Goal: Task Accomplishment & Management: Use online tool/utility

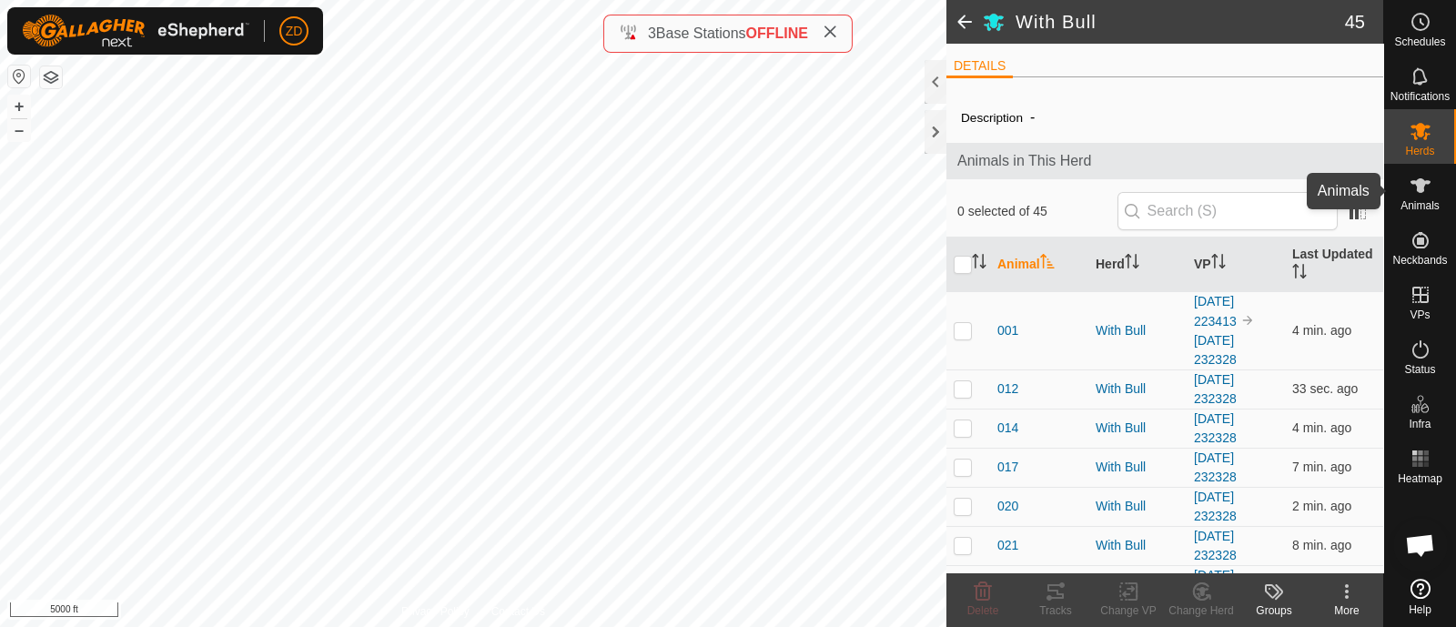
click at [1424, 179] on icon at bounding box center [1420, 186] width 22 height 22
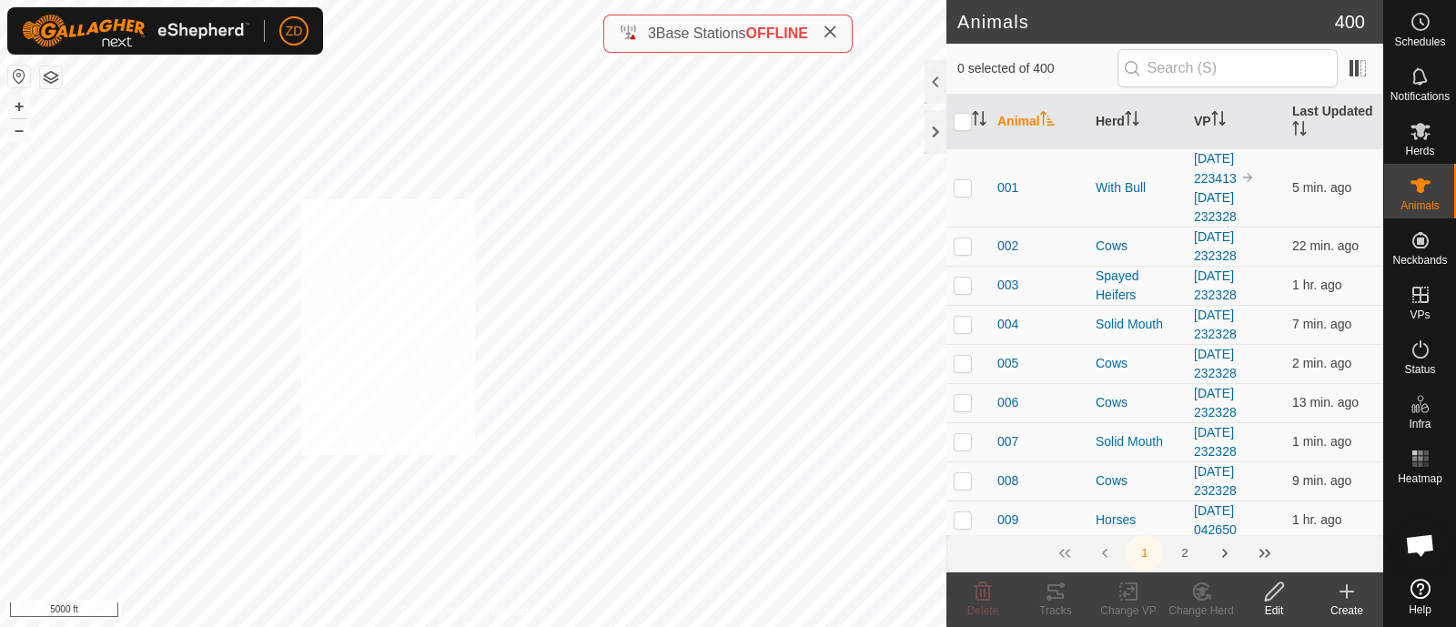
checkbox input "true"
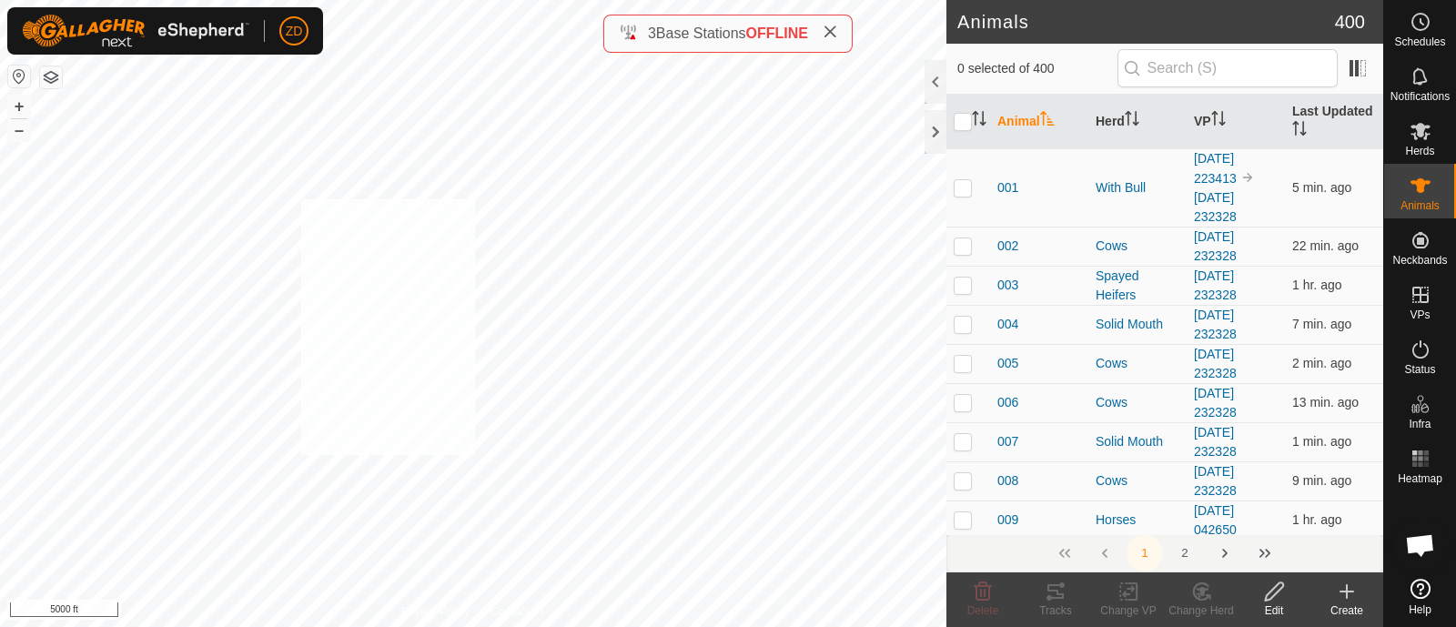
checkbox input "true"
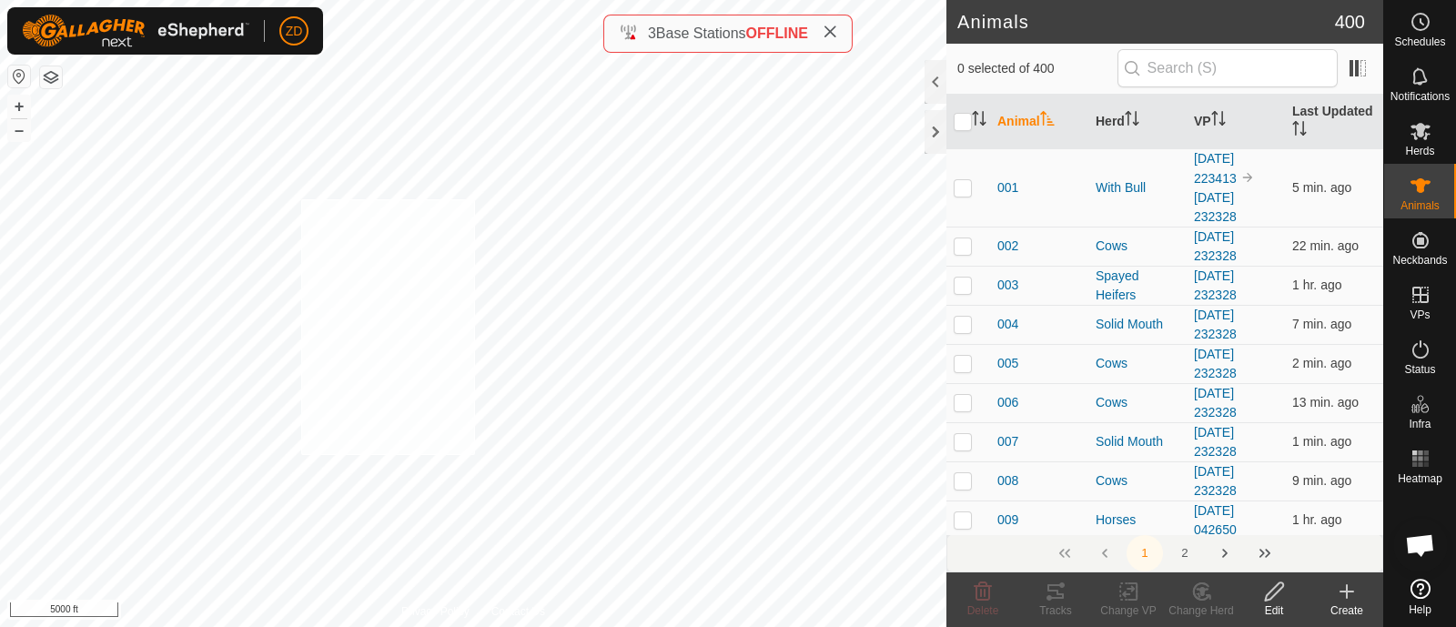
checkbox input "true"
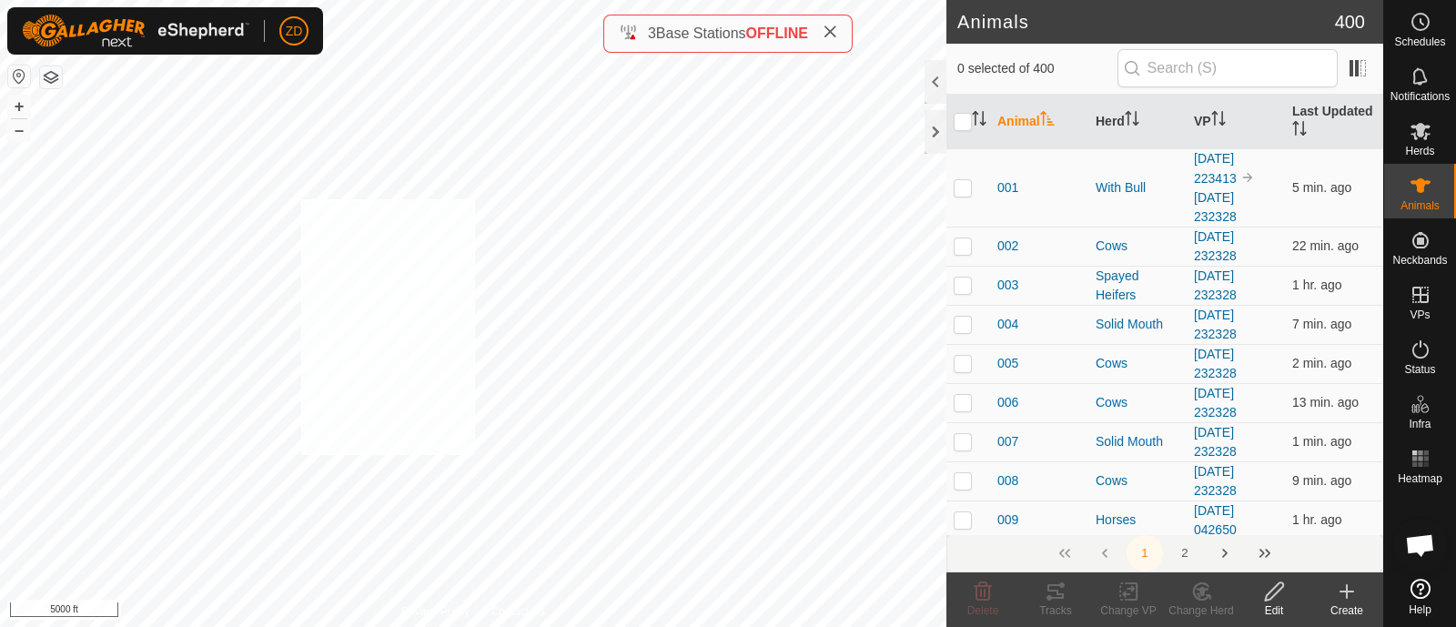
checkbox input "true"
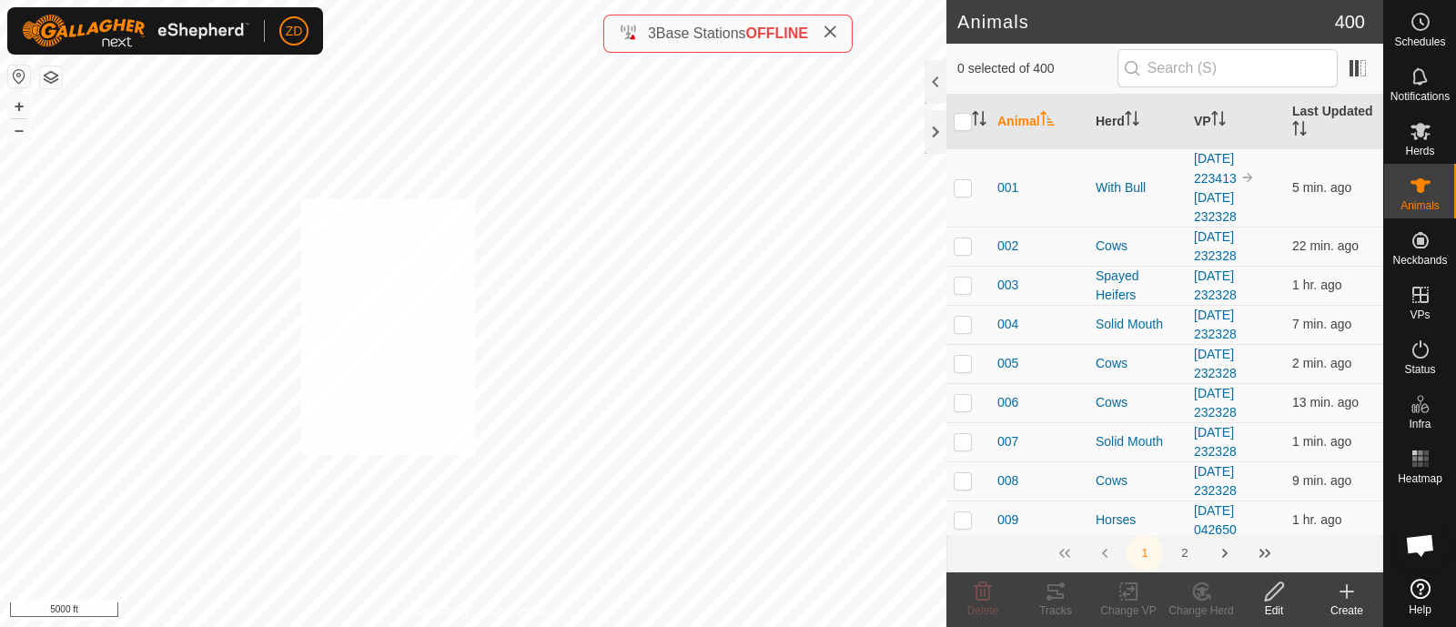
checkbox input "true"
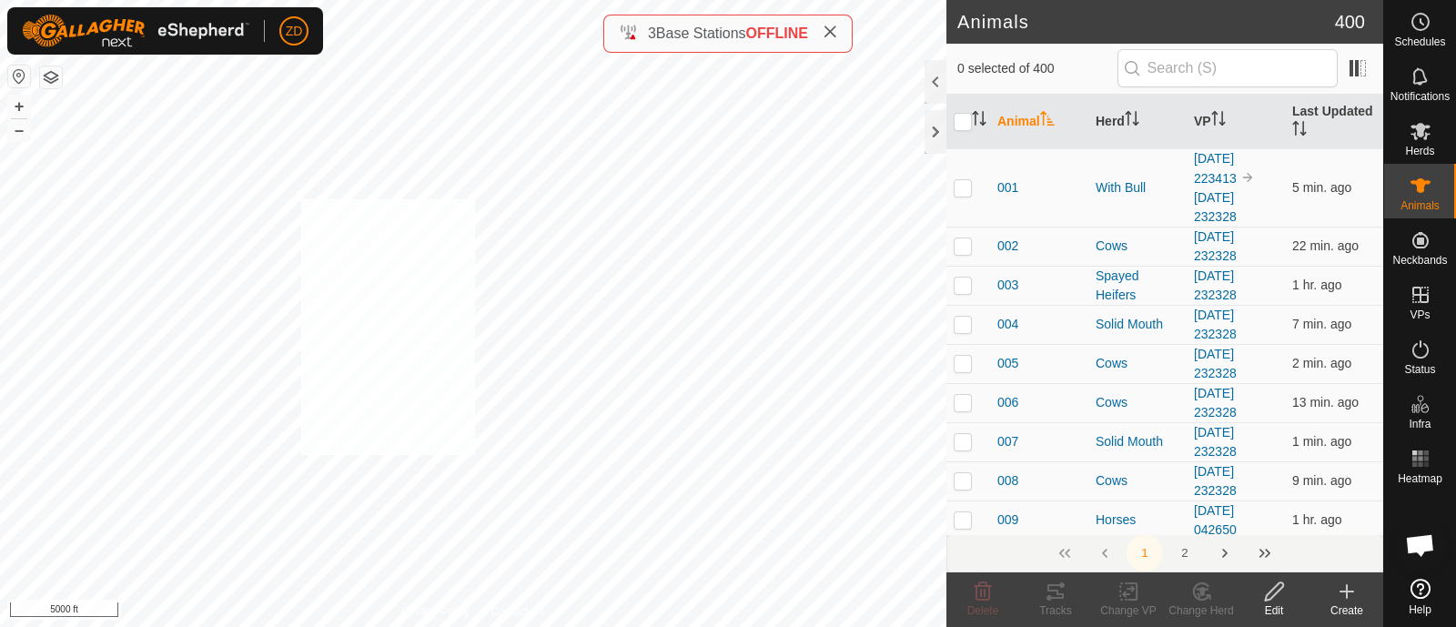
checkbox input "true"
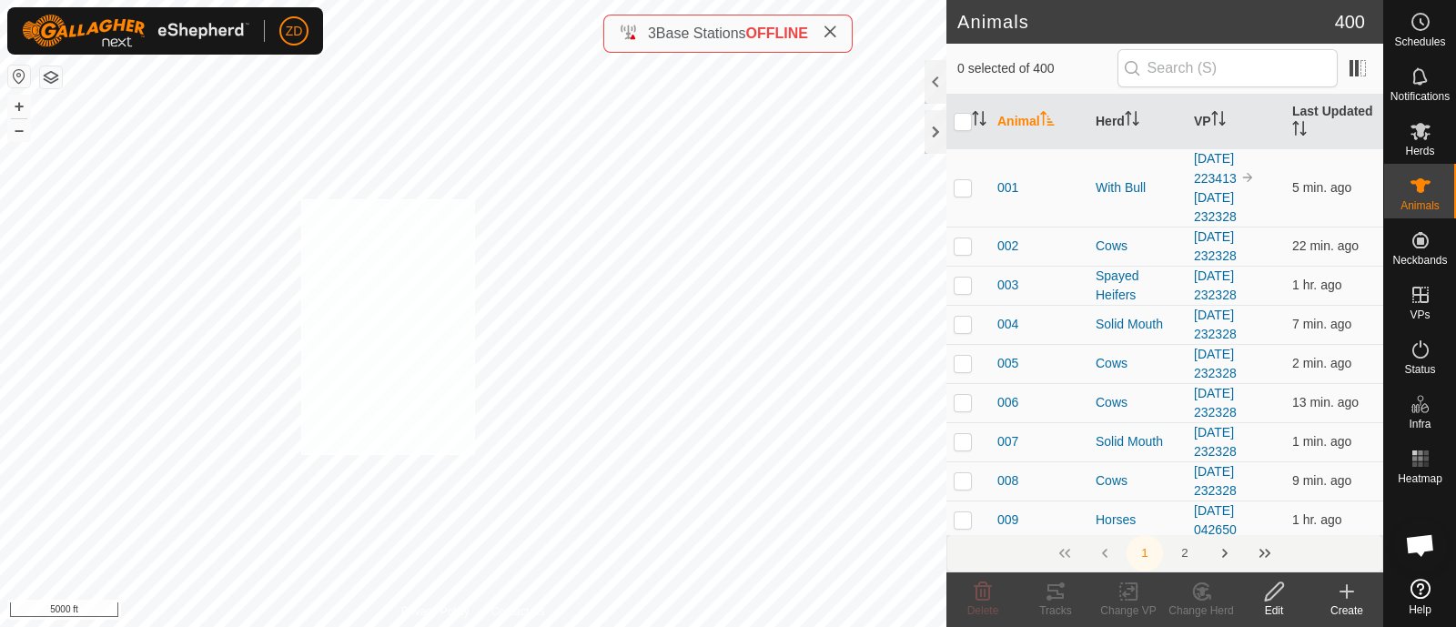
checkbox input "true"
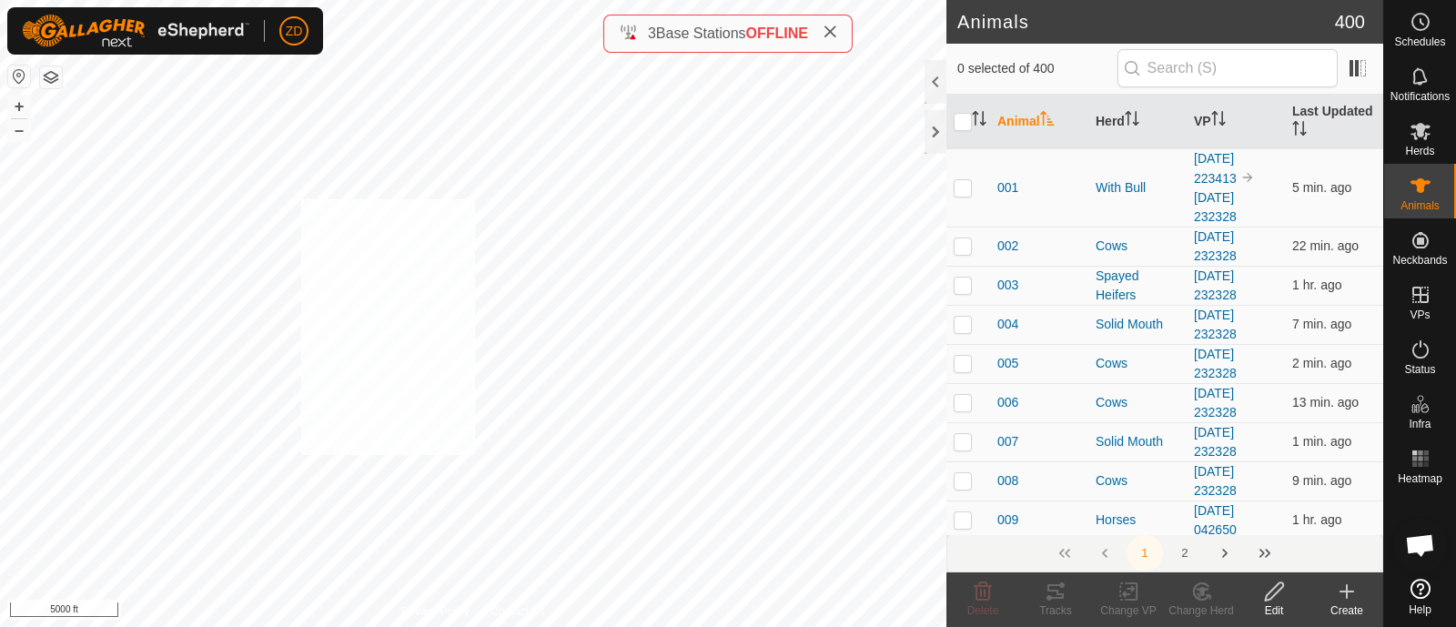
checkbox input "true"
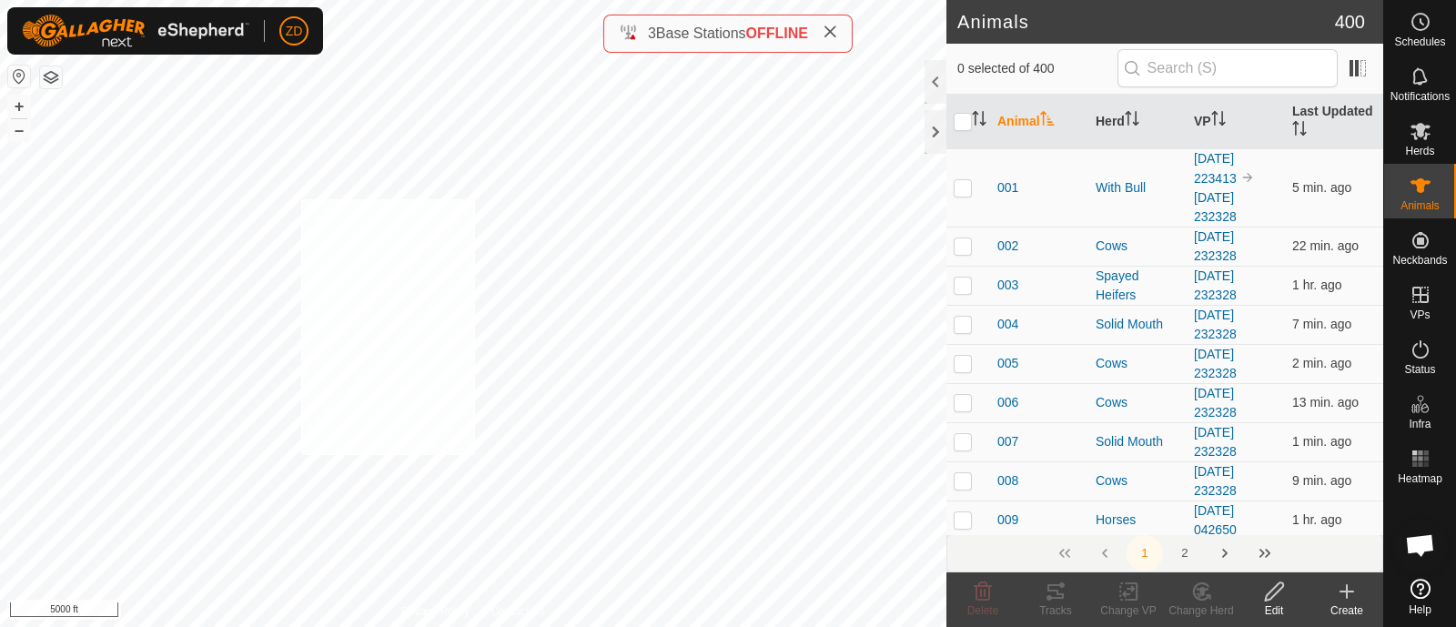
checkbox input "true"
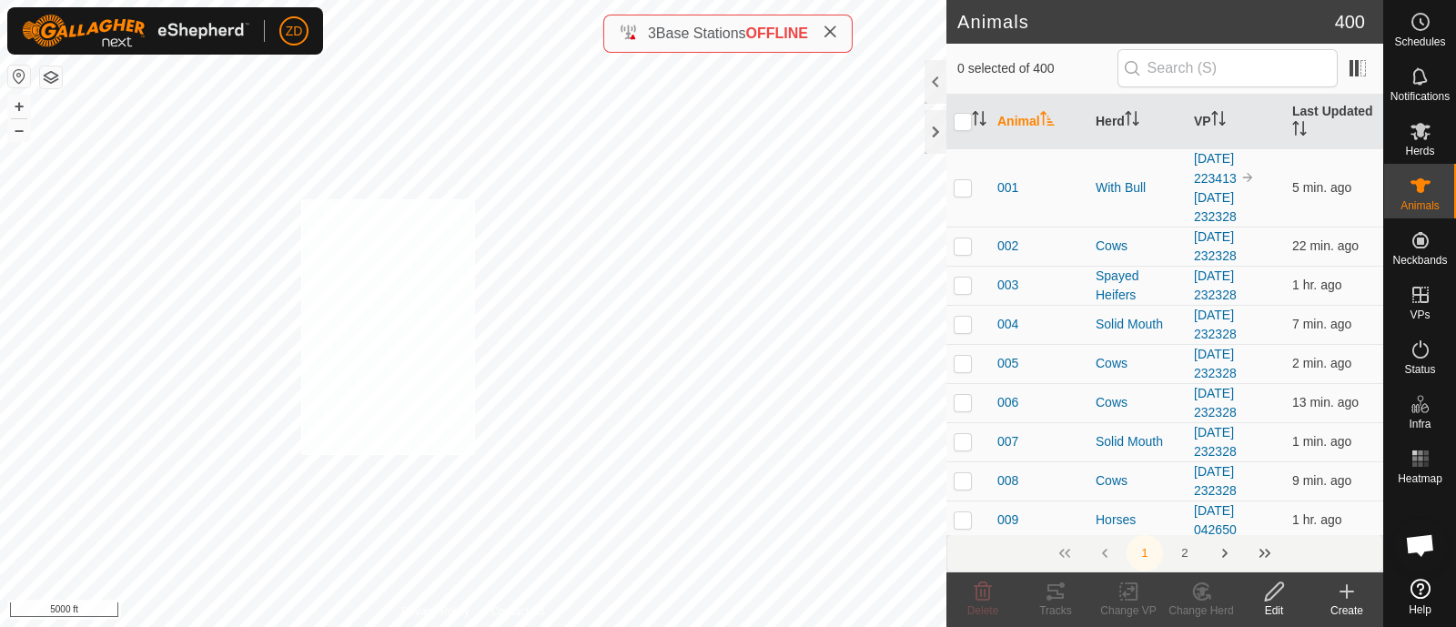
checkbox input "true"
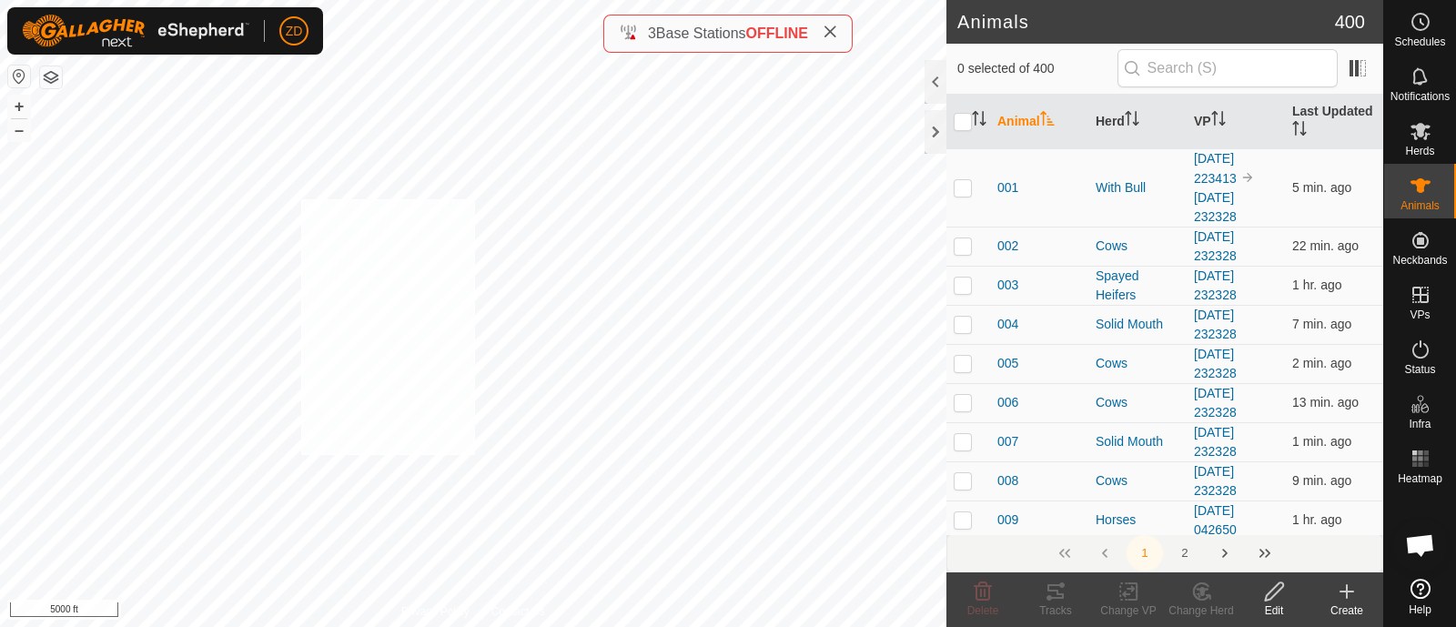
checkbox input "true"
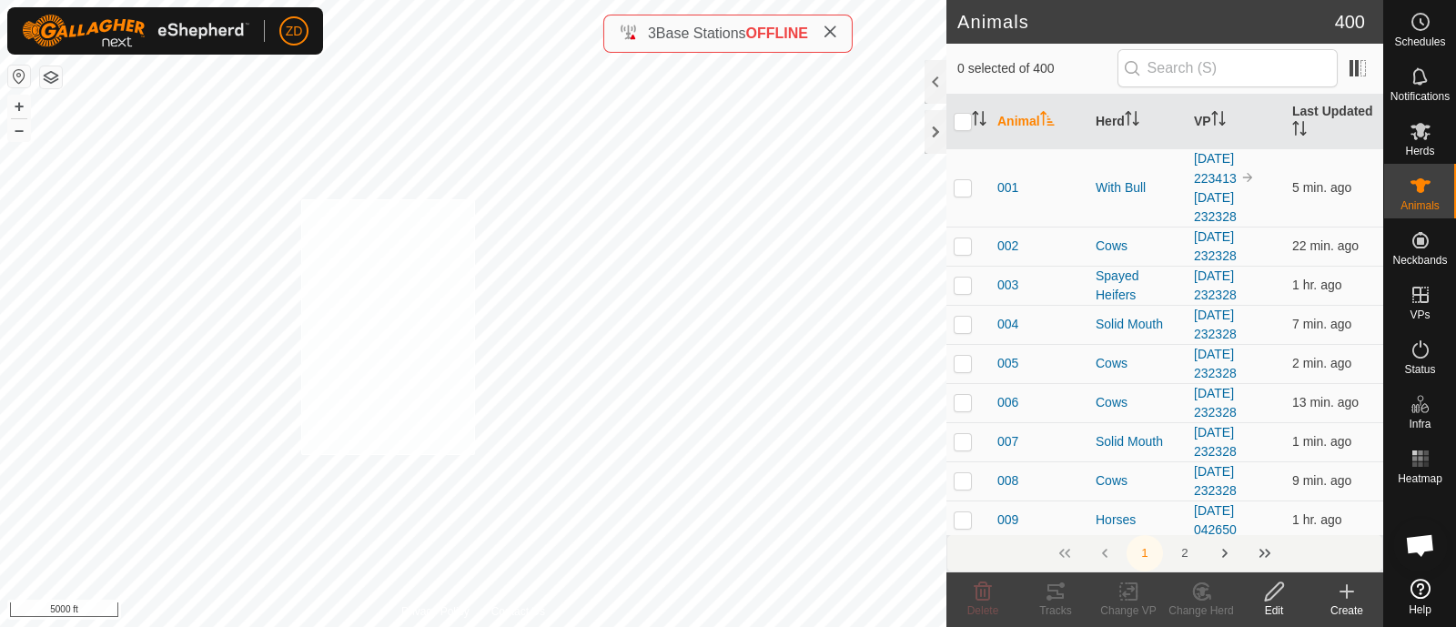
checkbox input "true"
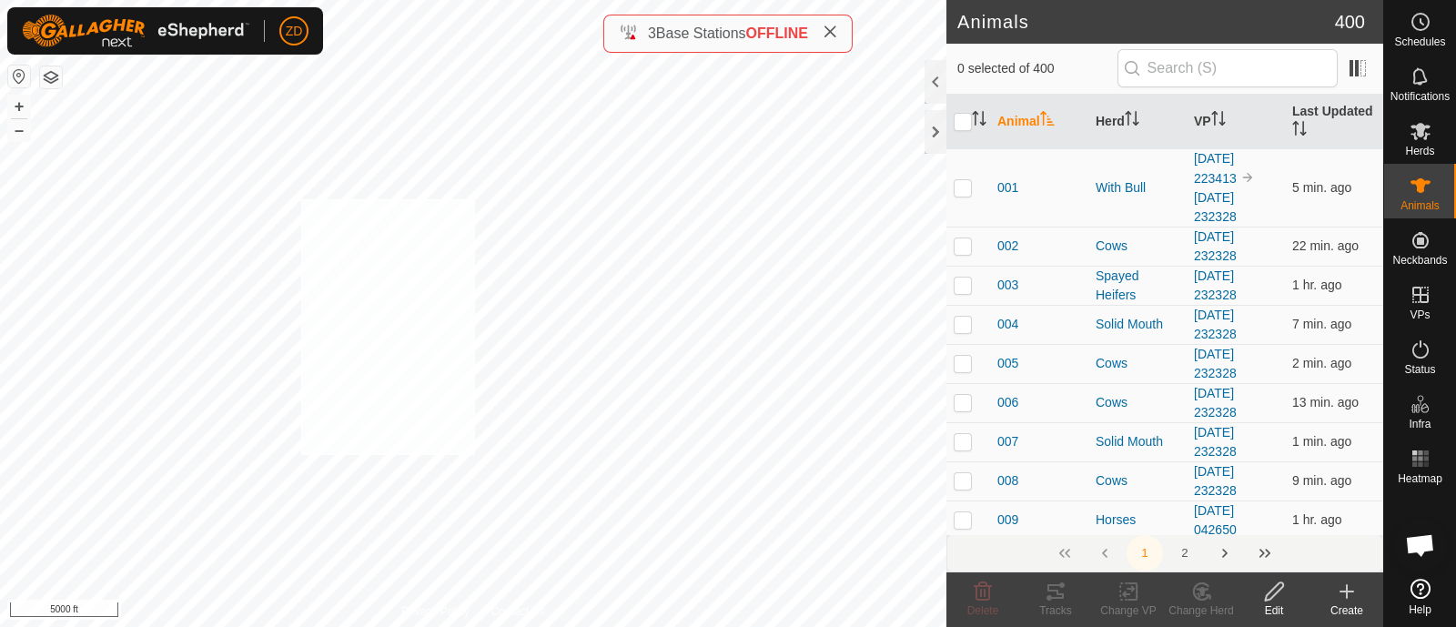
checkbox input "true"
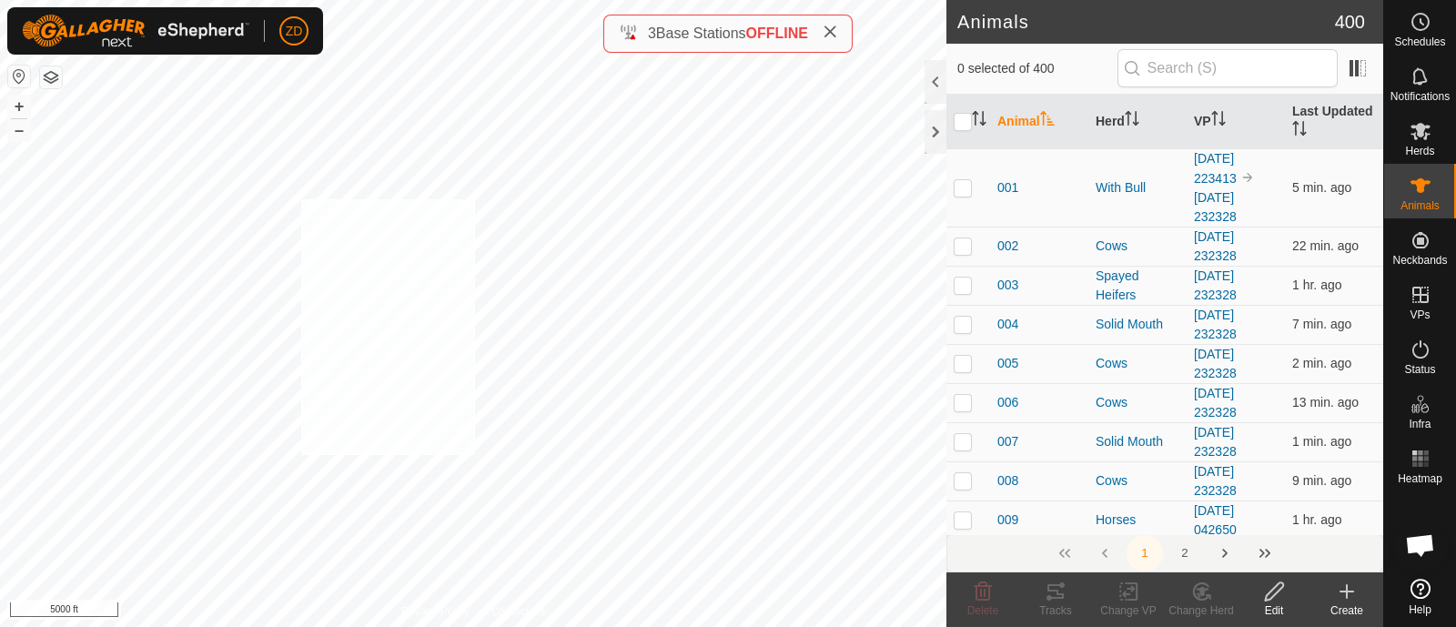
checkbox input "true"
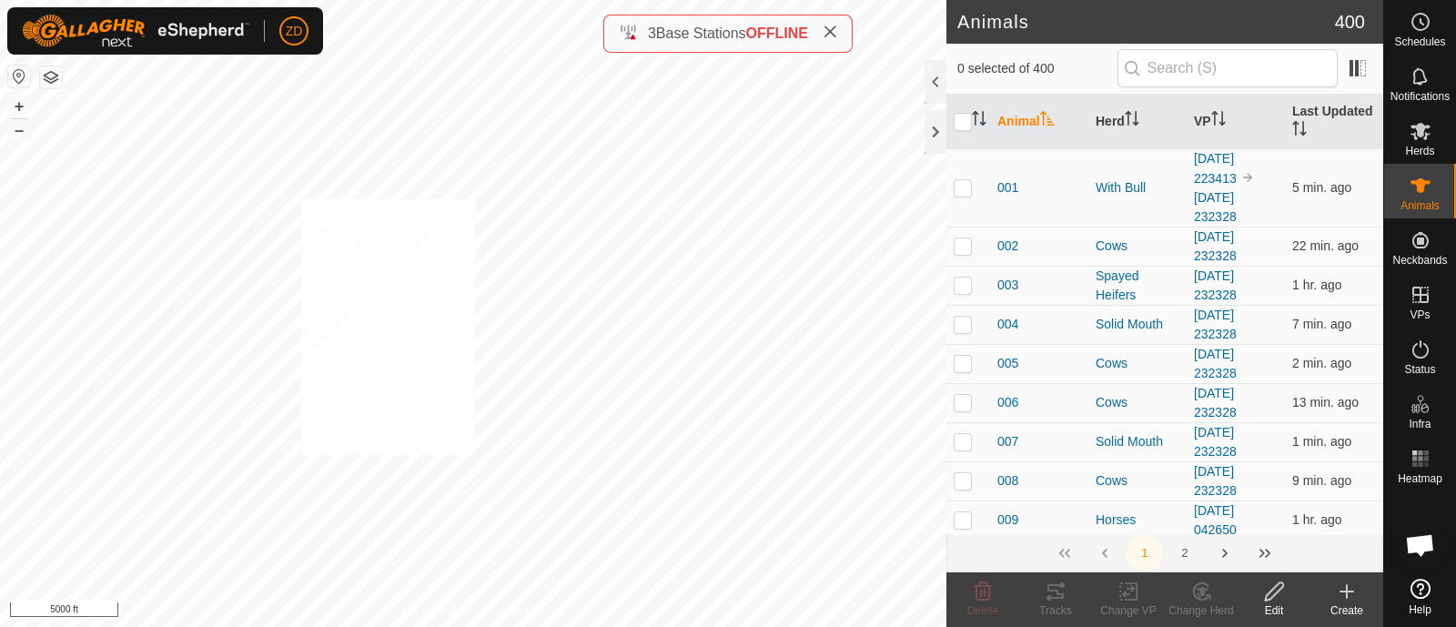
checkbox input "true"
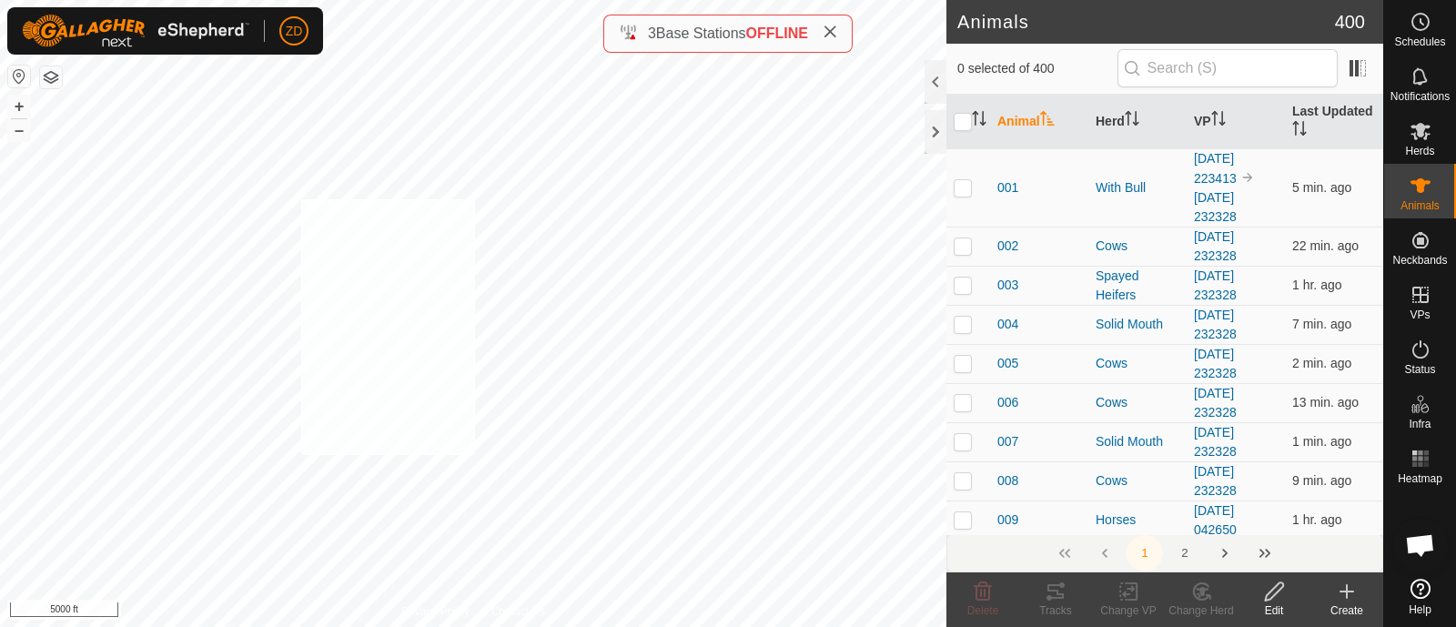
checkbox input "true"
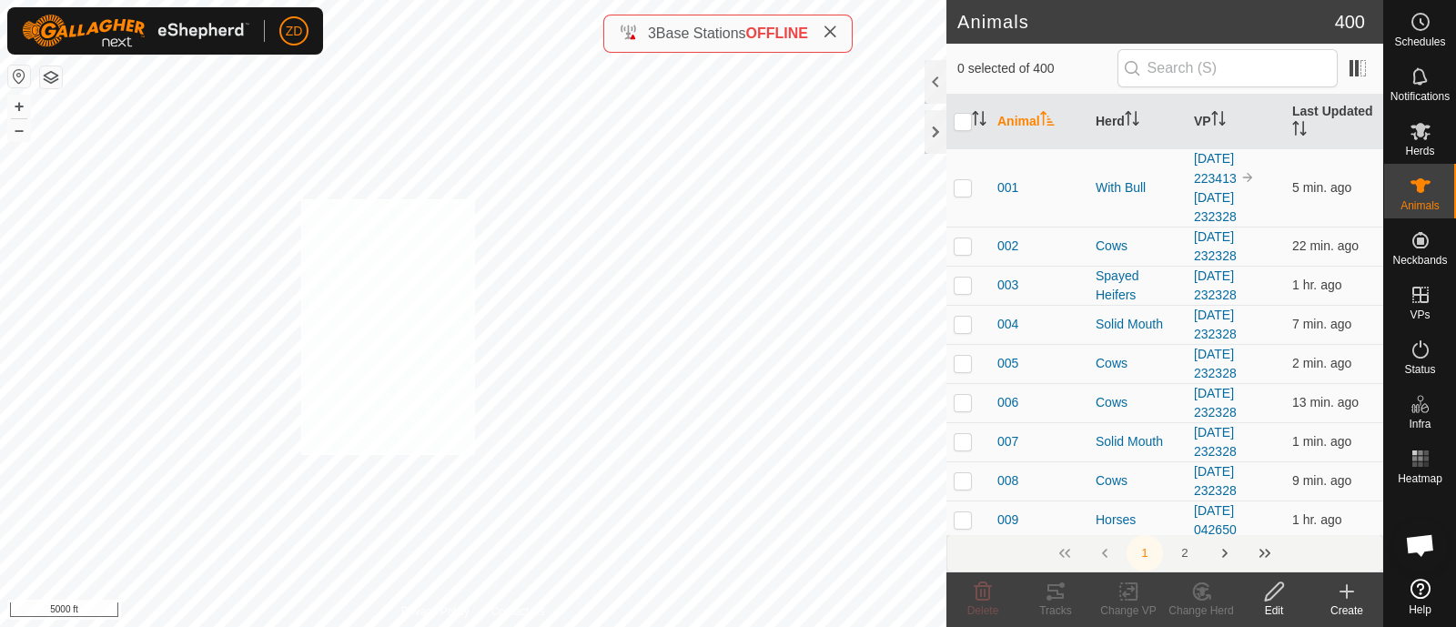
checkbox input "true"
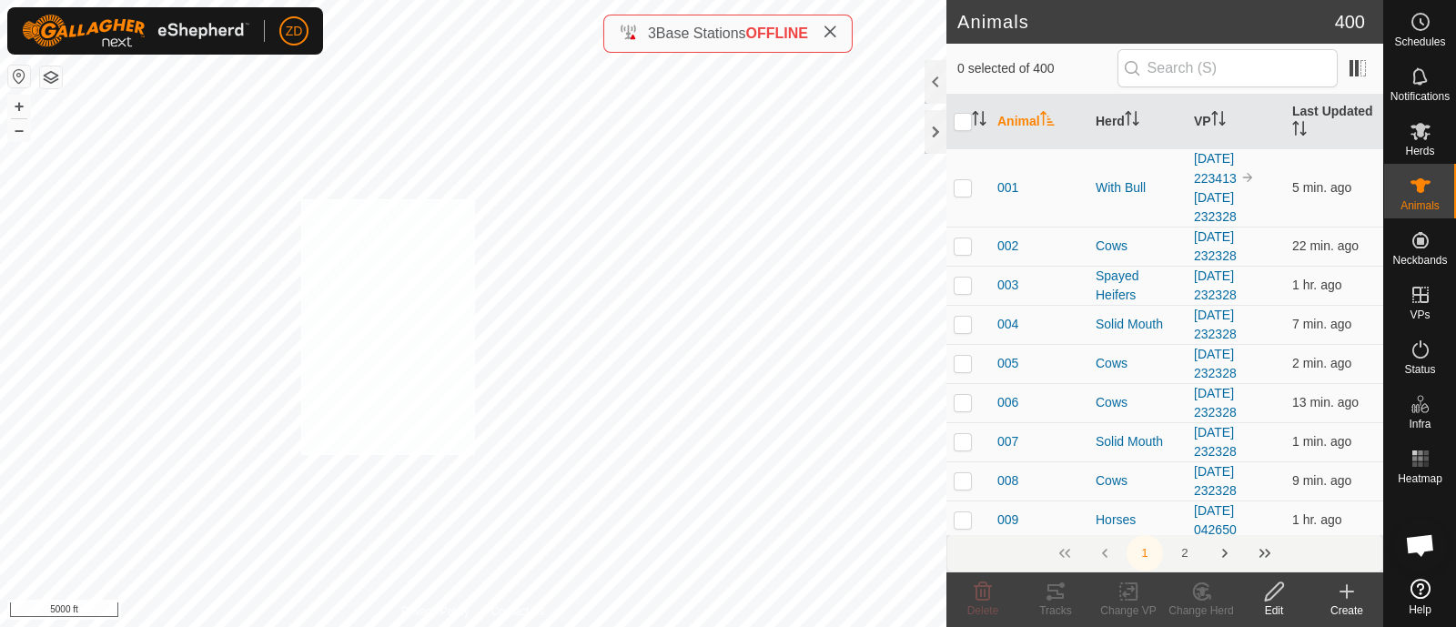
checkbox input "true"
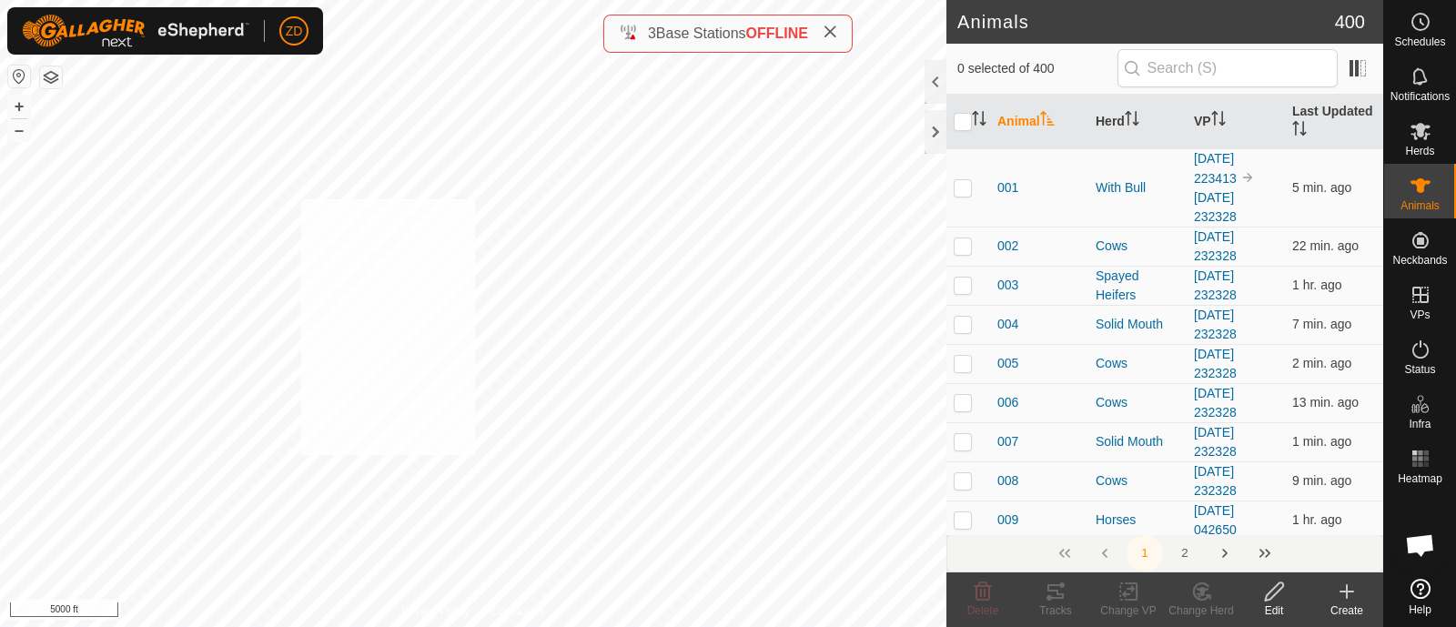
checkbox input "true"
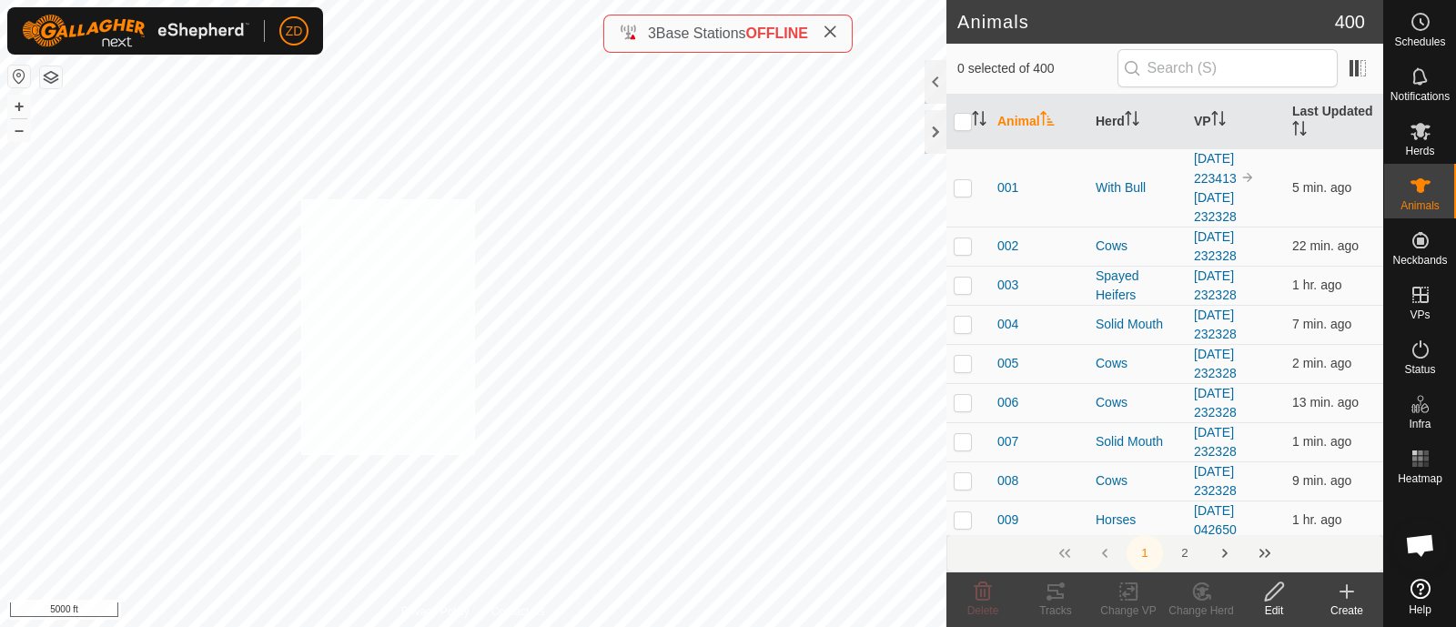
checkbox input "true"
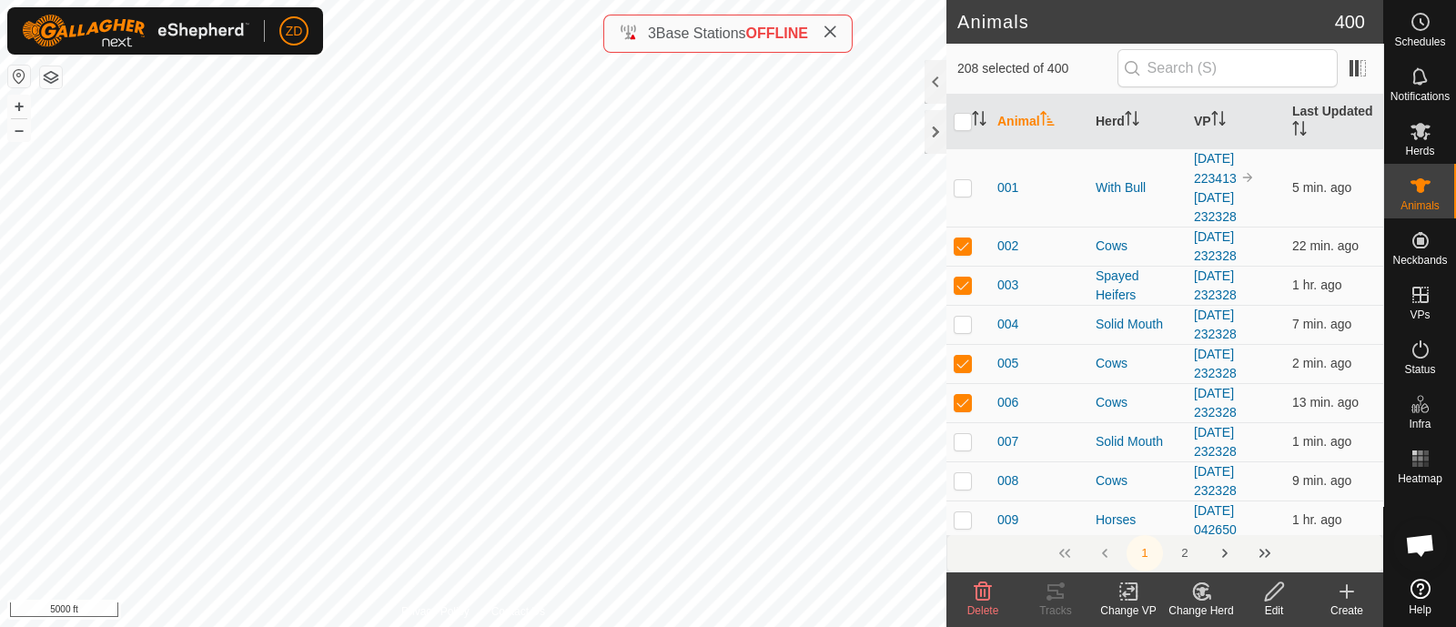
click at [1127, 594] on icon at bounding box center [1128, 592] width 13 height 12
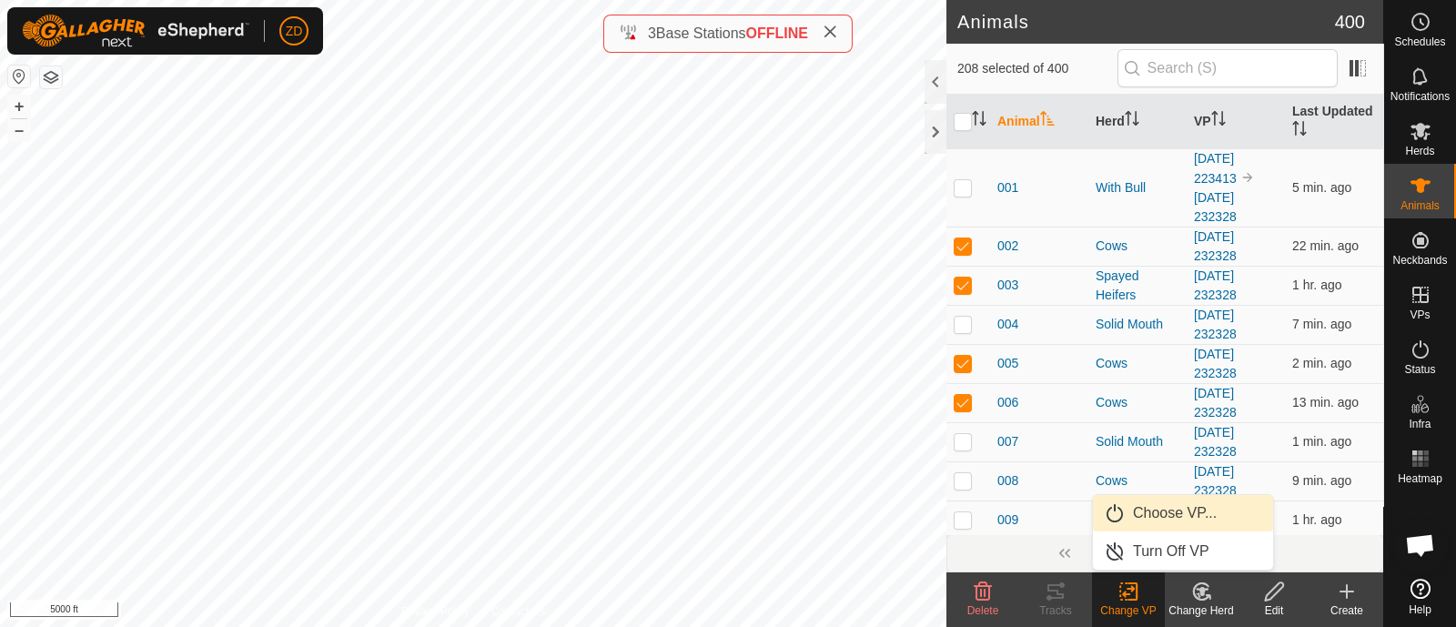
click at [1145, 511] on link "Choose VP..." at bounding box center [1183, 513] width 180 height 36
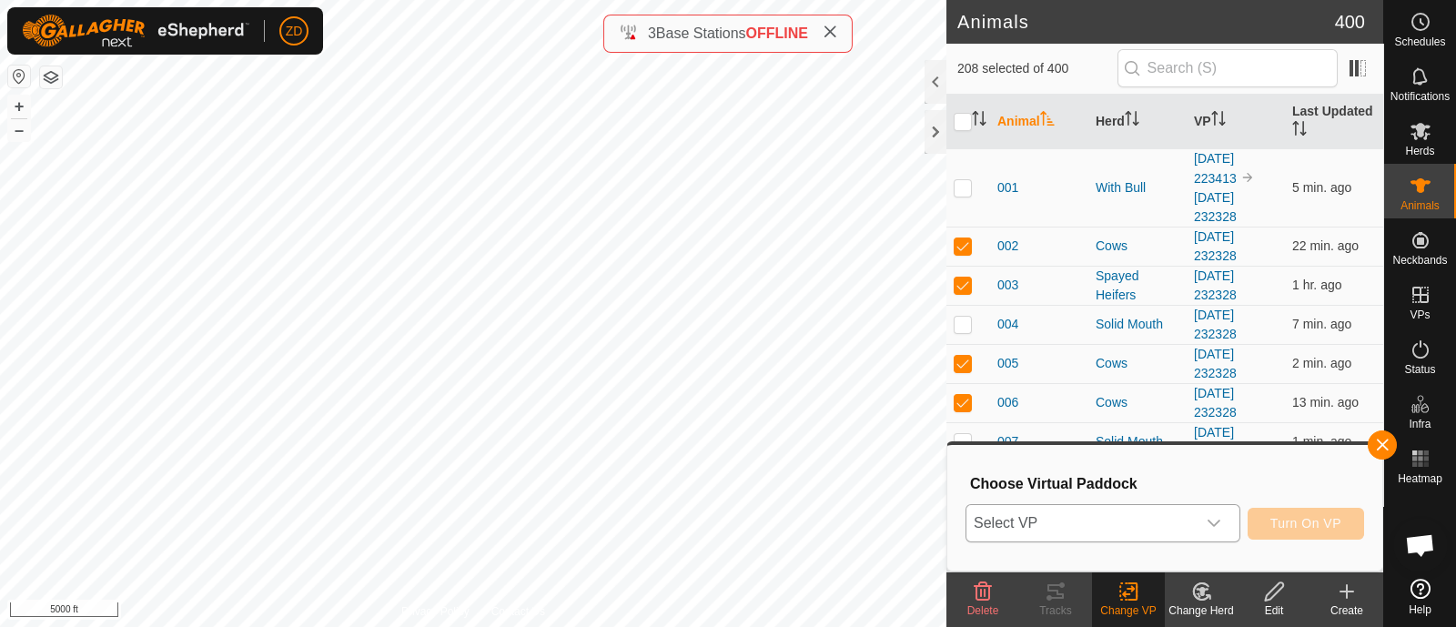
click at [1144, 519] on span "Select VP" at bounding box center [1080, 523] width 229 height 36
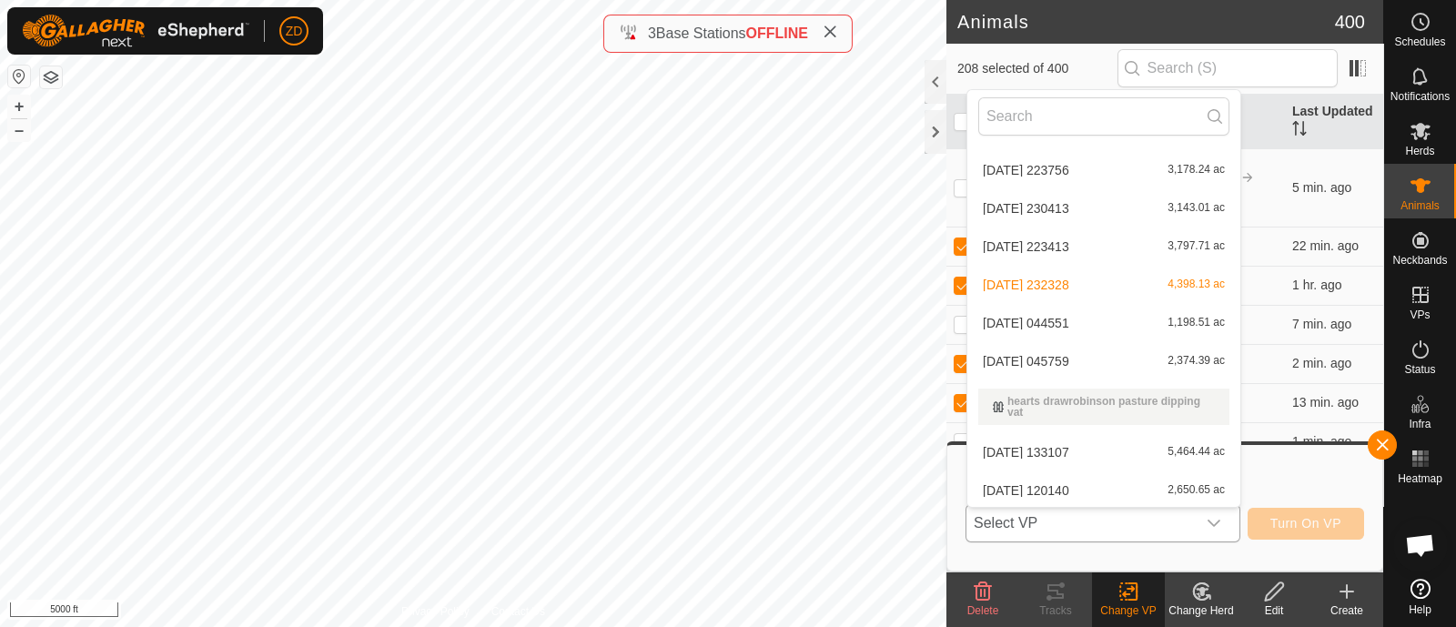
scroll to position [425, 0]
click at [1073, 313] on li "[DATE] 044551 1,198.51 ac" at bounding box center [1103, 320] width 273 height 36
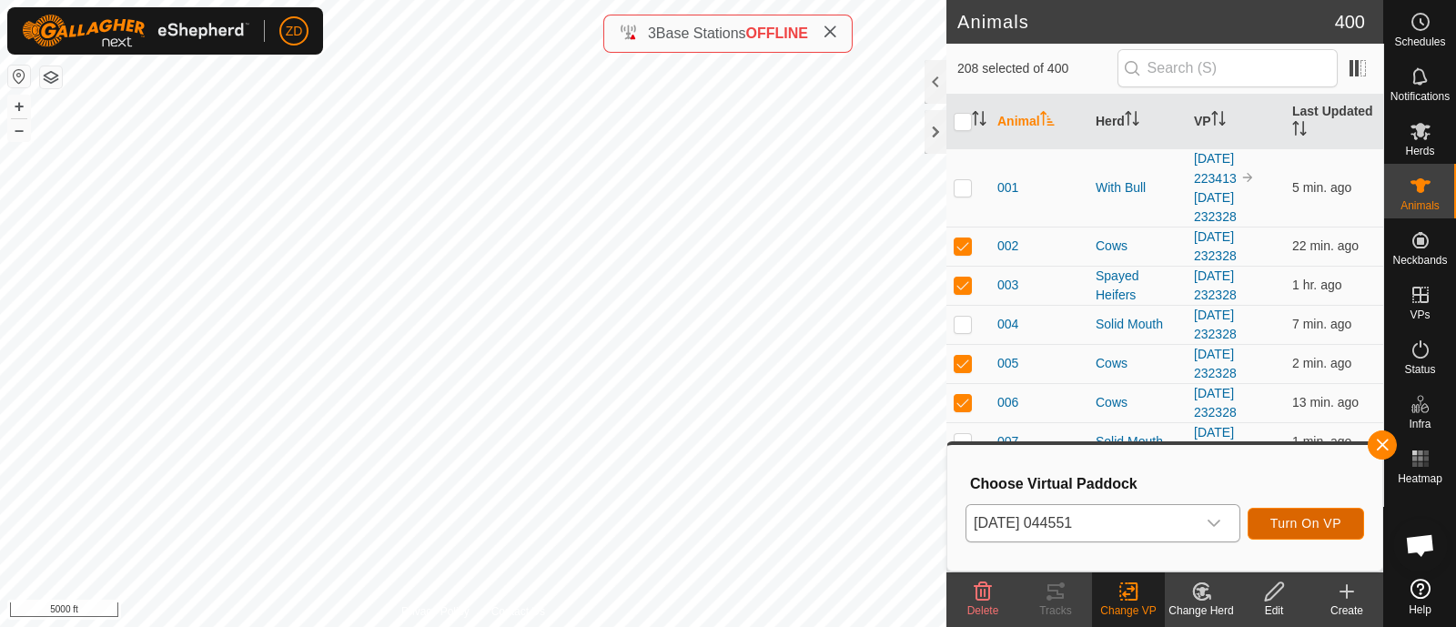
click at [1297, 527] on span "Turn On VP" at bounding box center [1305, 523] width 71 height 15
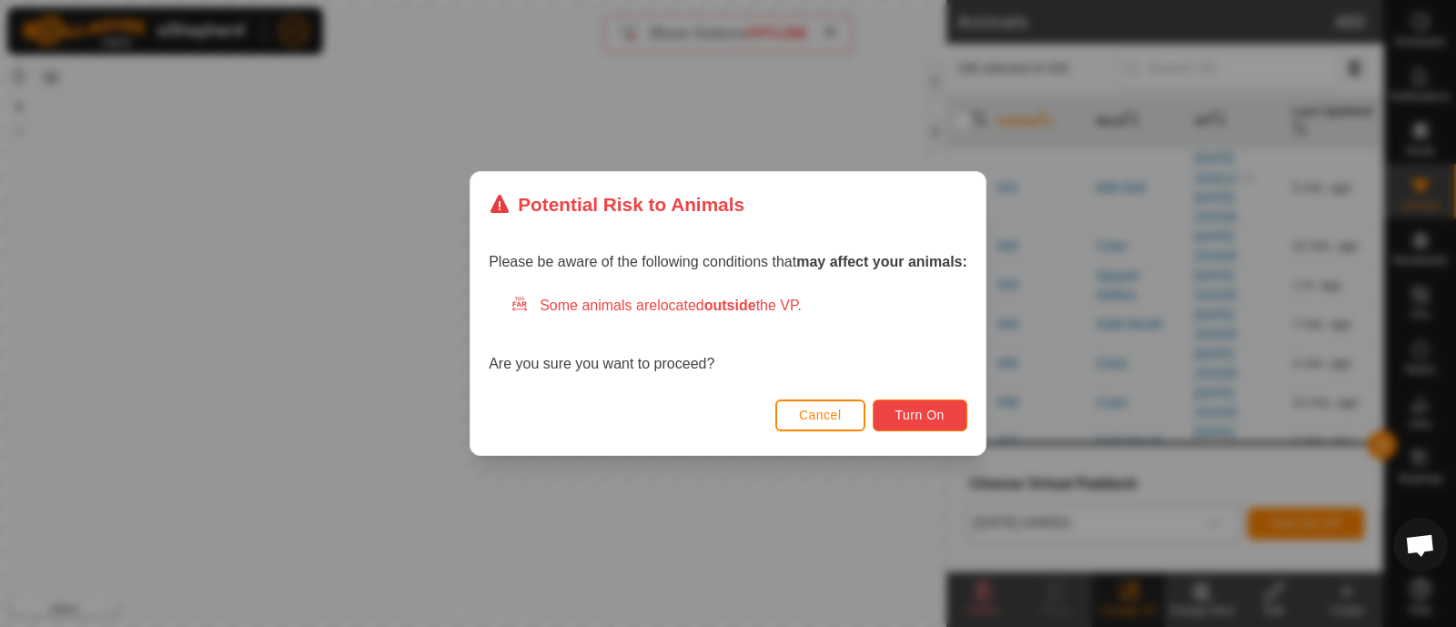
click at [944, 411] on span "Turn On" at bounding box center [919, 415] width 49 height 15
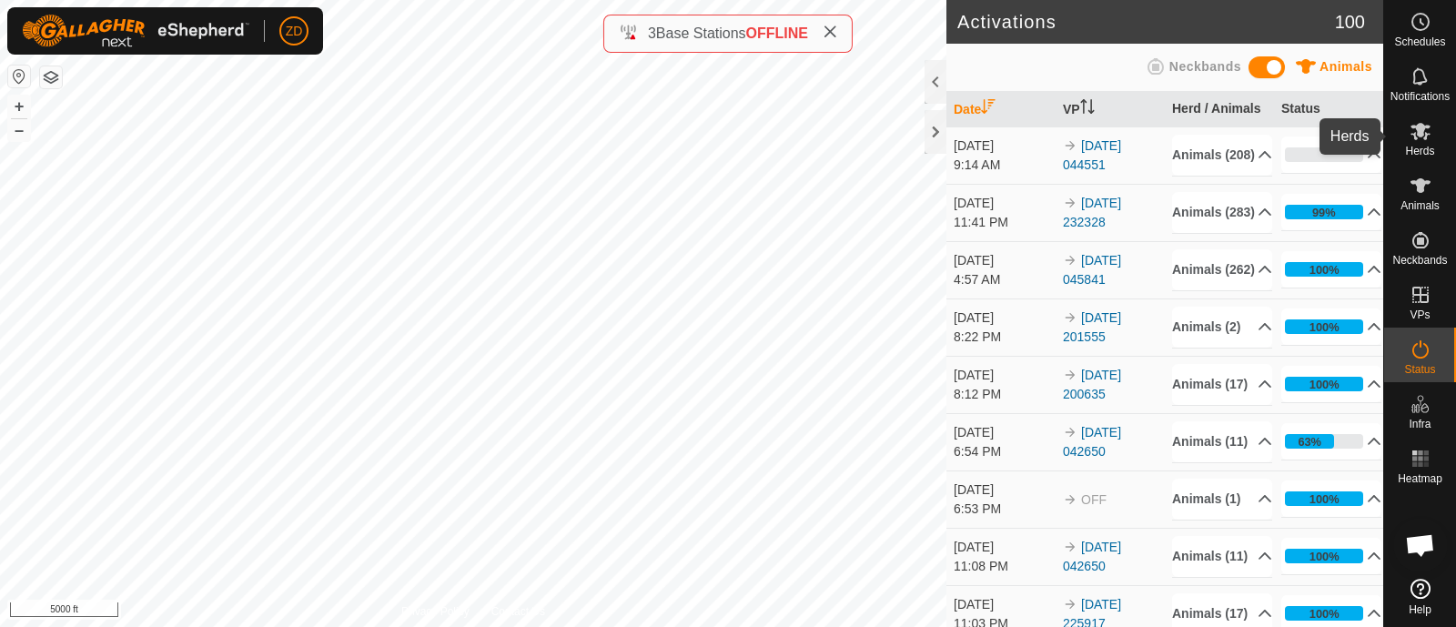
click at [1420, 139] on icon at bounding box center [1420, 131] width 22 height 22
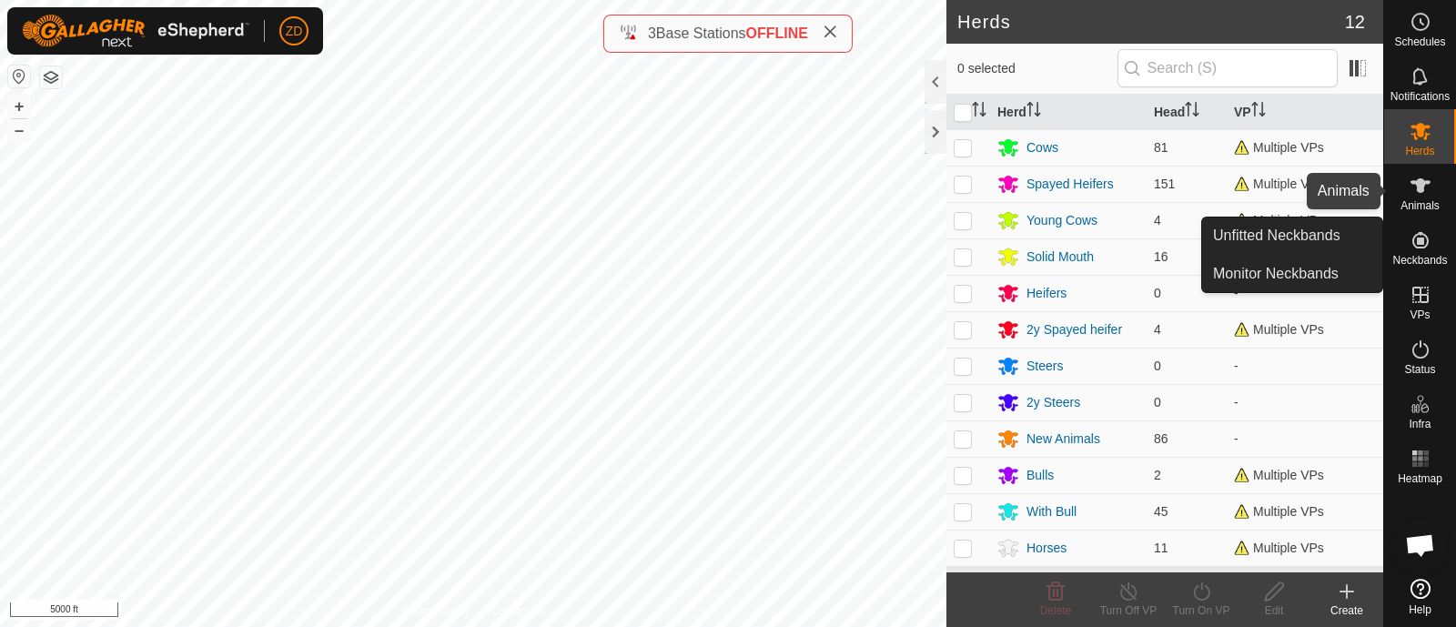
click at [1431, 197] on es-animals-svg-icon at bounding box center [1420, 185] width 33 height 29
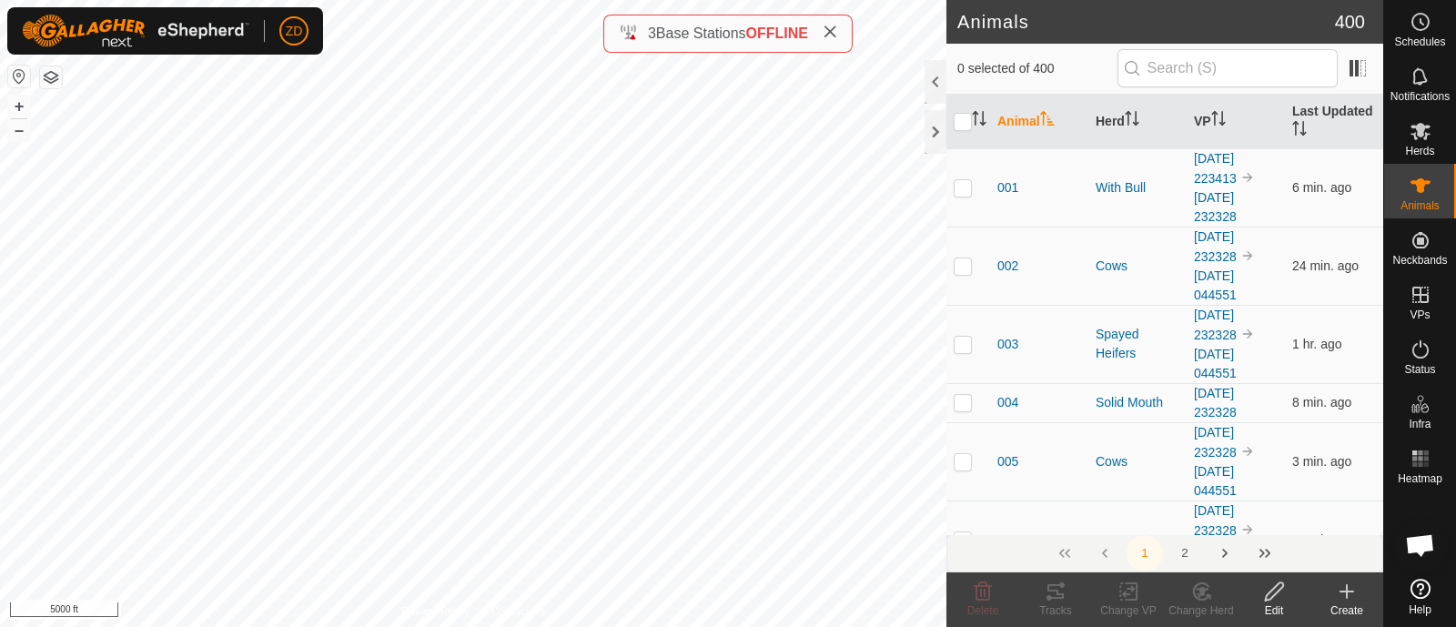
click at [1241, 64] on input "text" at bounding box center [1227, 68] width 220 height 38
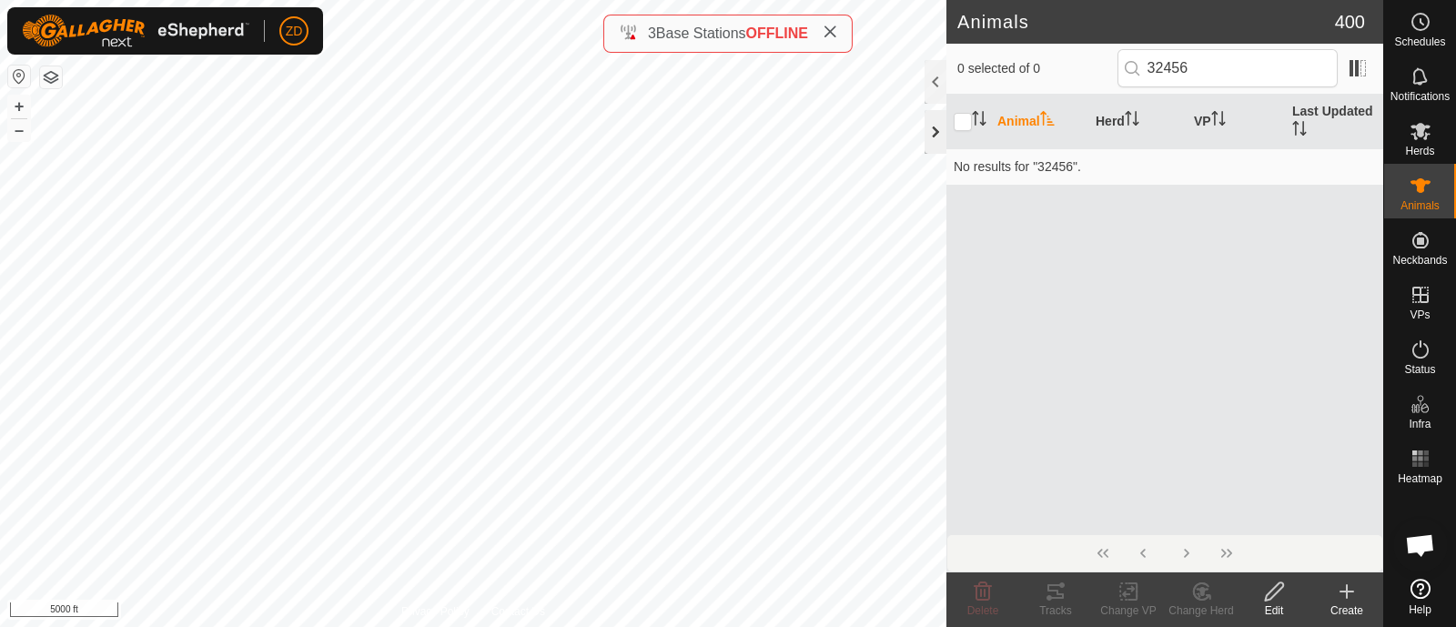
type input "32456"
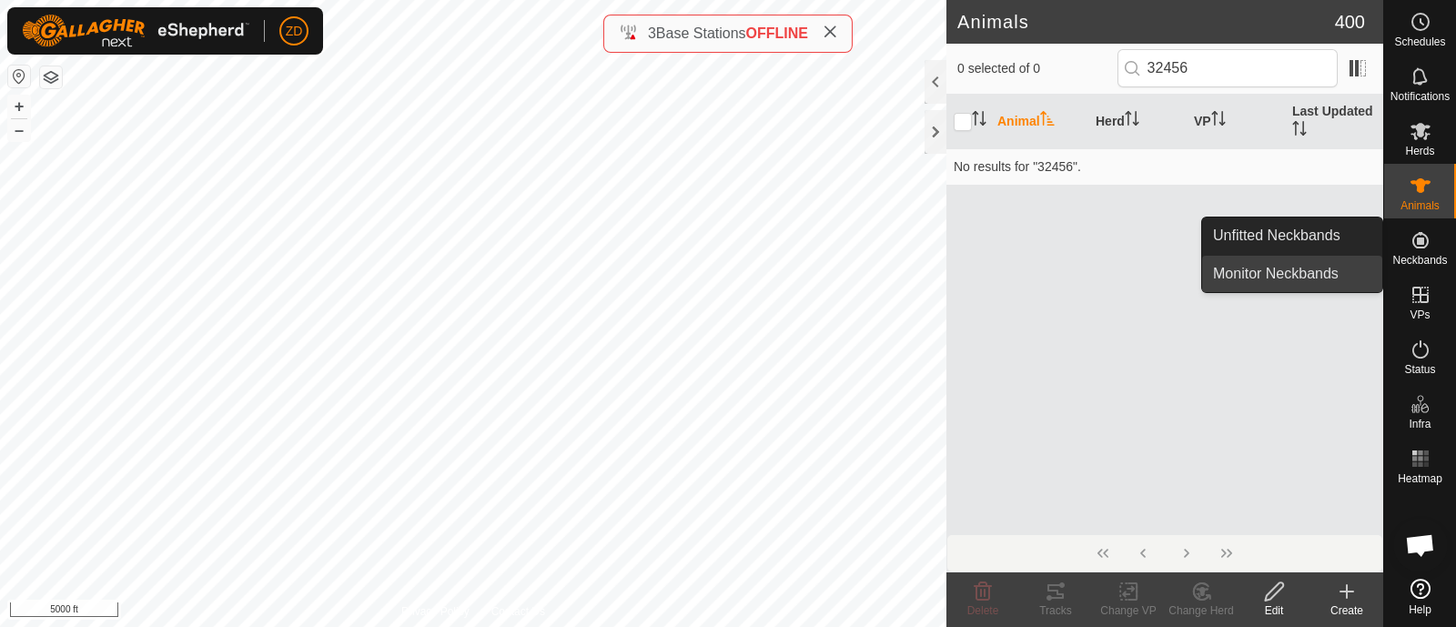
click at [1328, 273] on link "Monitor Neckbands" at bounding box center [1292, 274] width 180 height 36
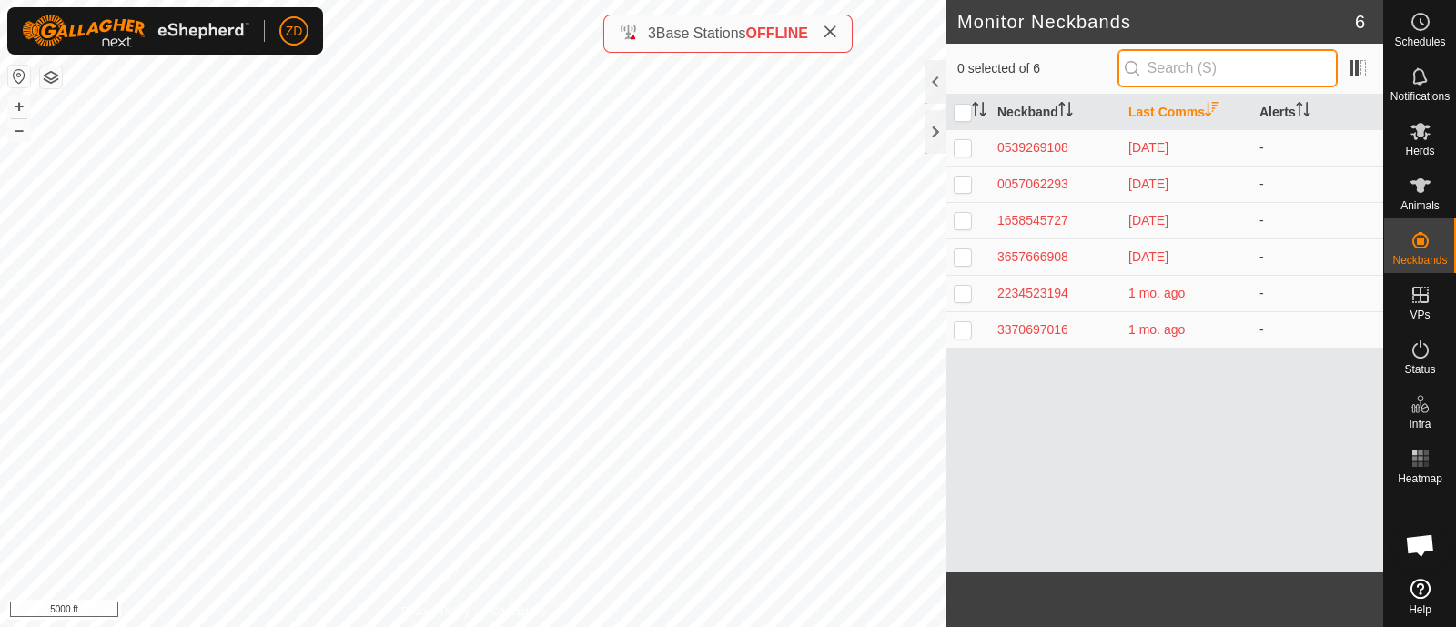
click at [1221, 70] on input "text" at bounding box center [1227, 68] width 220 height 38
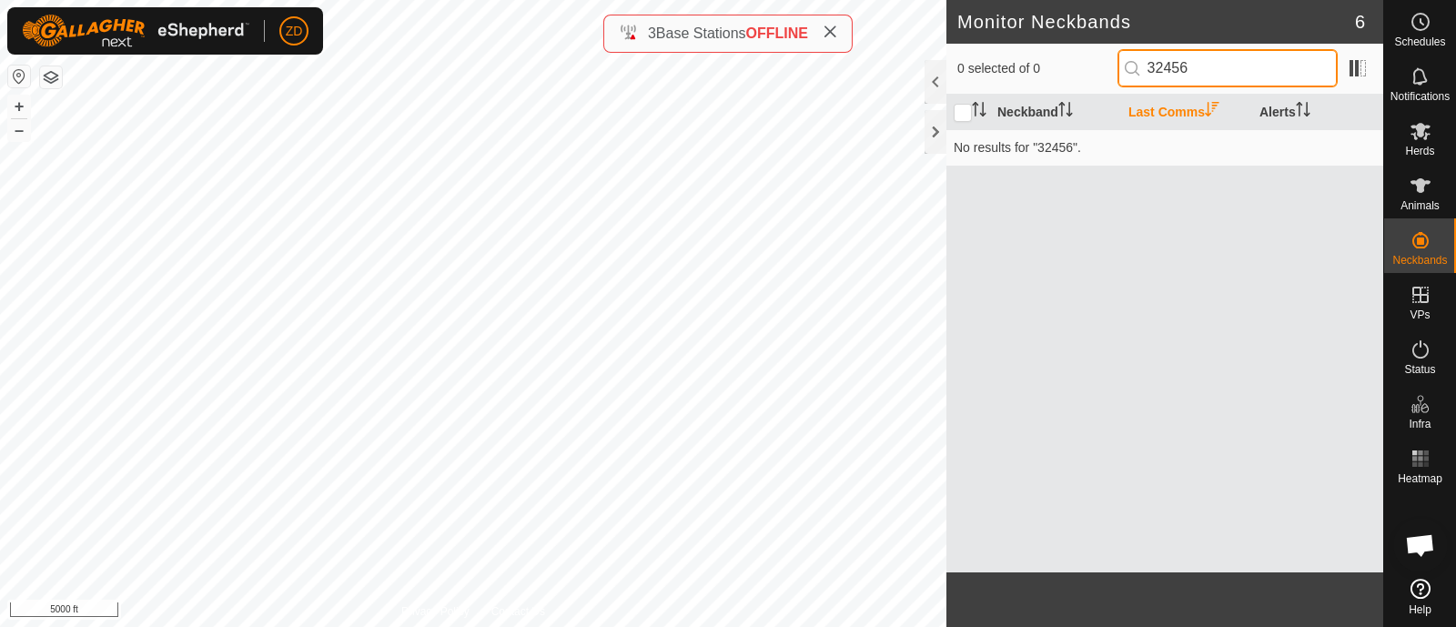
type input "32456"
click at [973, 108] on icon "Activate to sort" at bounding box center [979, 109] width 15 height 15
click at [972, 111] on icon "Activate to sort" at bounding box center [979, 109] width 15 height 15
click at [968, 109] on input "checkbox" at bounding box center [963, 113] width 18 height 18
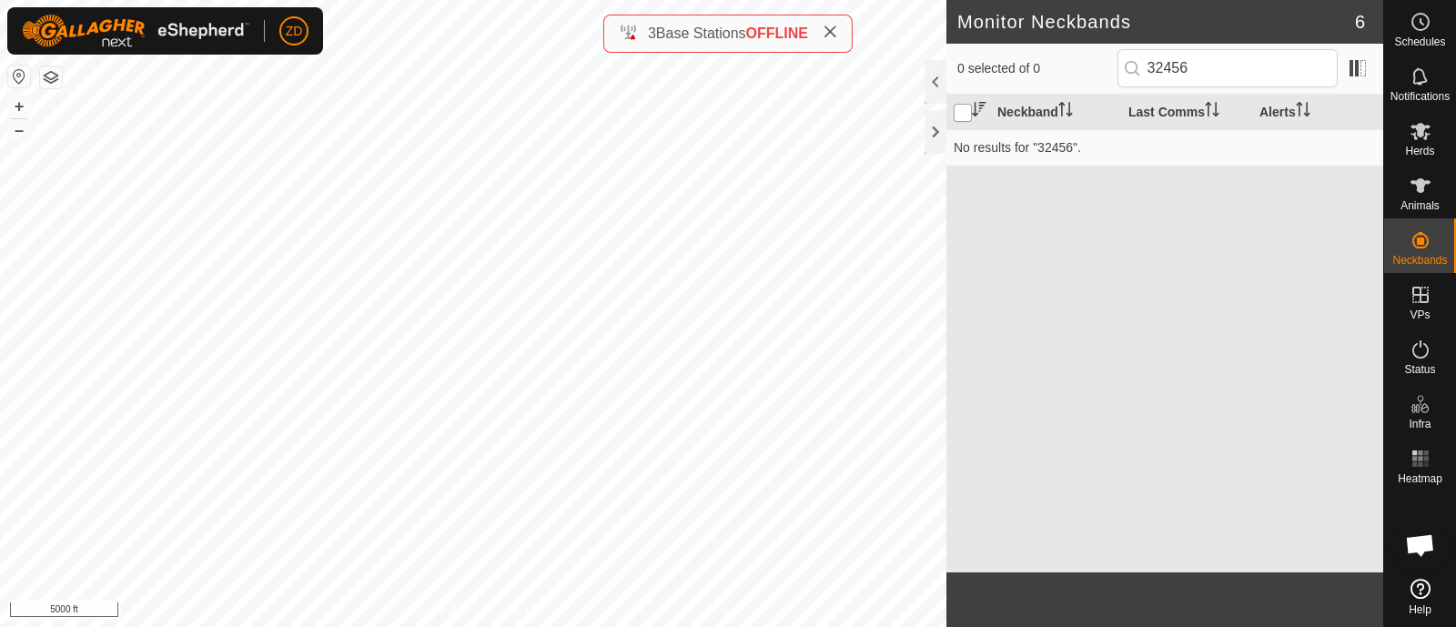
click at [968, 109] on input "checkbox" at bounding box center [963, 113] width 18 height 18
checkbox input "true"
click at [1356, 69] on span at bounding box center [1357, 68] width 29 height 29
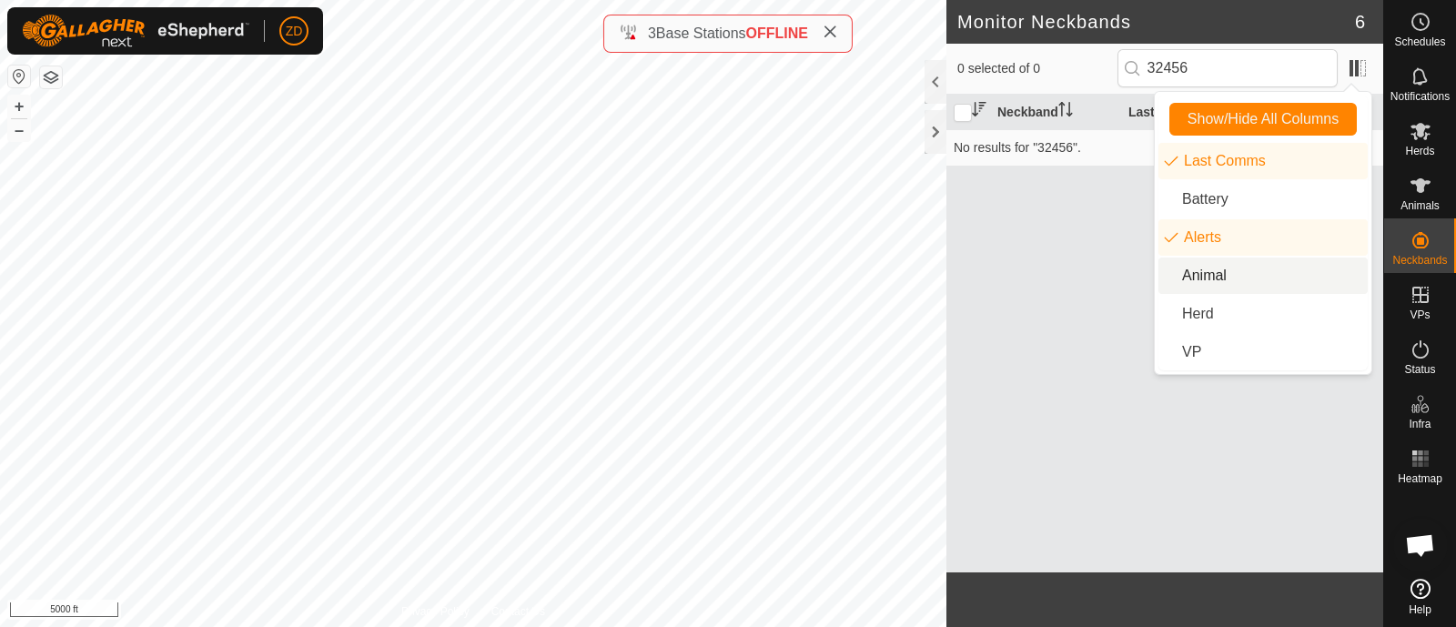
click at [1201, 271] on li "Animal" at bounding box center [1262, 275] width 209 height 36
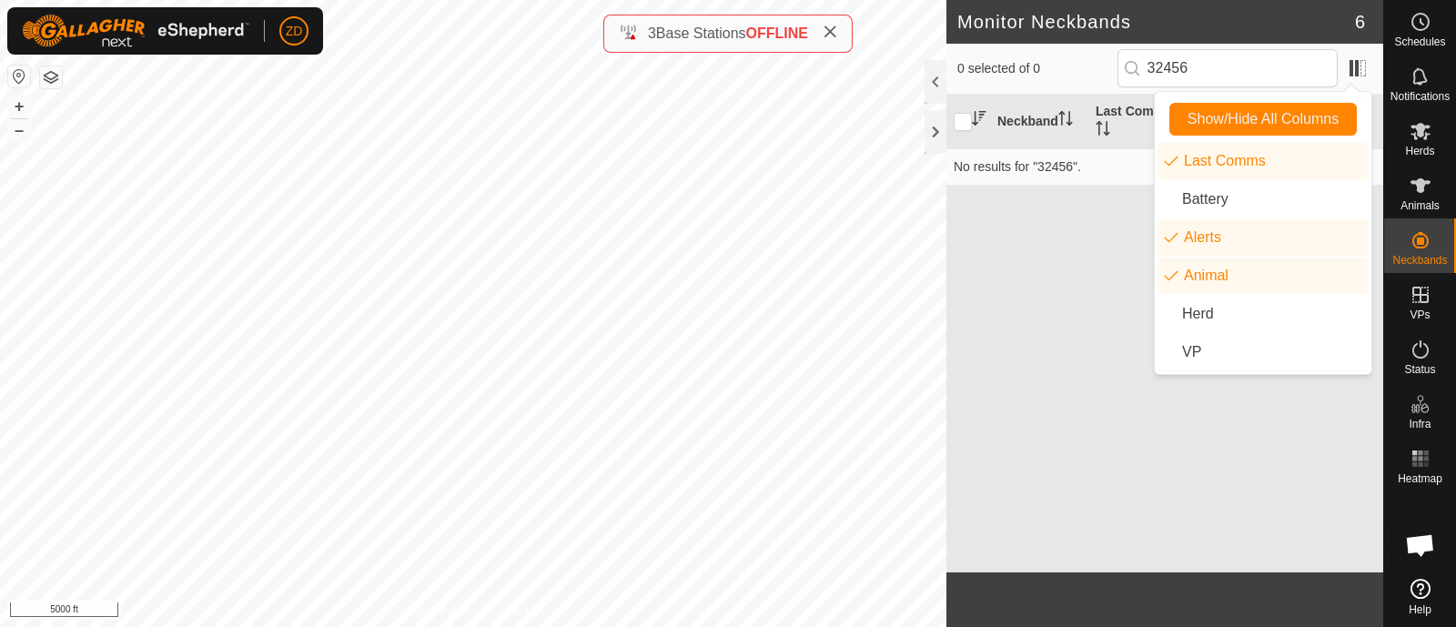
click at [1137, 233] on div "Neckband Last Comms Alerts Animal No results for "32456"." at bounding box center [1164, 334] width 437 height 478
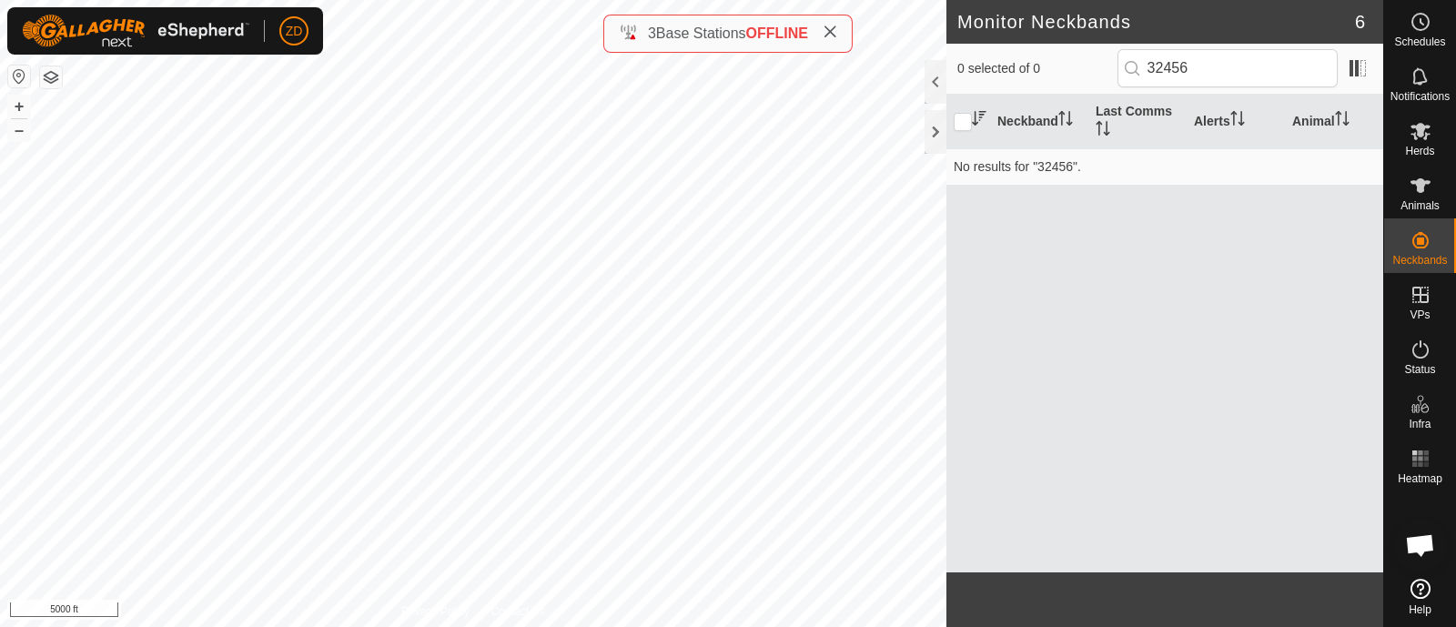
click at [1360, 25] on span "6" at bounding box center [1360, 21] width 10 height 27
drag, startPoint x: 1359, startPoint y: 15, endPoint x: 1228, endPoint y: 26, distance: 131.6
click at [1228, 26] on header "Monitor Neckbands 6" at bounding box center [1164, 22] width 437 height 44
click at [191, 29] on img at bounding box center [135, 31] width 227 height 33
type input "32"
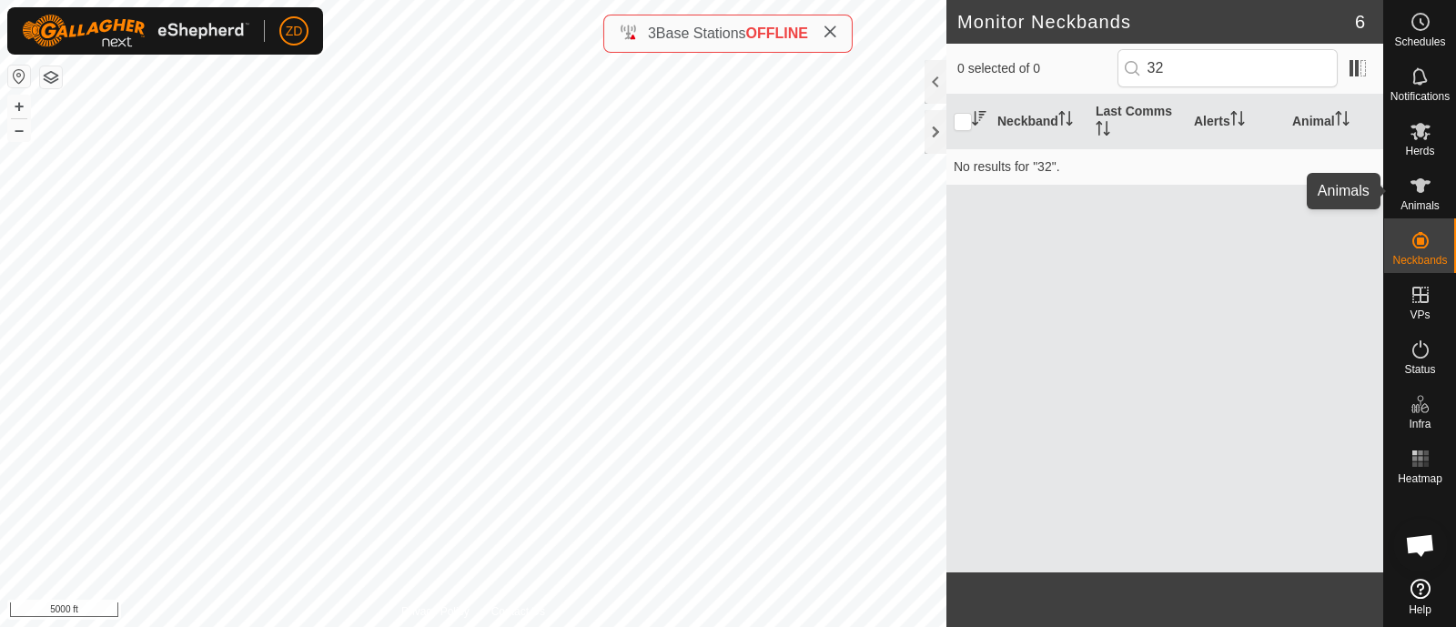
click at [1413, 197] on es-animals-svg-icon at bounding box center [1420, 185] width 33 height 29
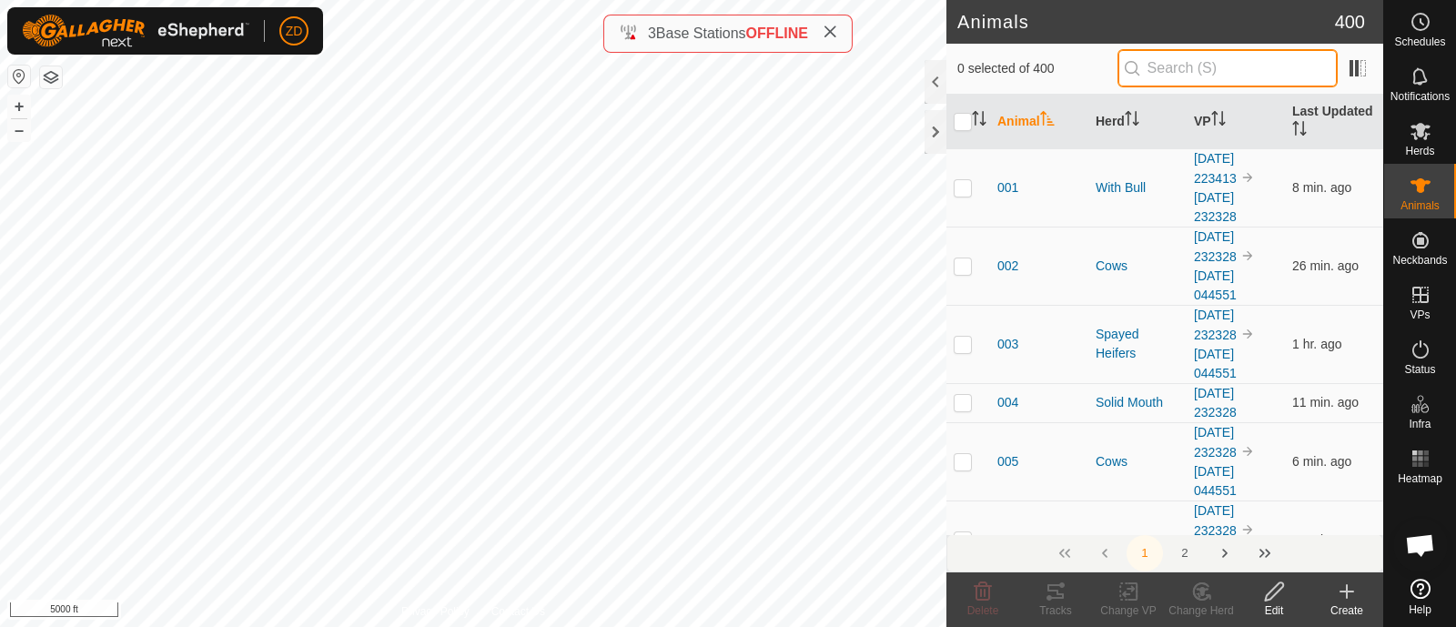
click at [1250, 68] on input "text" at bounding box center [1227, 68] width 220 height 38
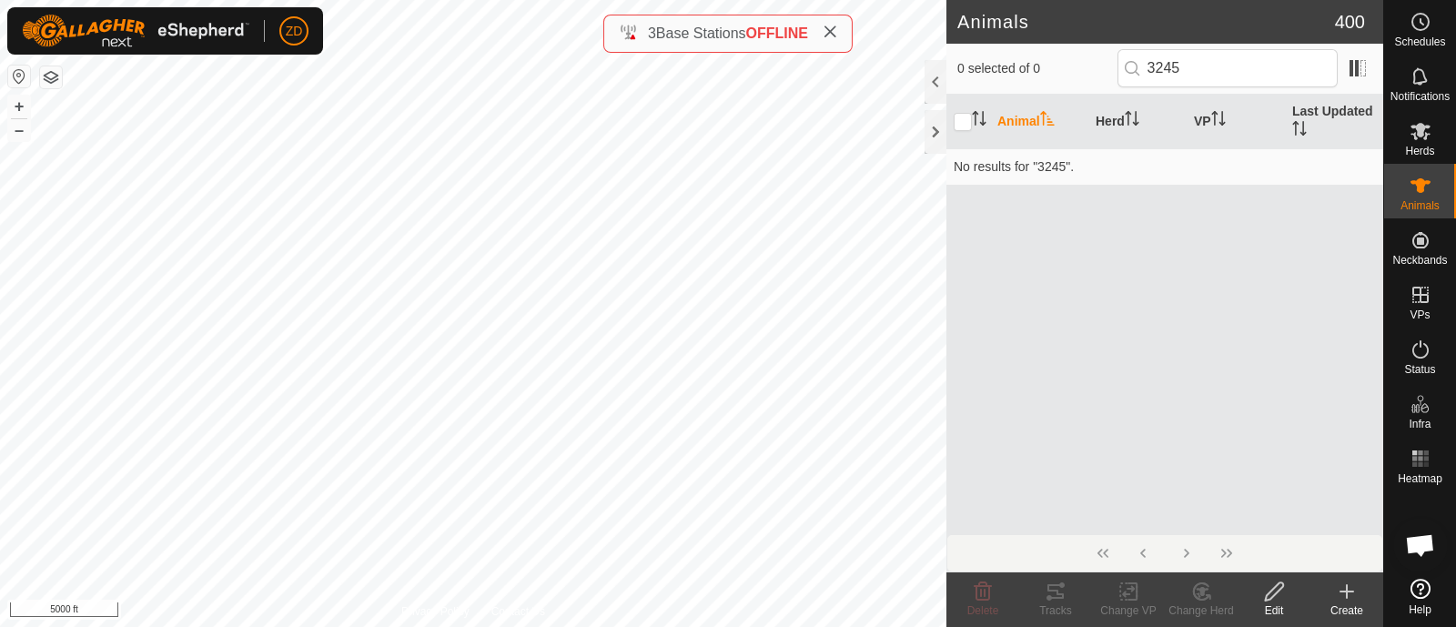
click at [1362, 29] on span "400" at bounding box center [1350, 21] width 30 height 27
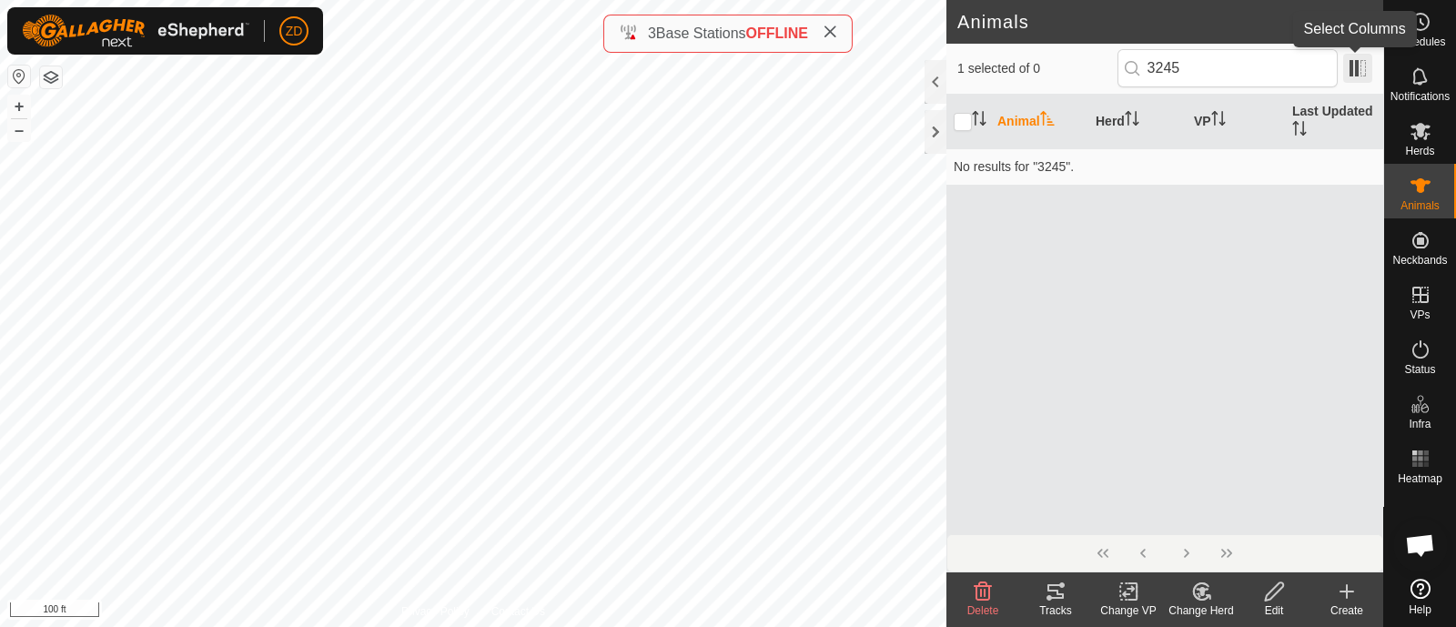
click at [1365, 61] on span at bounding box center [1357, 68] width 29 height 29
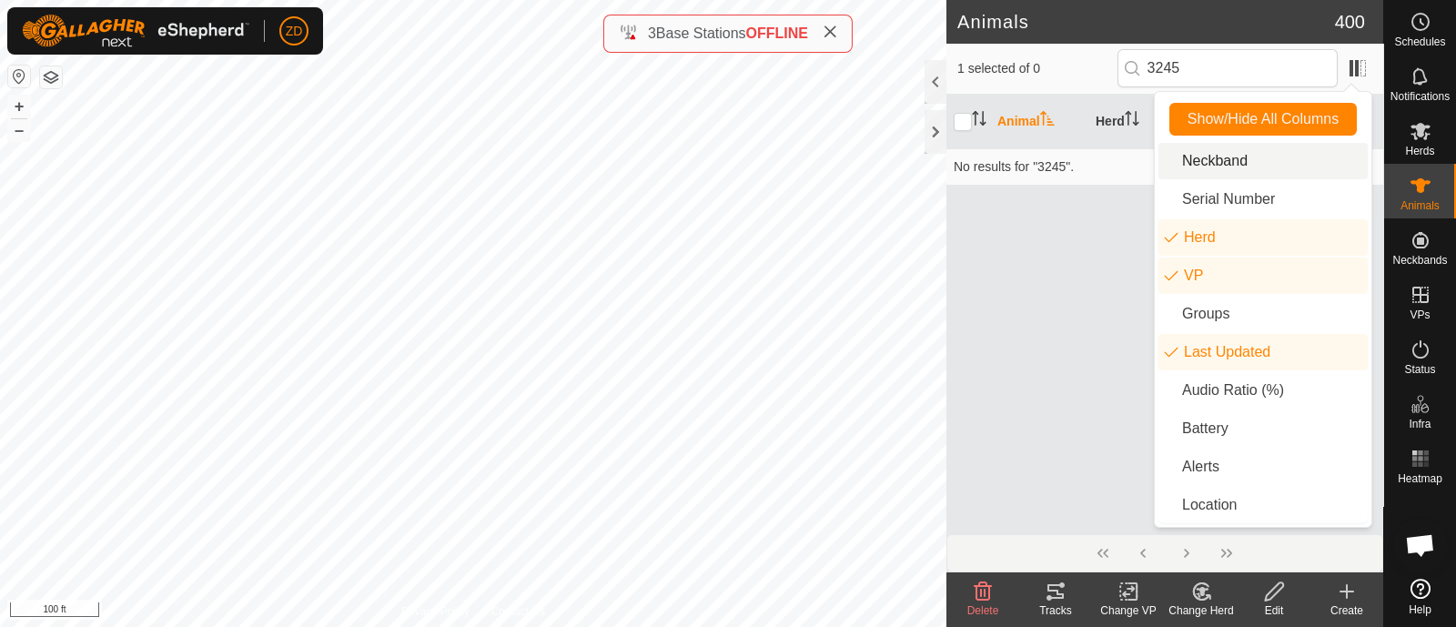
click at [1238, 149] on li "Neckband" at bounding box center [1262, 161] width 209 height 36
click at [1014, 262] on div "Animal Neckband Herd VP Last Updated No results for "3245"." at bounding box center [1164, 314] width 437 height 439
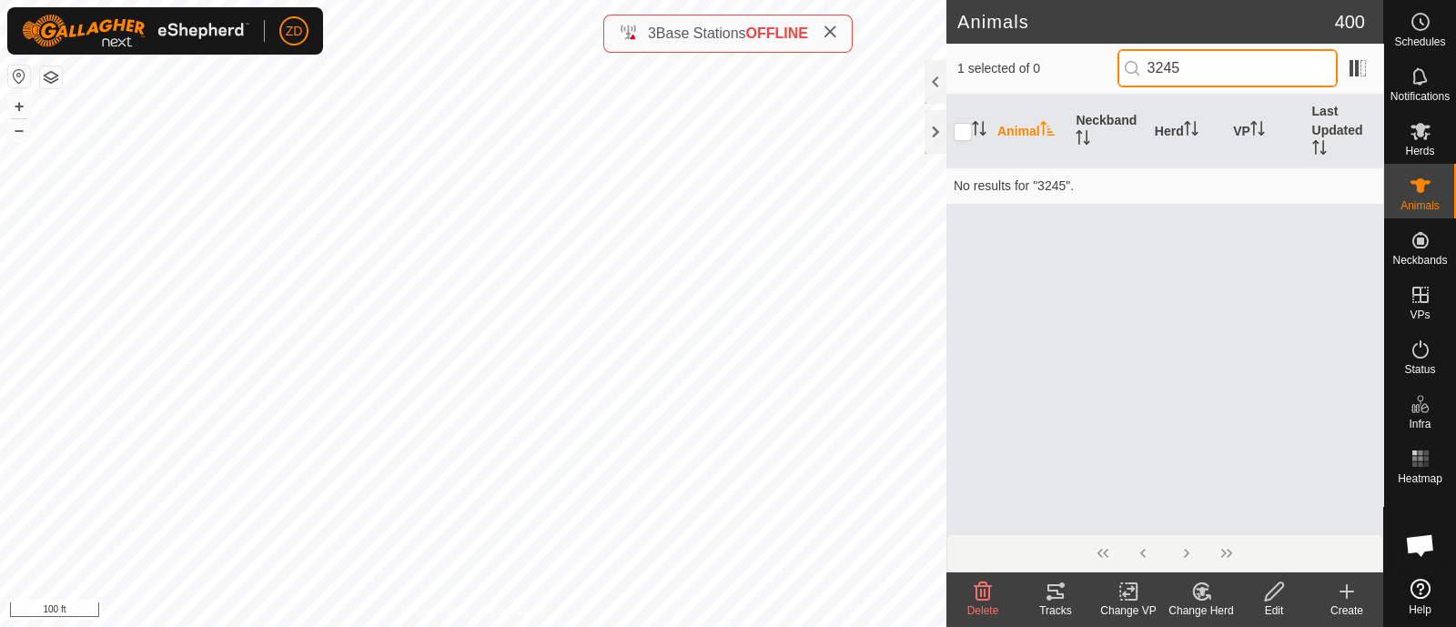
click at [1203, 75] on input "3245" at bounding box center [1227, 68] width 220 height 38
type input "32456"
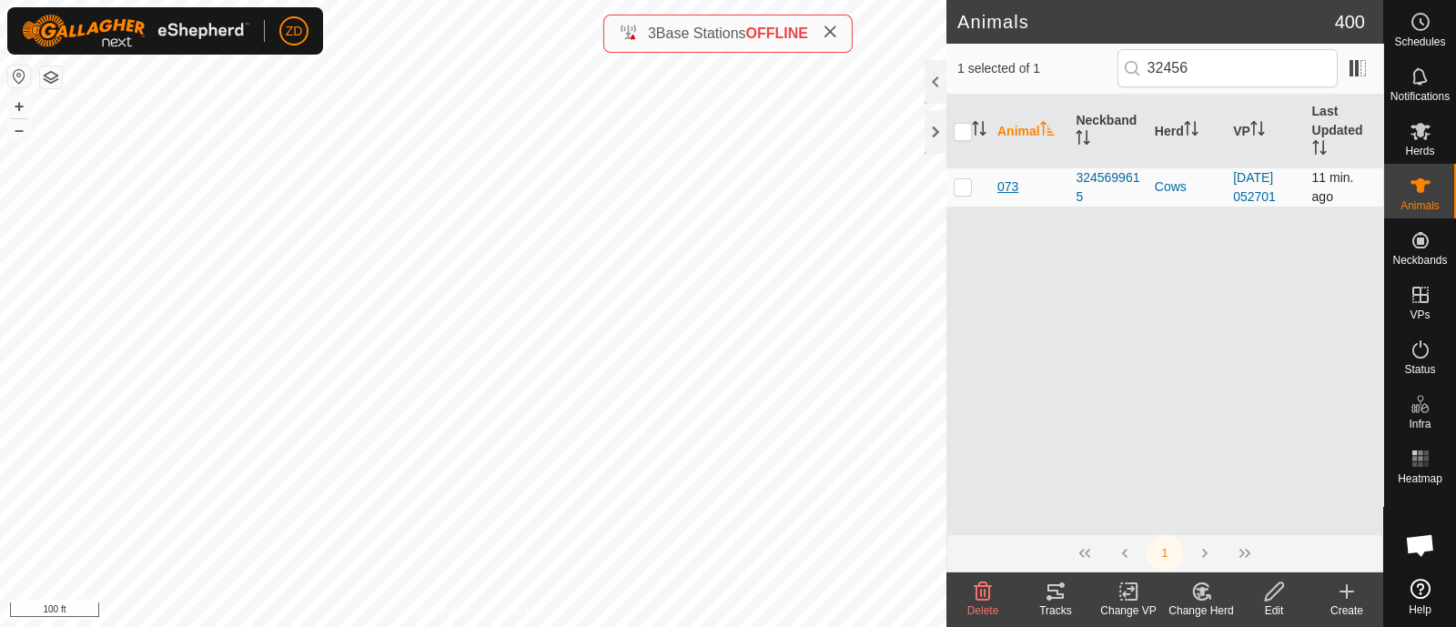
click at [1011, 192] on span "073" at bounding box center [1007, 186] width 21 height 19
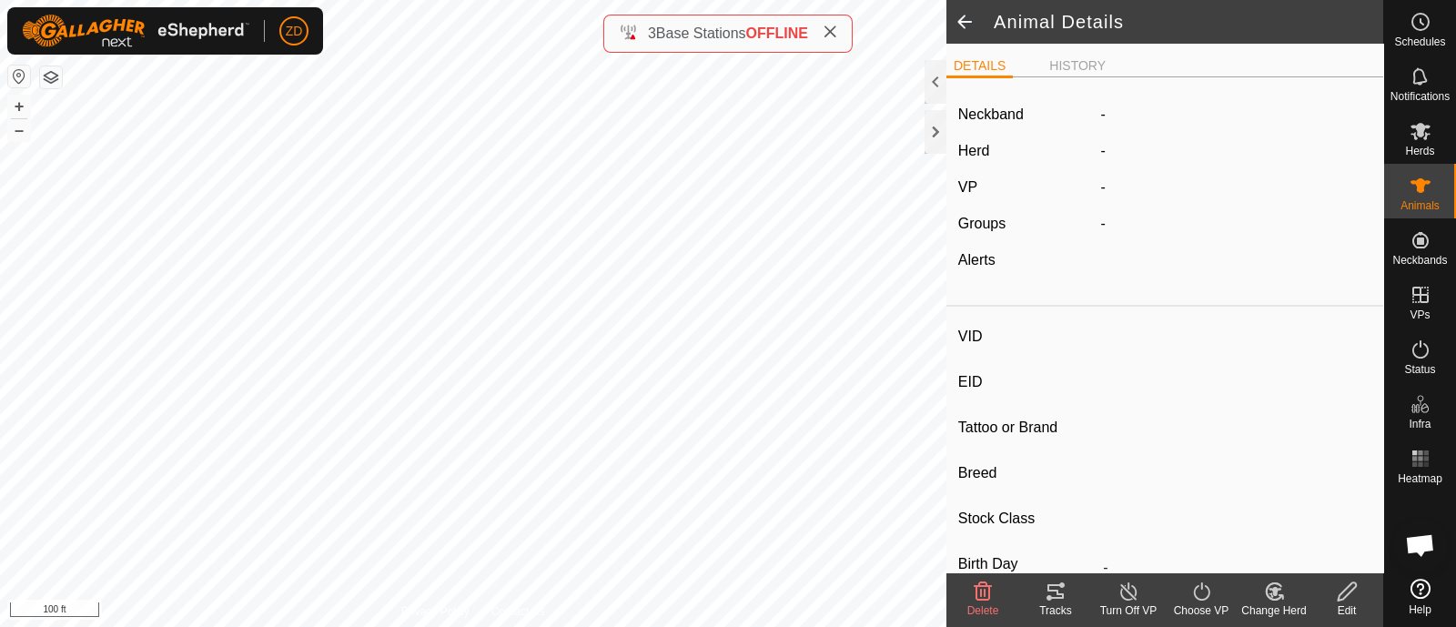
type input "073"
type input "-"
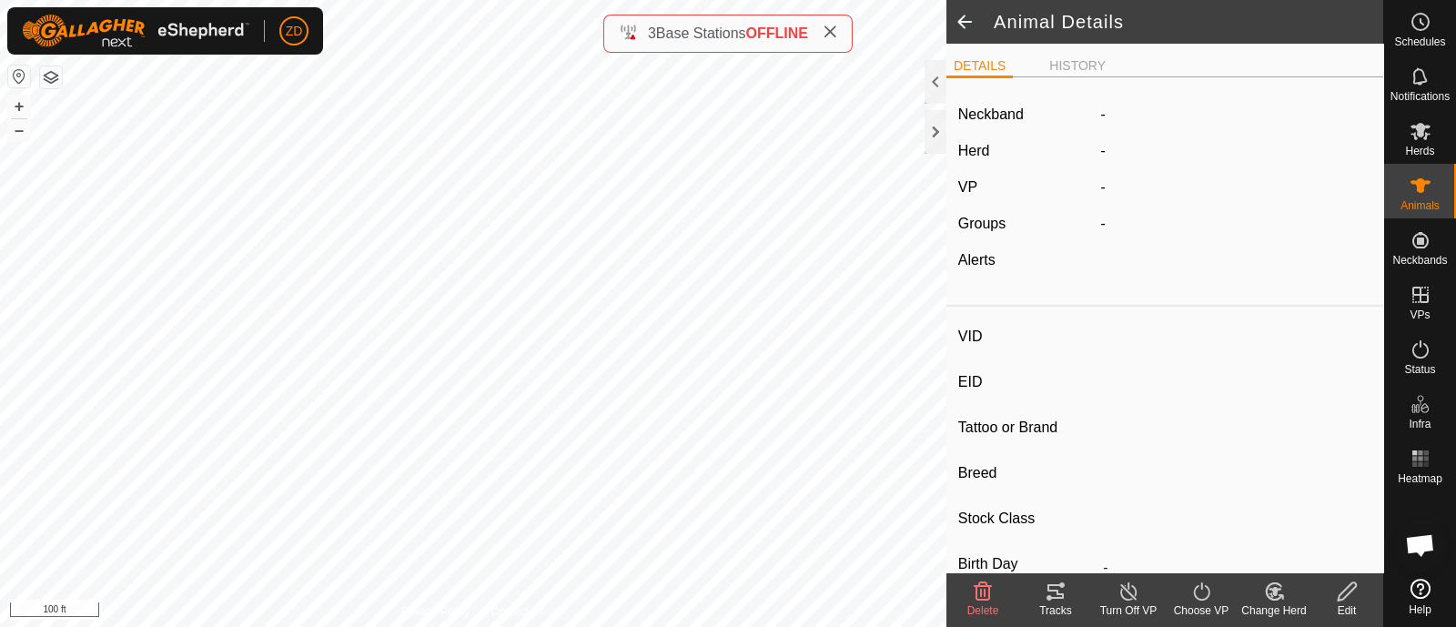
type input "0 kg"
type input "-"
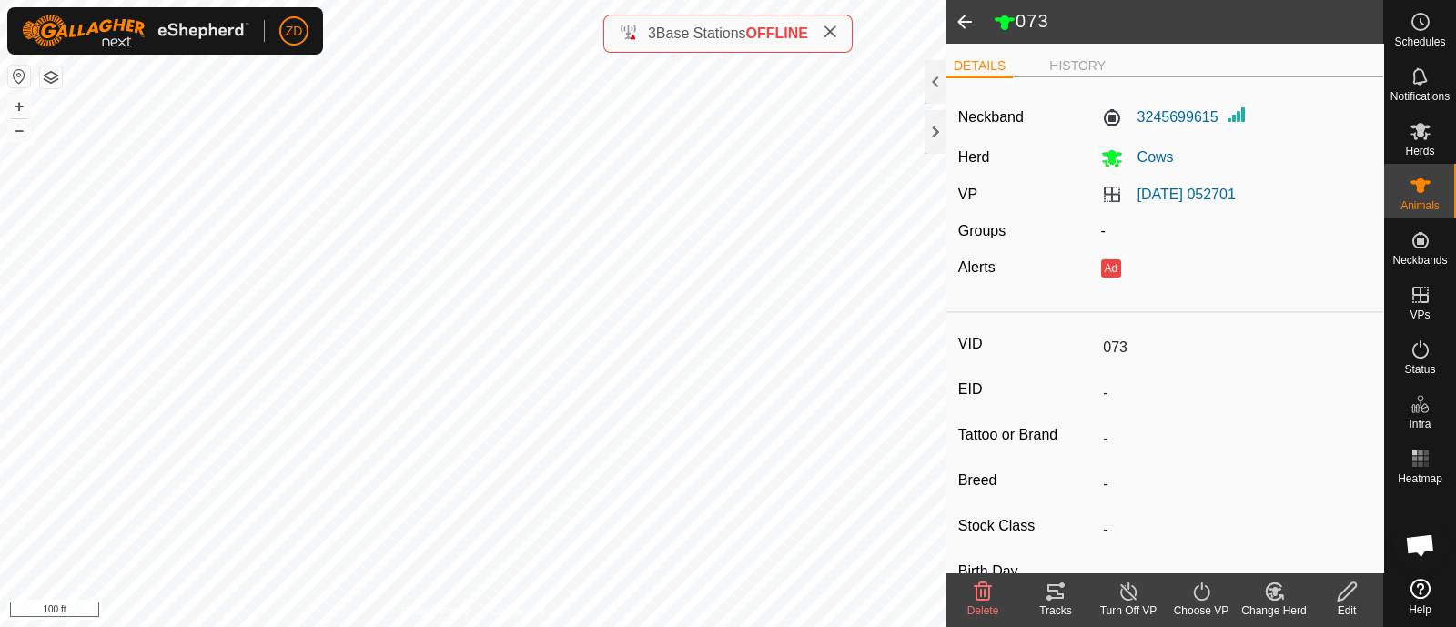
click at [960, 25] on span at bounding box center [964, 22] width 36 height 44
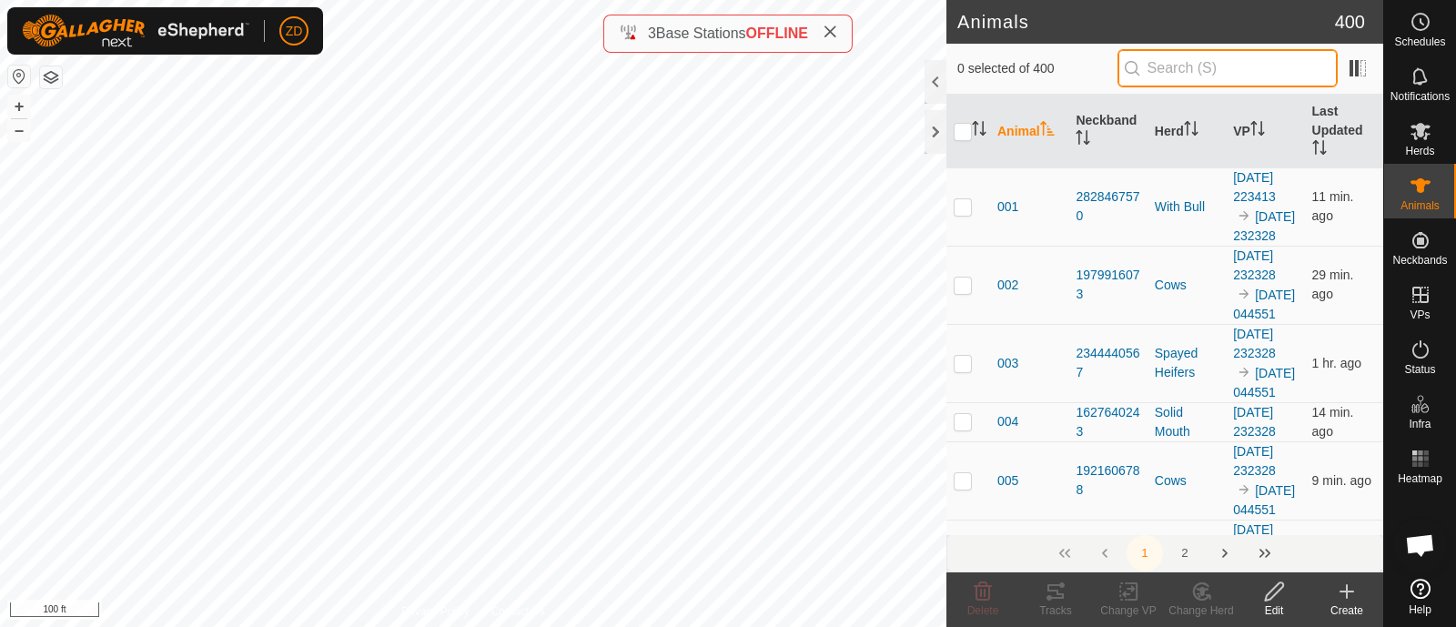
click at [1180, 79] on input "text" at bounding box center [1227, 68] width 220 height 38
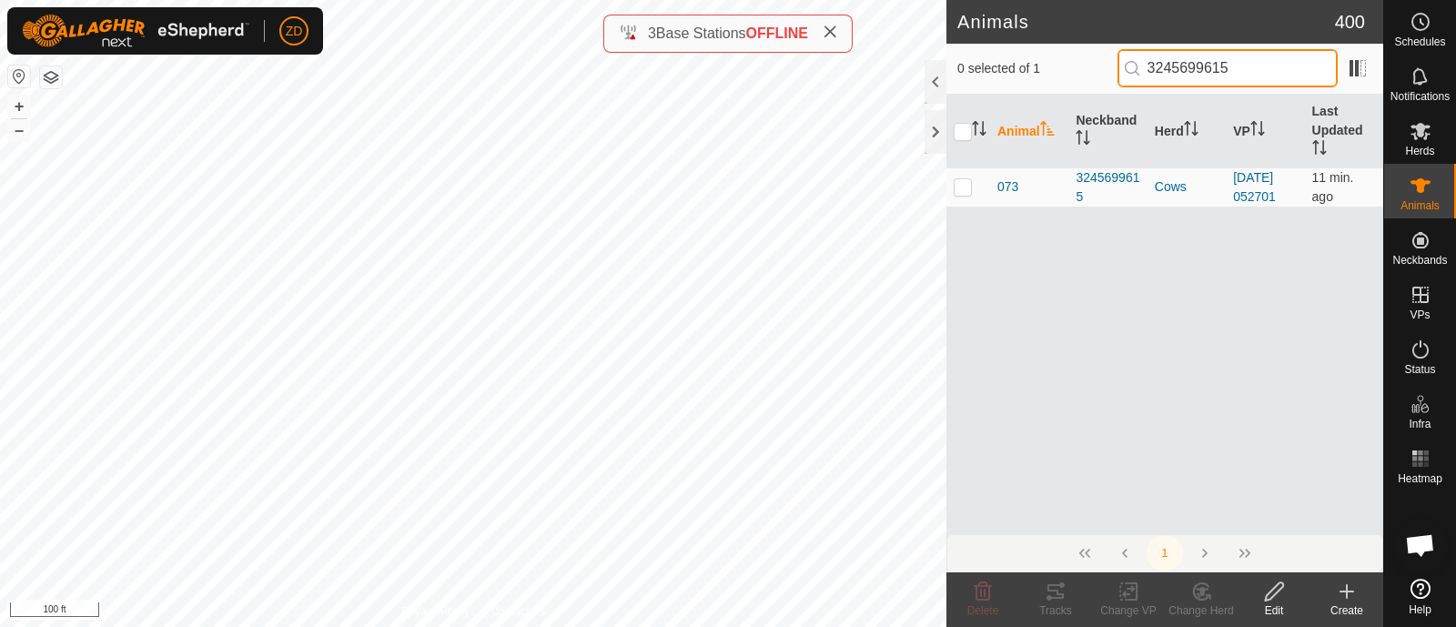
type input "3245699615"
click at [1115, 175] on div "3245699615" at bounding box center [1107, 187] width 64 height 38
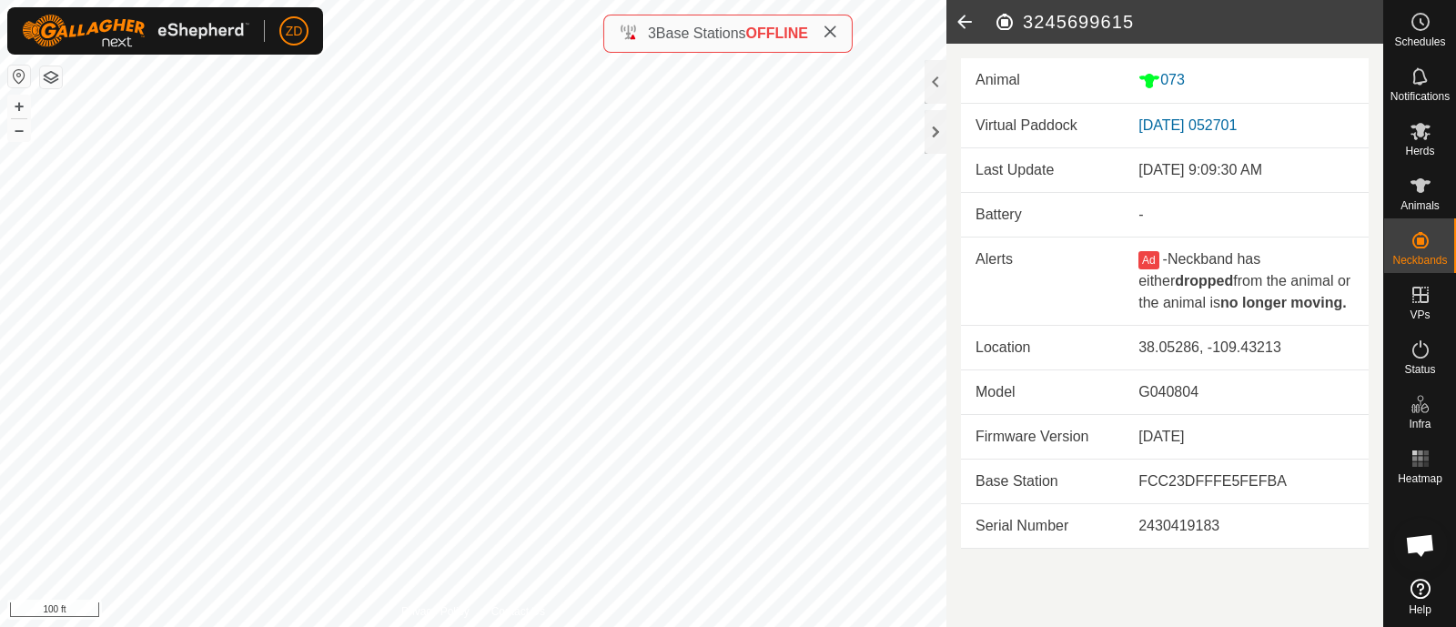
click at [968, 15] on icon at bounding box center [964, 22] width 36 height 44
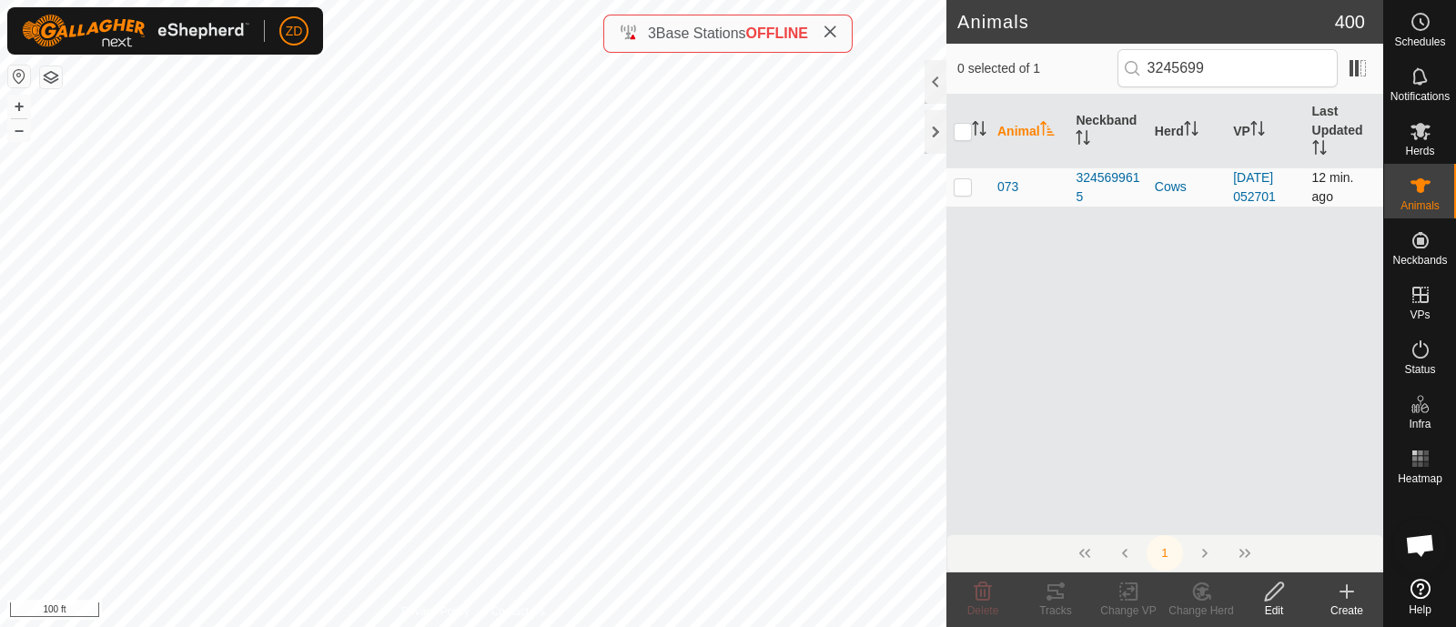
type input "3245699"
click at [969, 188] on p-checkbox at bounding box center [963, 186] width 18 height 15
checkbox input "true"
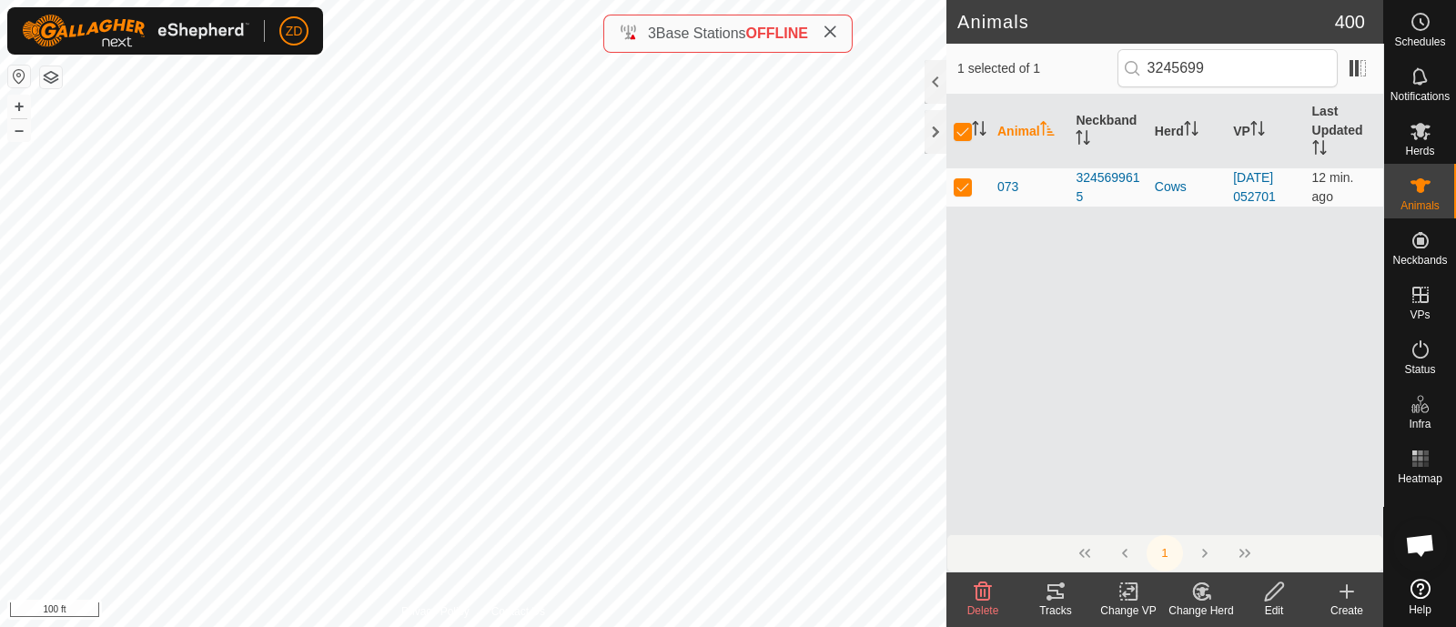
click at [1277, 583] on icon at bounding box center [1274, 591] width 18 height 18
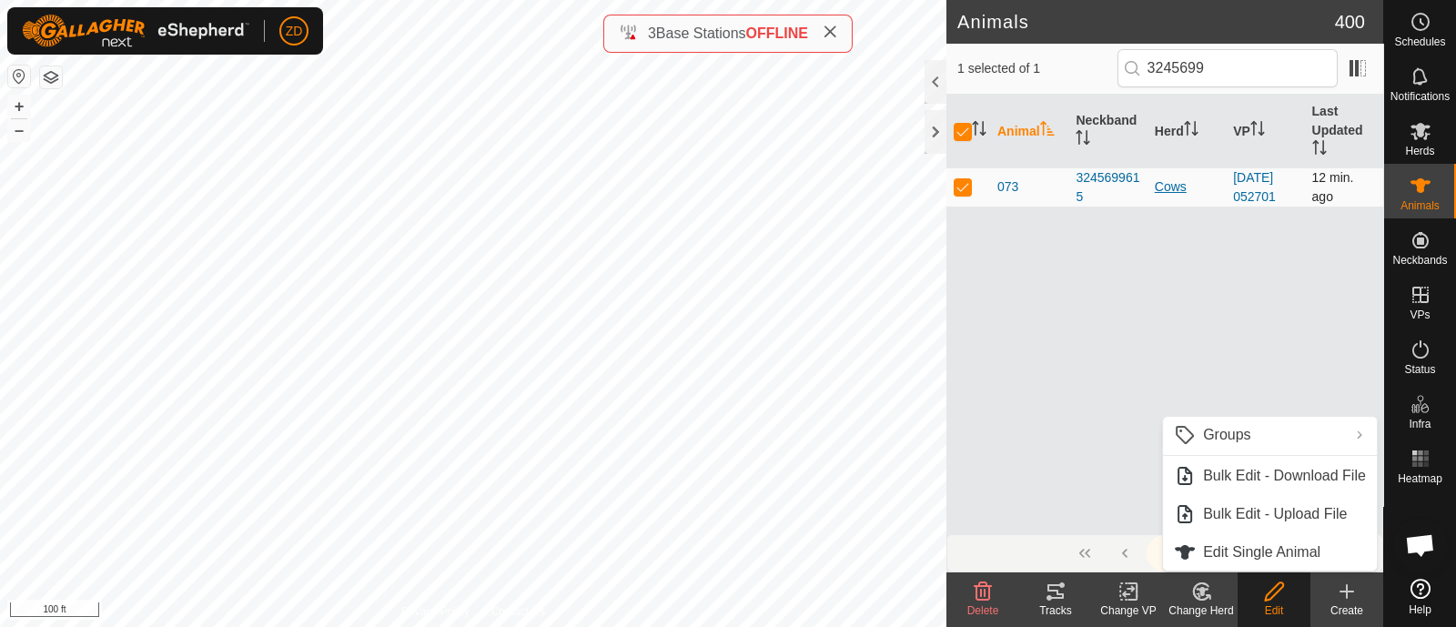
click at [1161, 187] on div "Cows" at bounding box center [1187, 186] width 64 height 19
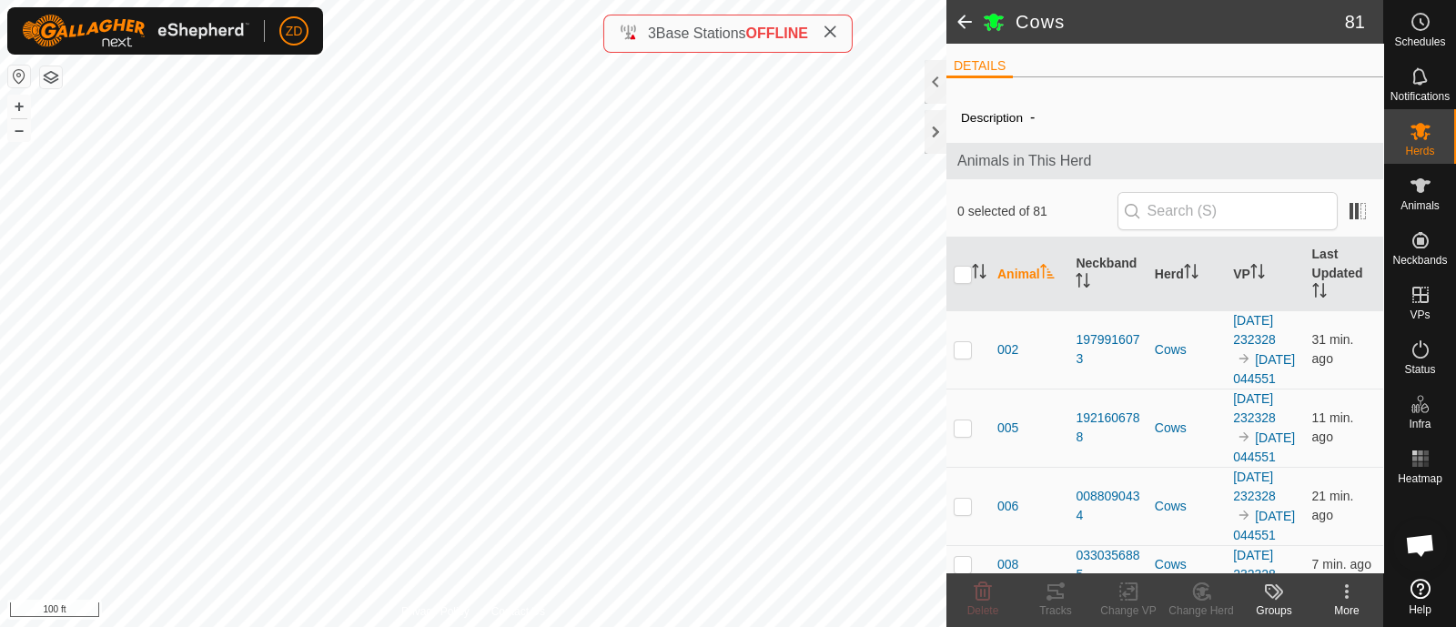
click at [969, 21] on span at bounding box center [964, 22] width 36 height 44
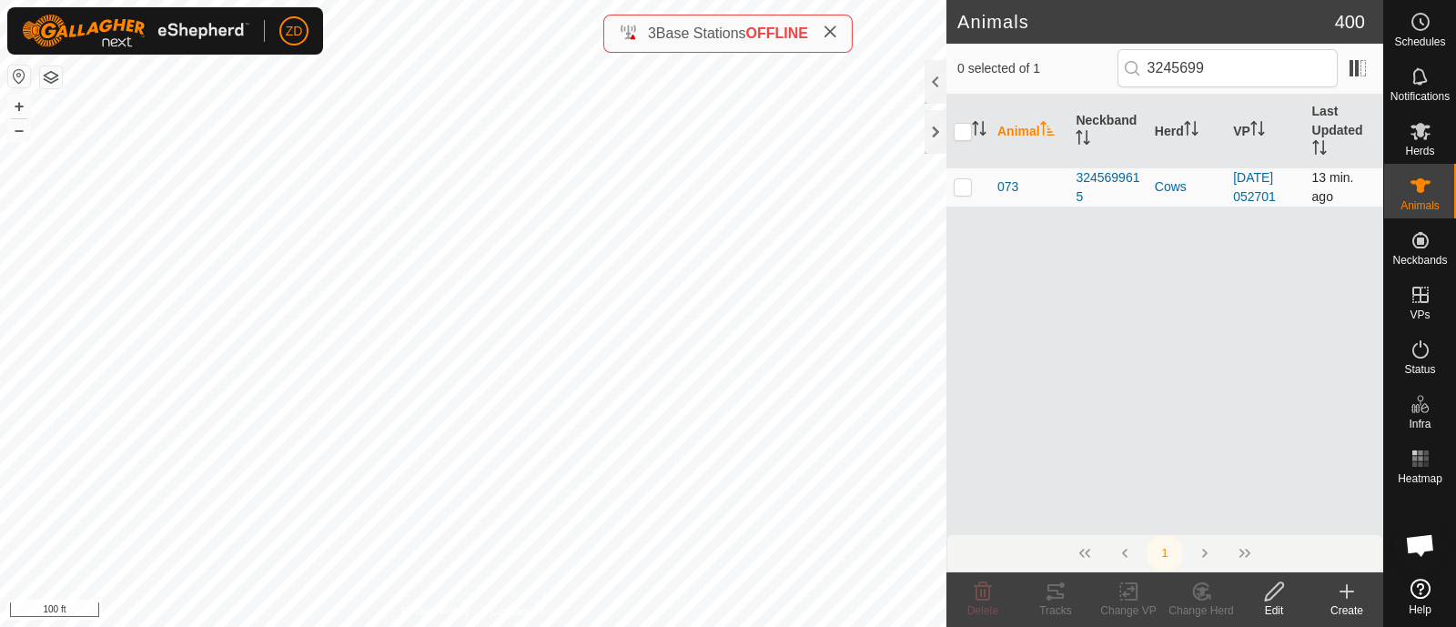
type input "3245699"
click at [958, 179] on p-checkbox at bounding box center [963, 186] width 18 height 15
checkbox input "true"
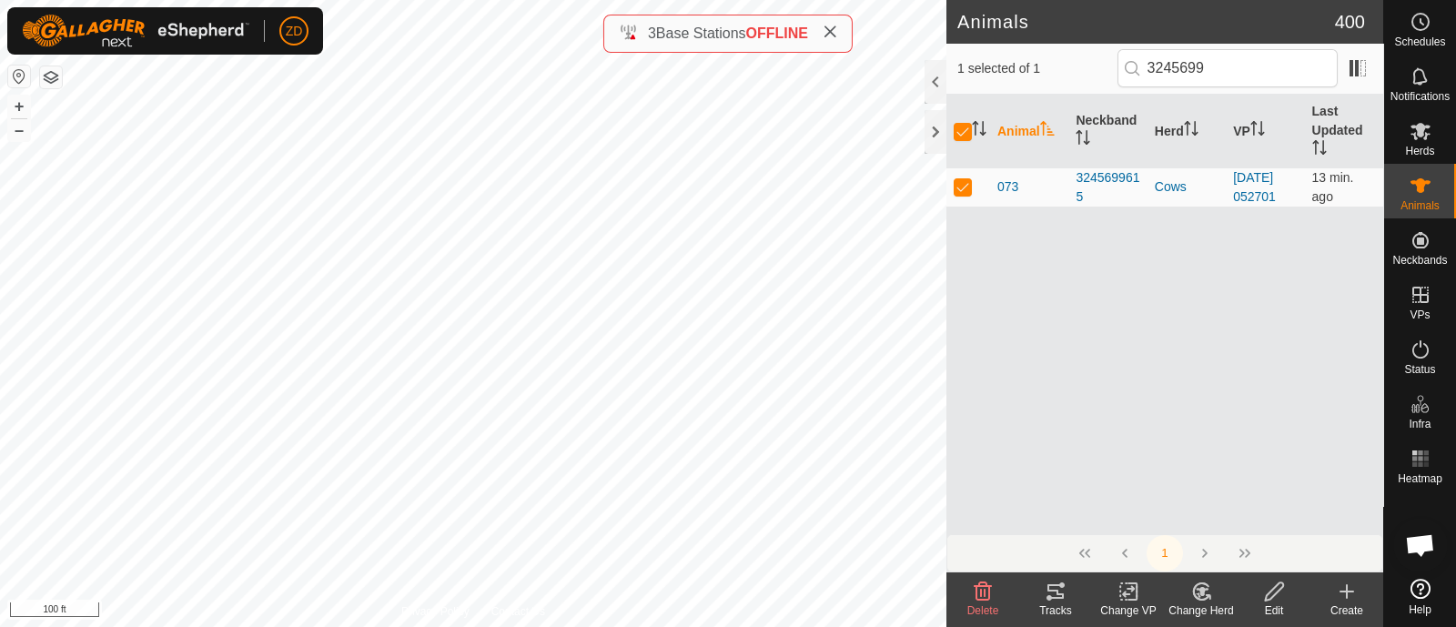
click at [1274, 582] on icon at bounding box center [1274, 591] width 23 height 22
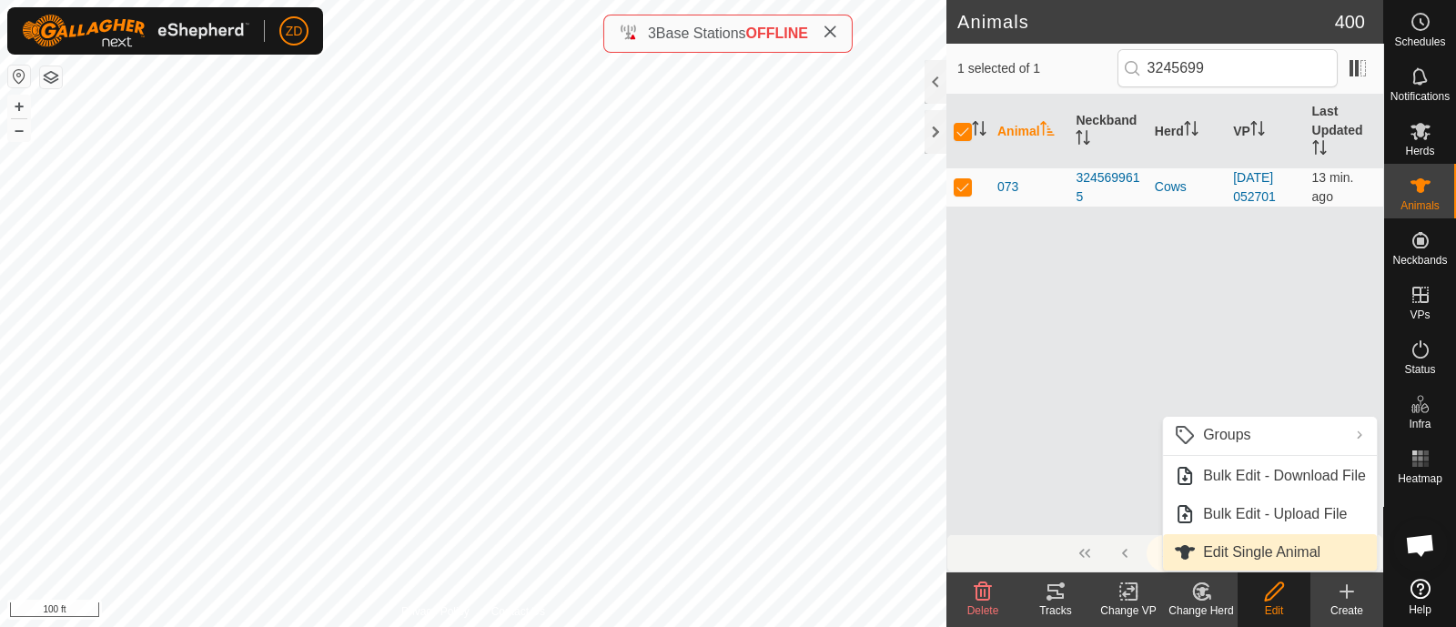
click at [1267, 550] on link "Edit Single Animal" at bounding box center [1270, 552] width 214 height 36
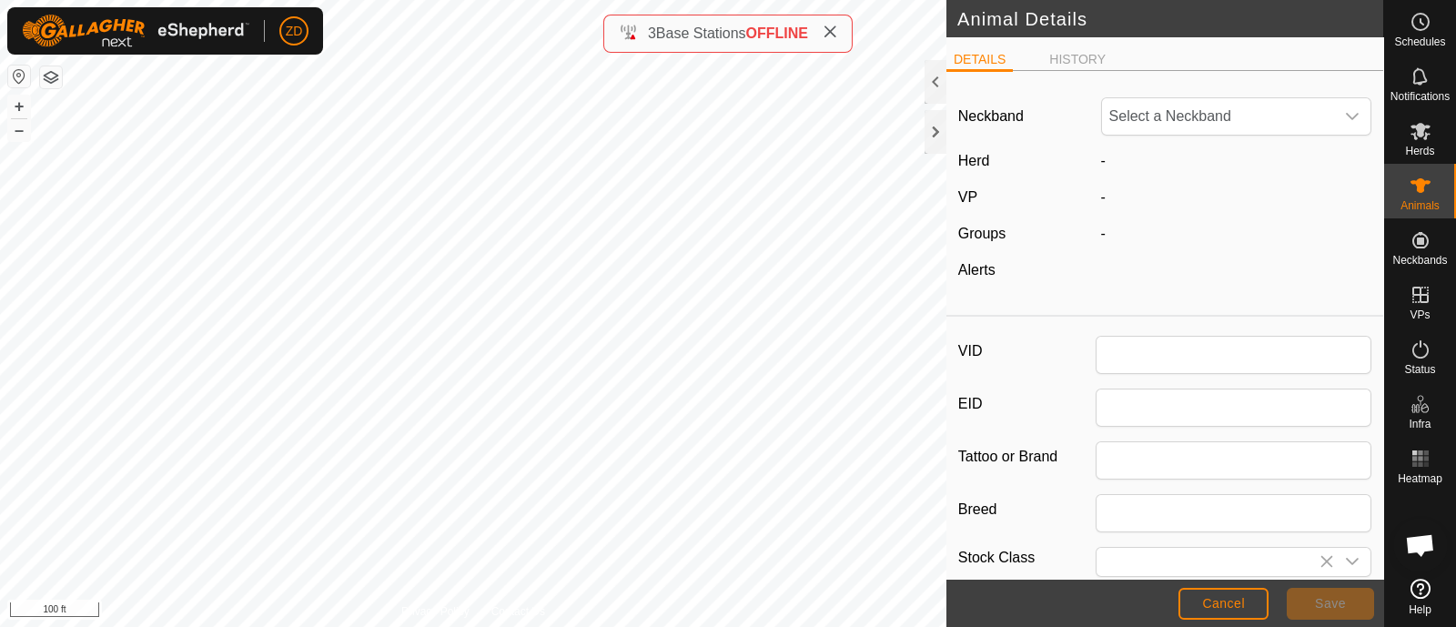
type input "073"
type input "0"
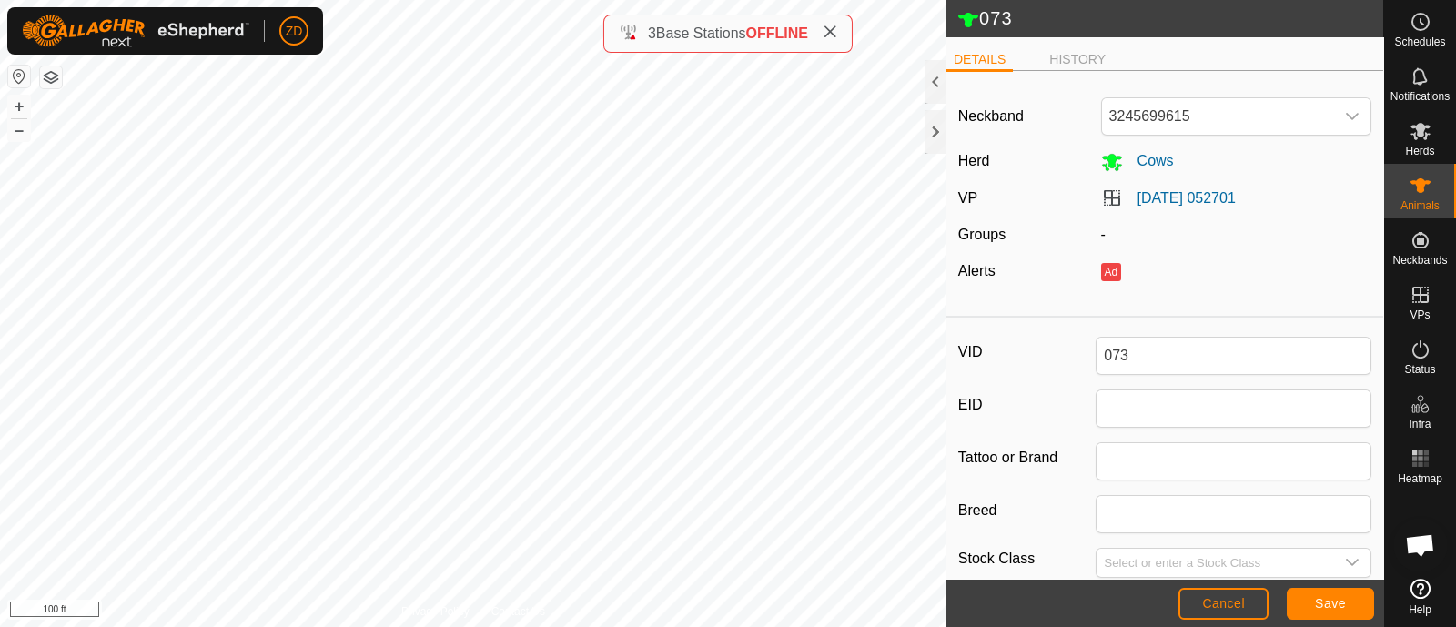
click at [1142, 158] on span "Cows" at bounding box center [1148, 160] width 51 height 15
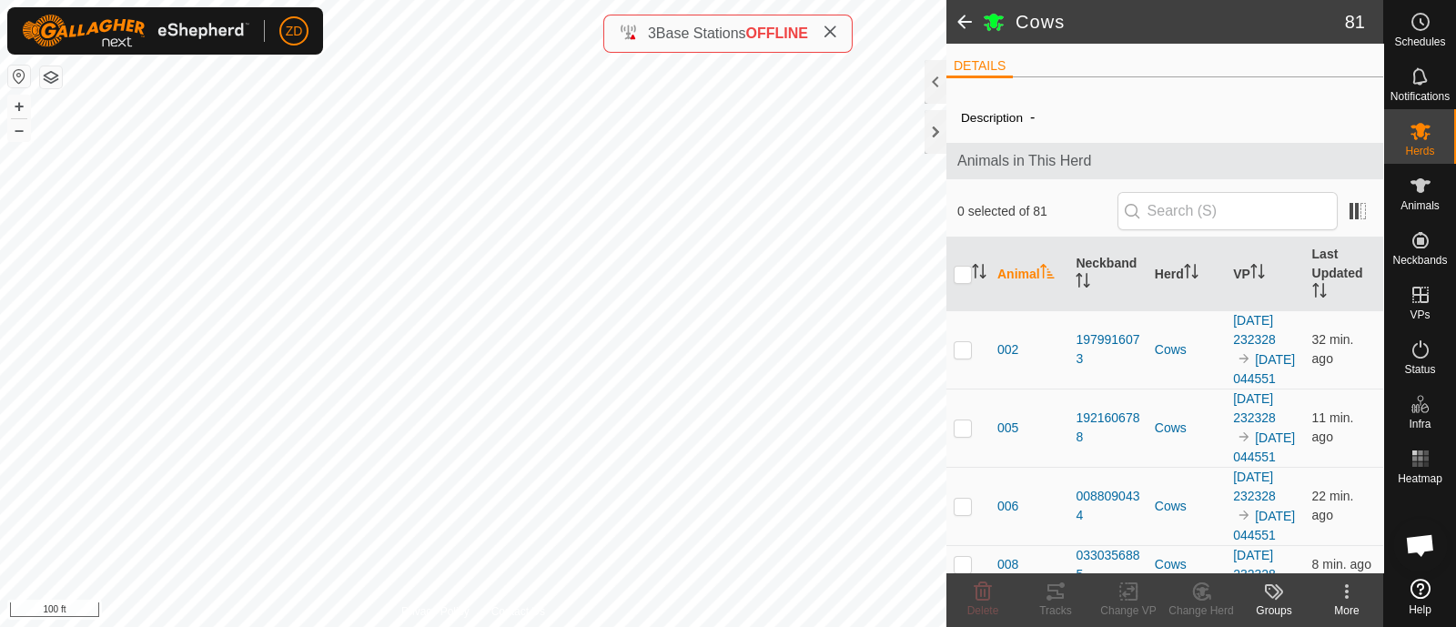
click at [961, 20] on span at bounding box center [964, 22] width 36 height 44
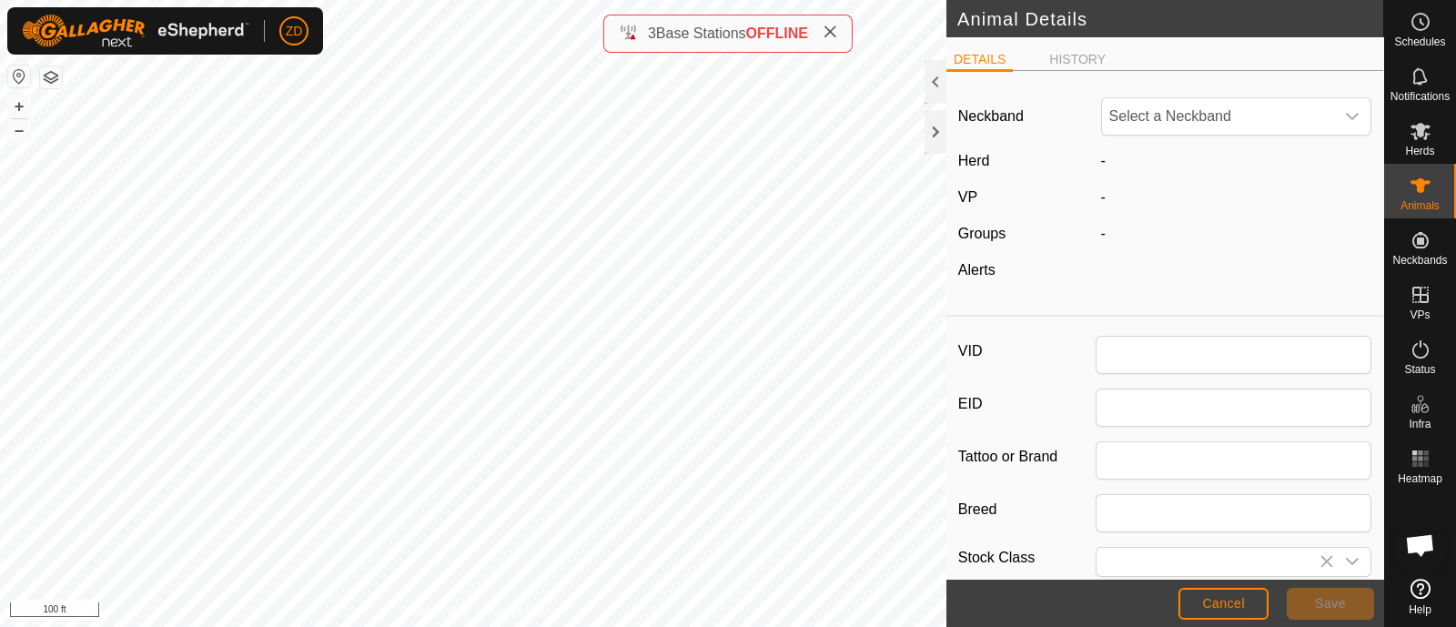
type input "073"
type input "0"
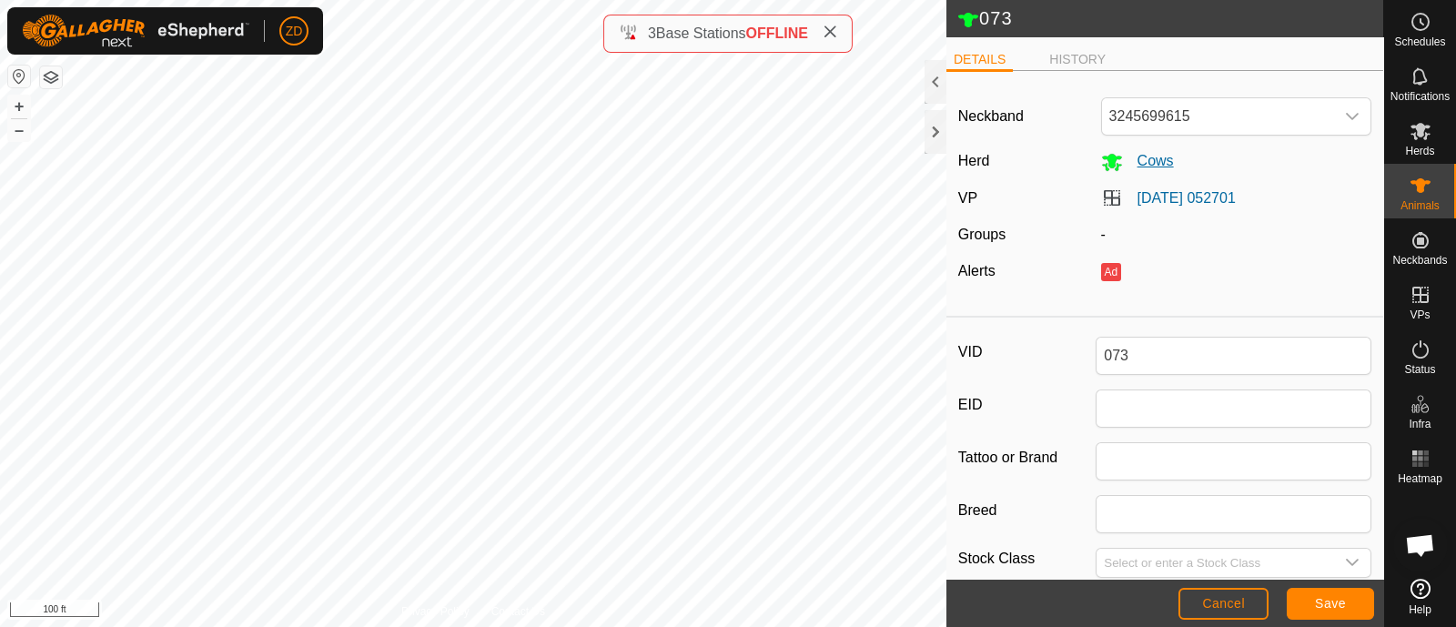
click at [1145, 154] on span "Cows" at bounding box center [1148, 160] width 51 height 15
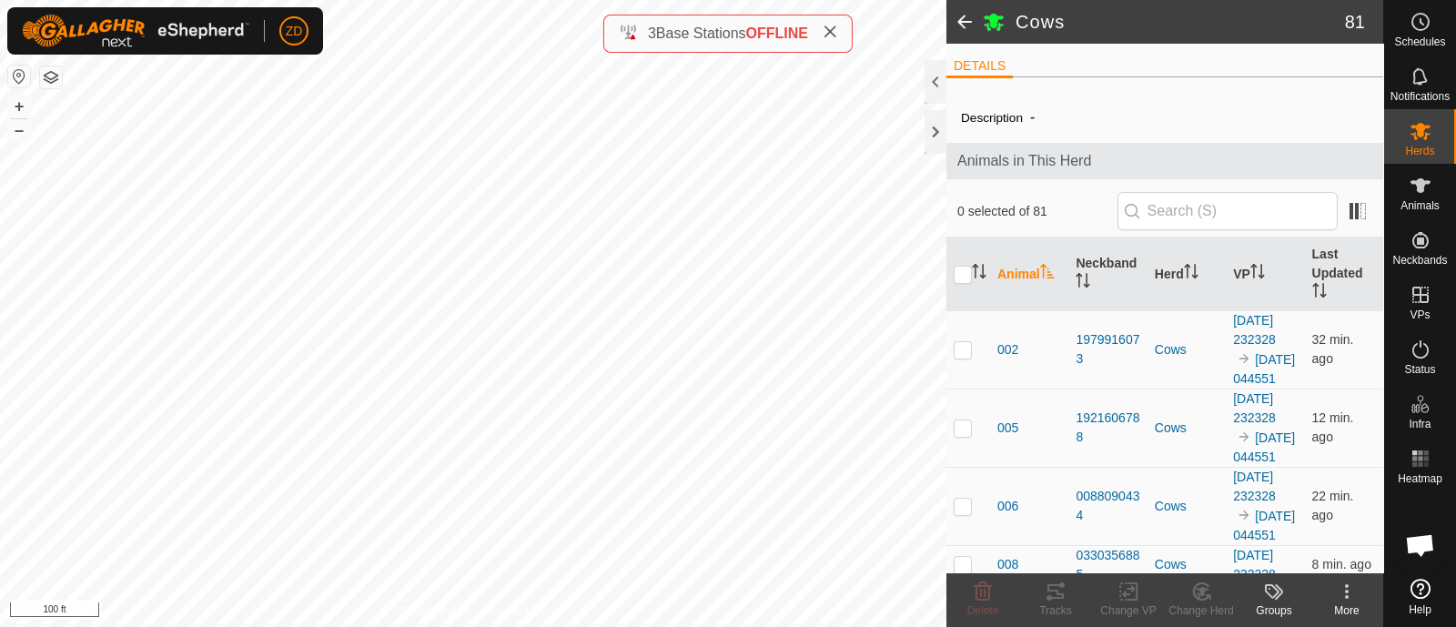
click at [962, 18] on span at bounding box center [964, 22] width 36 height 44
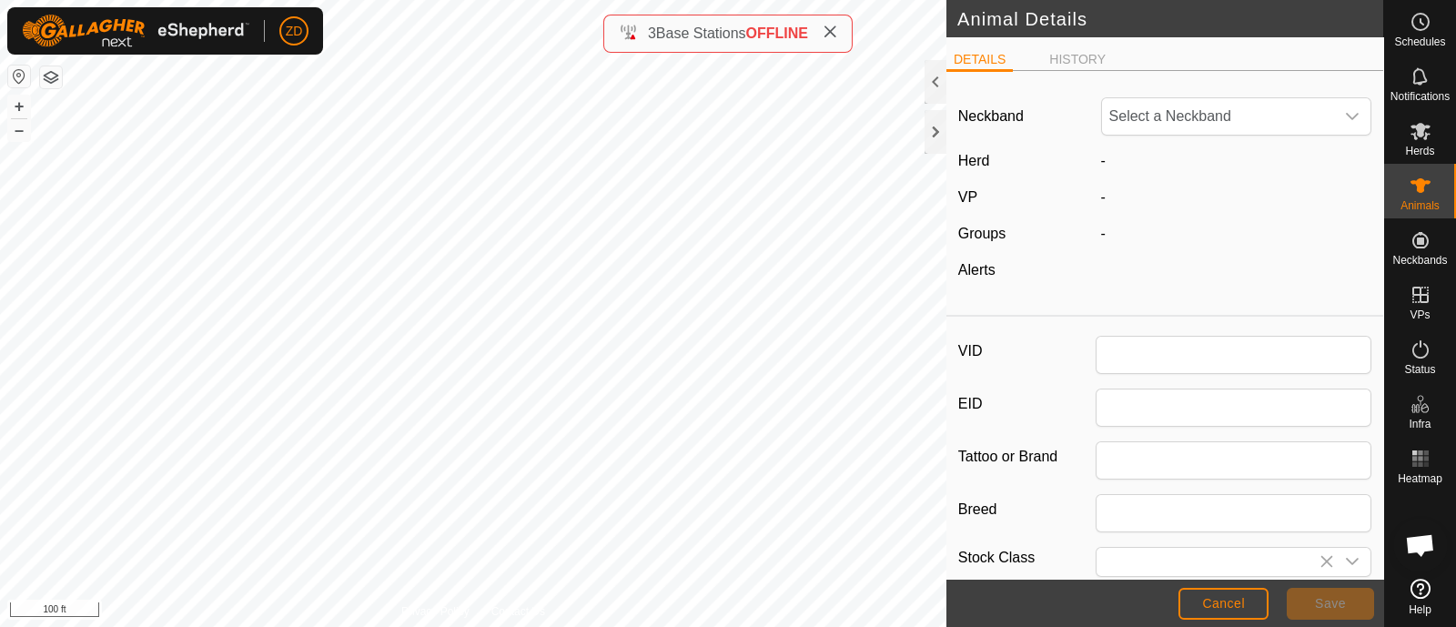
type input "073"
type input "0"
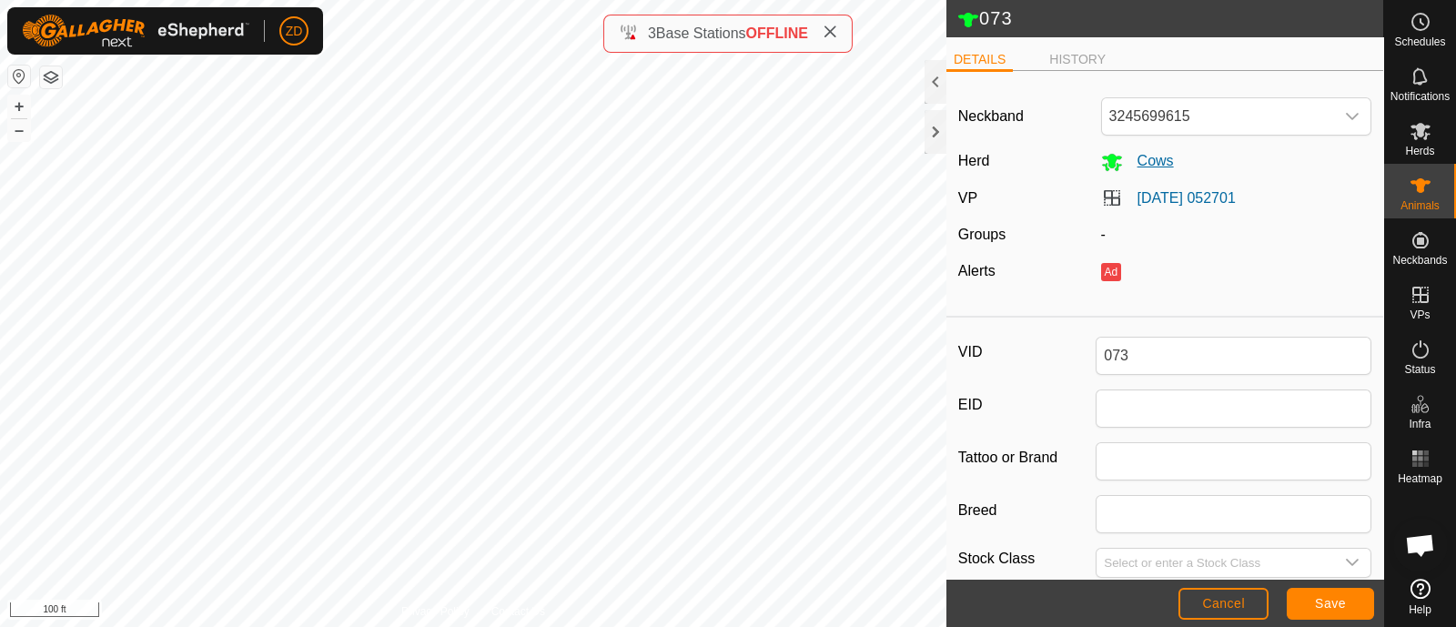
click at [1101, 153] on icon at bounding box center [1112, 162] width 22 height 22
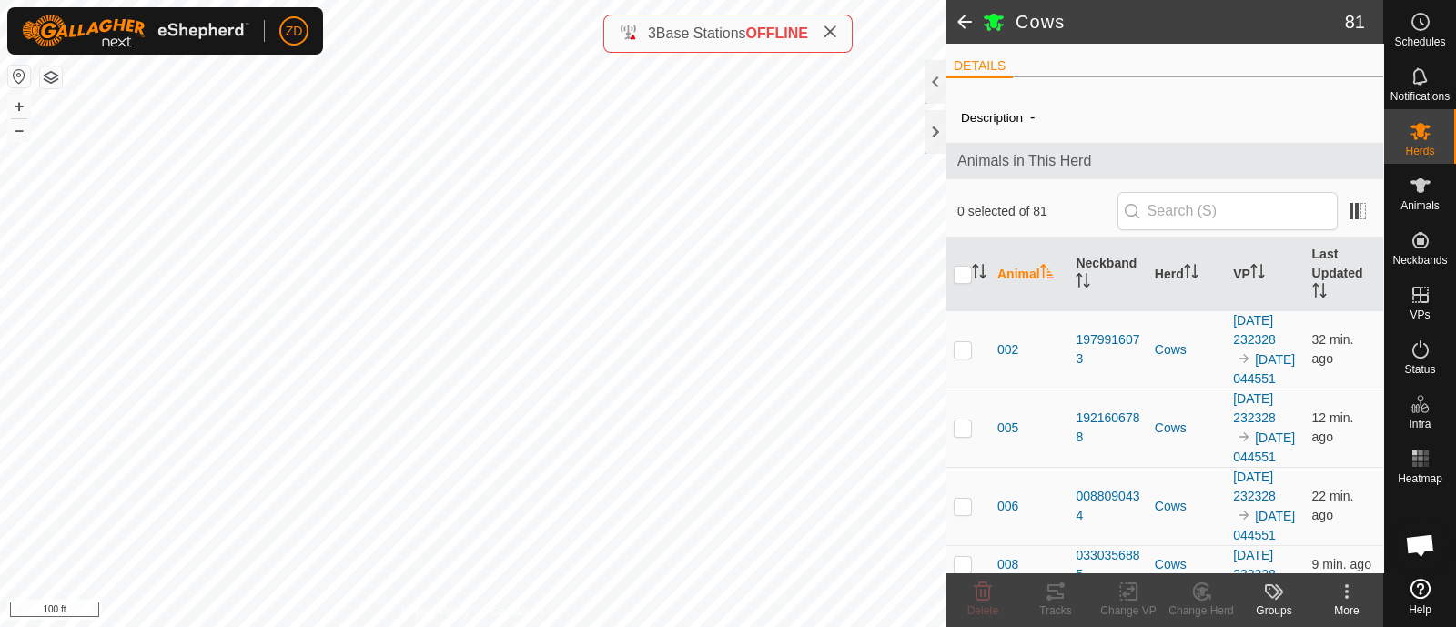
click at [965, 21] on span at bounding box center [964, 22] width 36 height 44
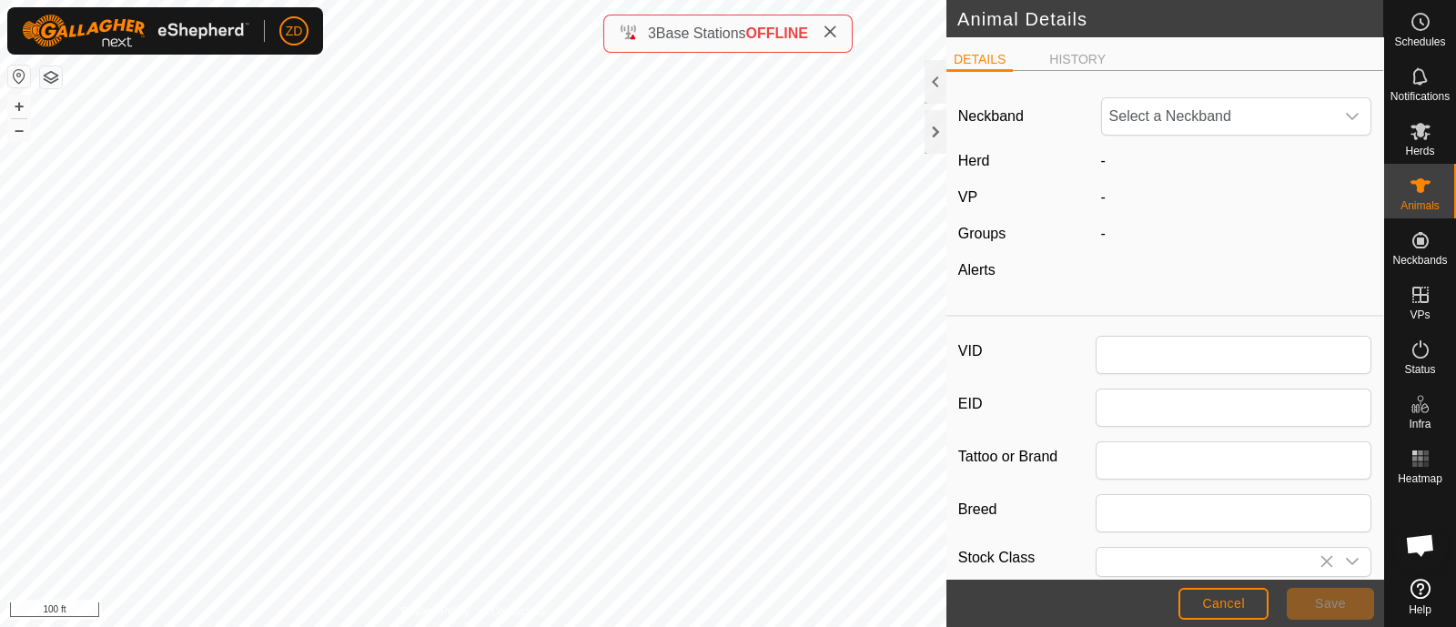
type input "073"
type input "0"
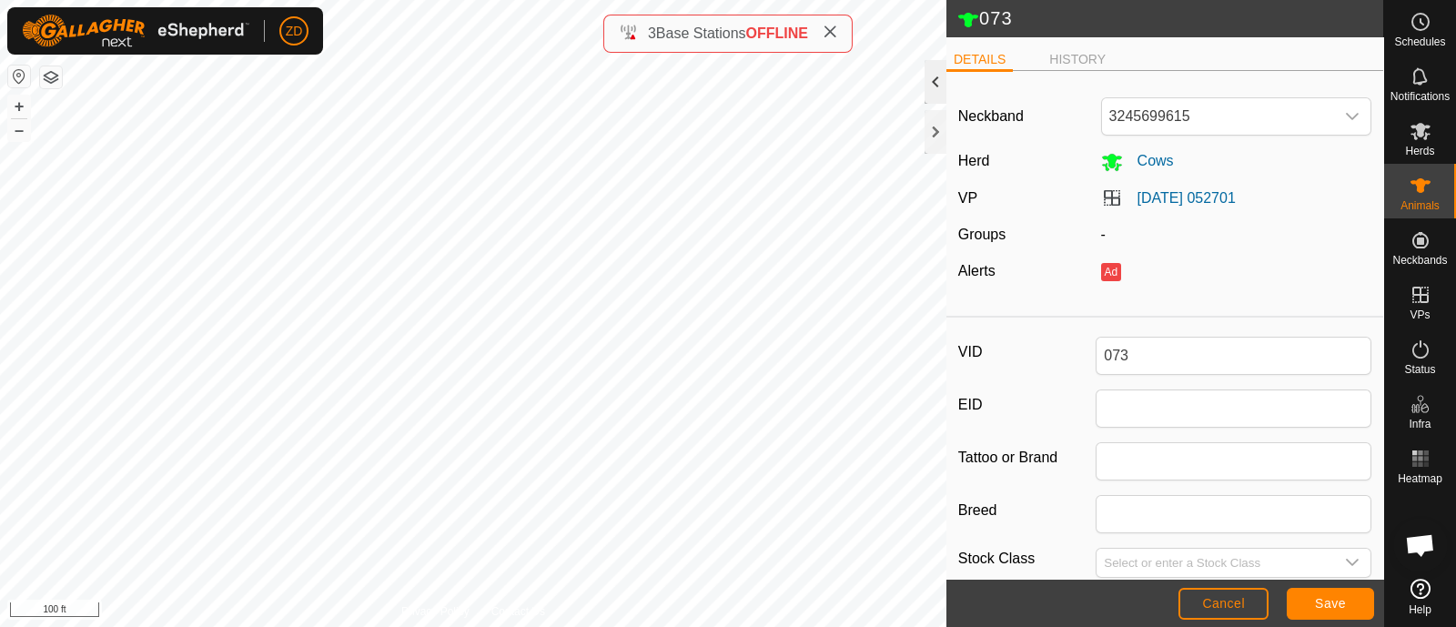
click at [933, 77] on div at bounding box center [935, 82] width 22 height 44
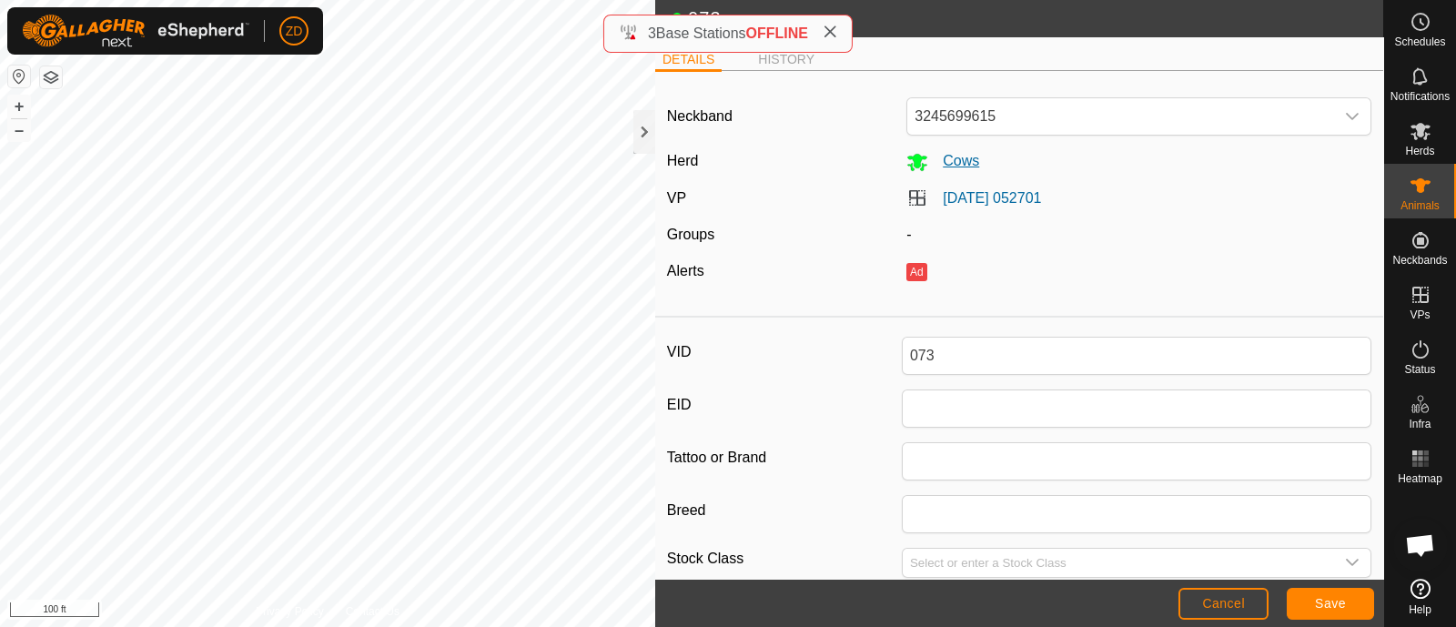
click at [945, 165] on span "Cows" at bounding box center [953, 160] width 51 height 15
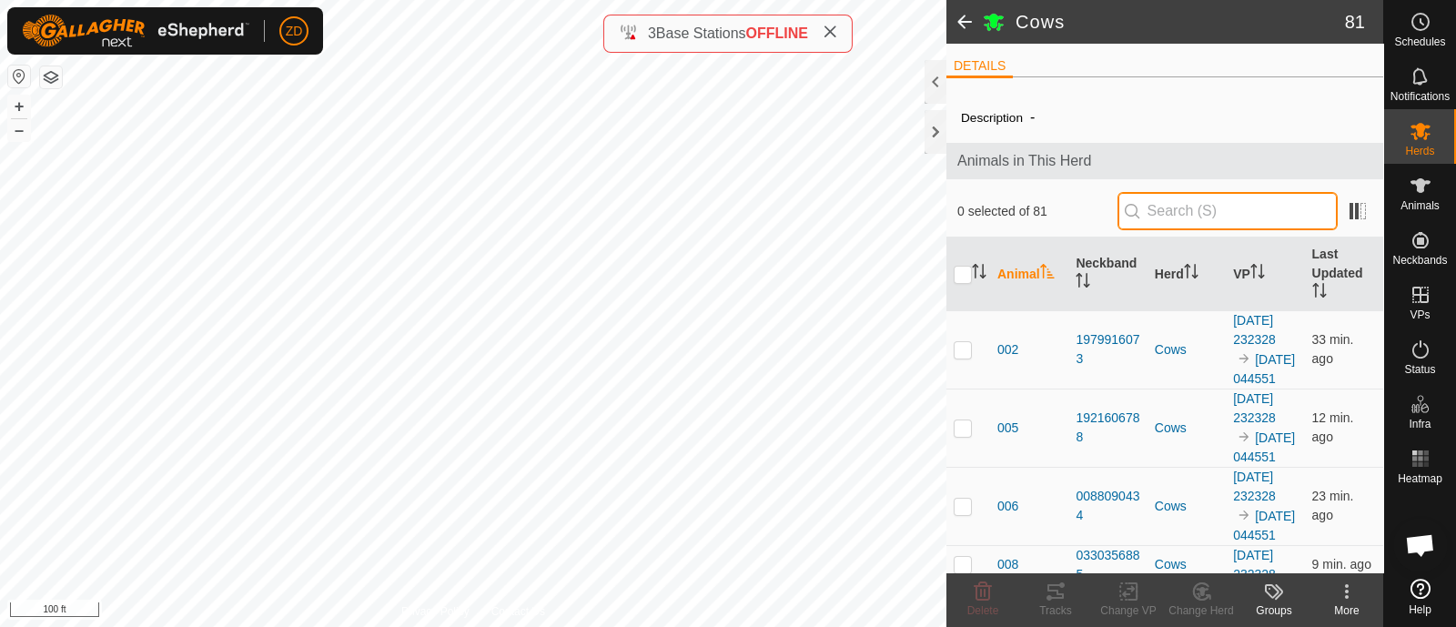
click at [1182, 210] on input "text" at bounding box center [1227, 211] width 220 height 38
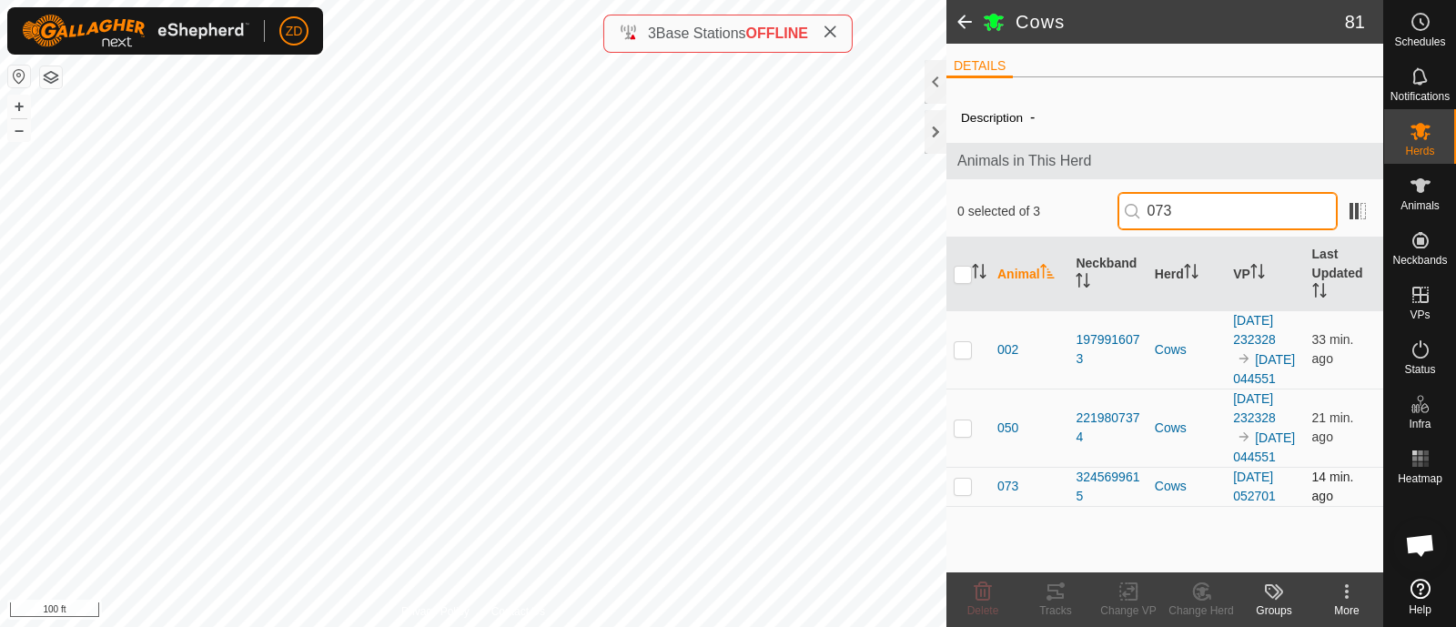
type input "073"
click at [969, 493] on p-checkbox at bounding box center [963, 486] width 18 height 15
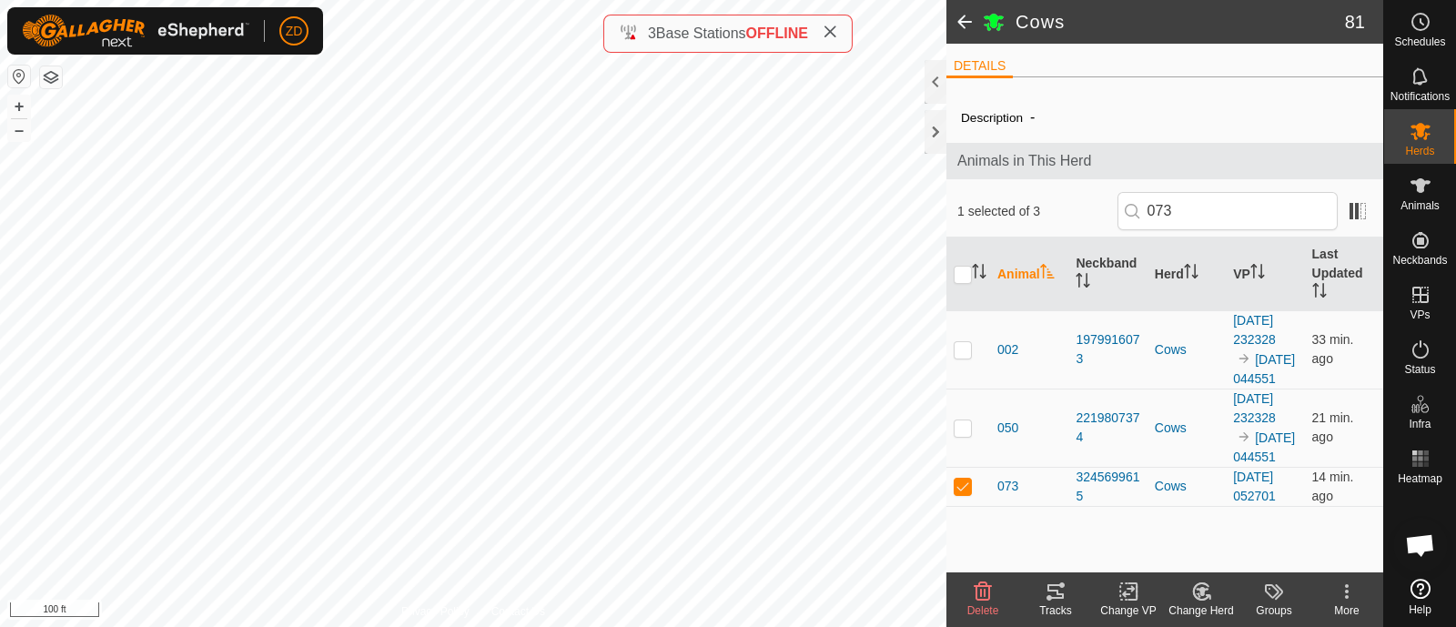
click at [1202, 596] on icon at bounding box center [1201, 591] width 23 height 22
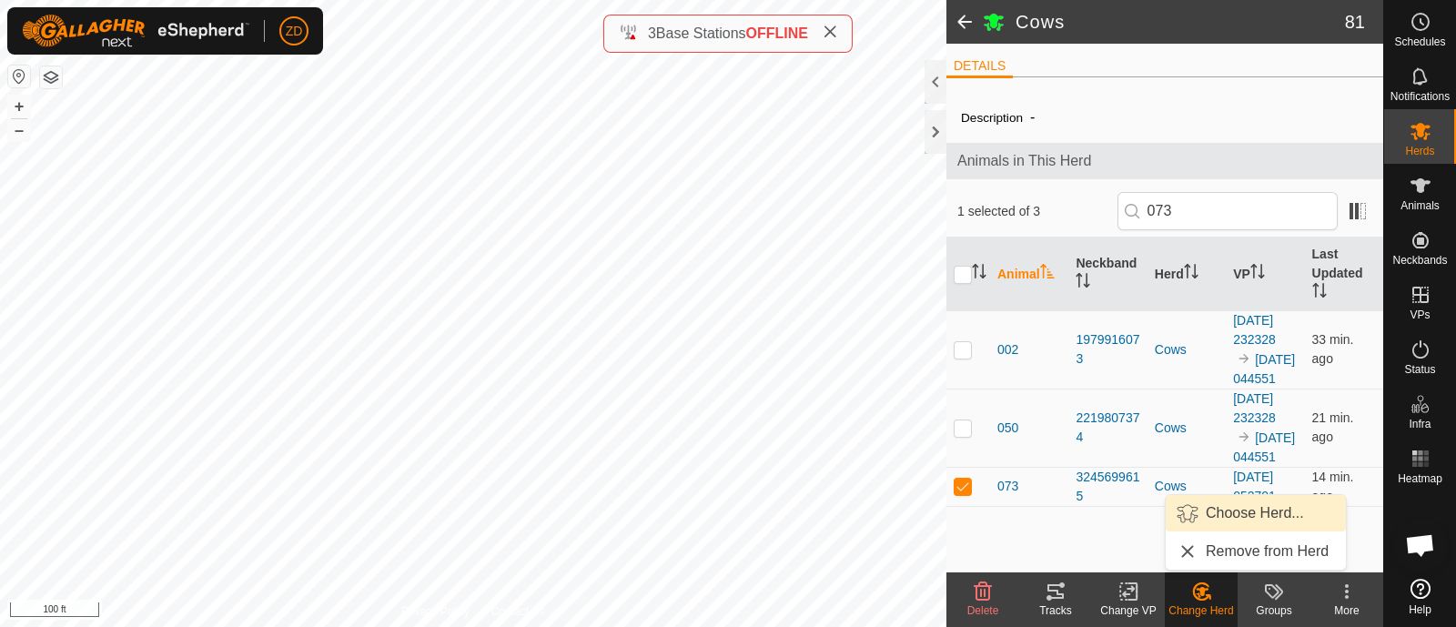
click at [1236, 504] on link "Choose Herd..." at bounding box center [1256, 513] width 180 height 36
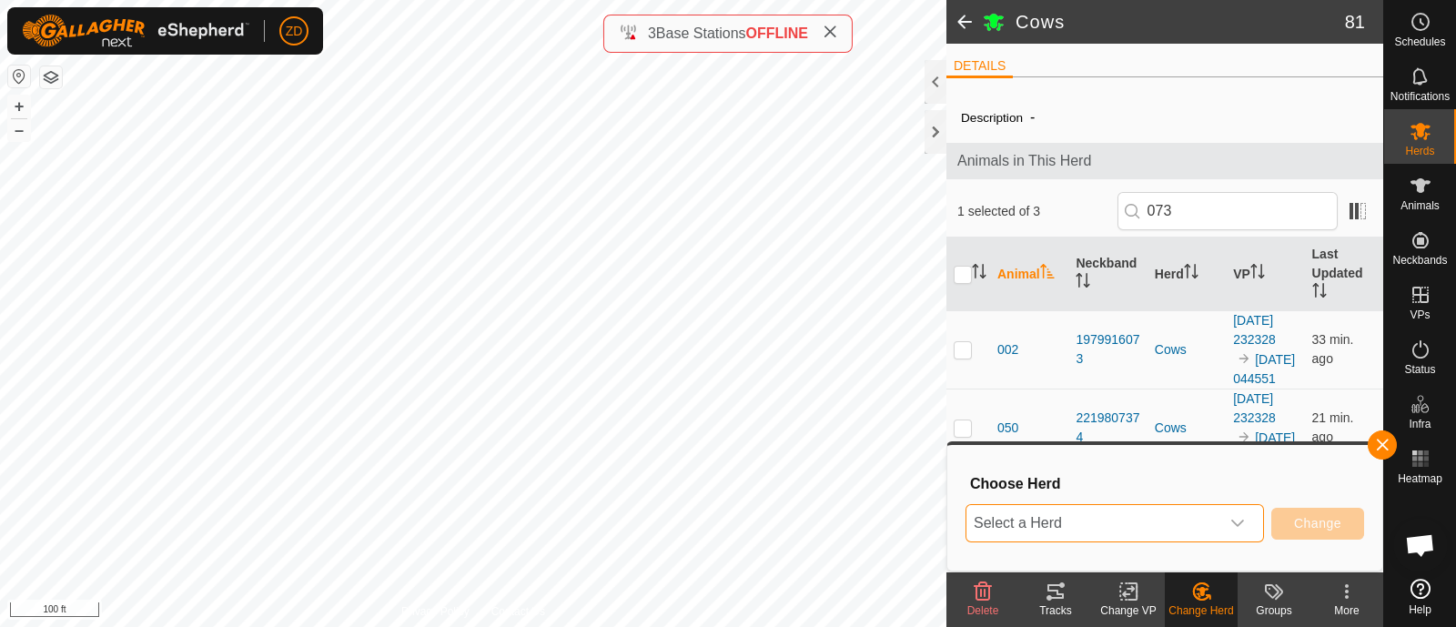
click at [1189, 516] on span "Select a Herd" at bounding box center [1092, 523] width 253 height 36
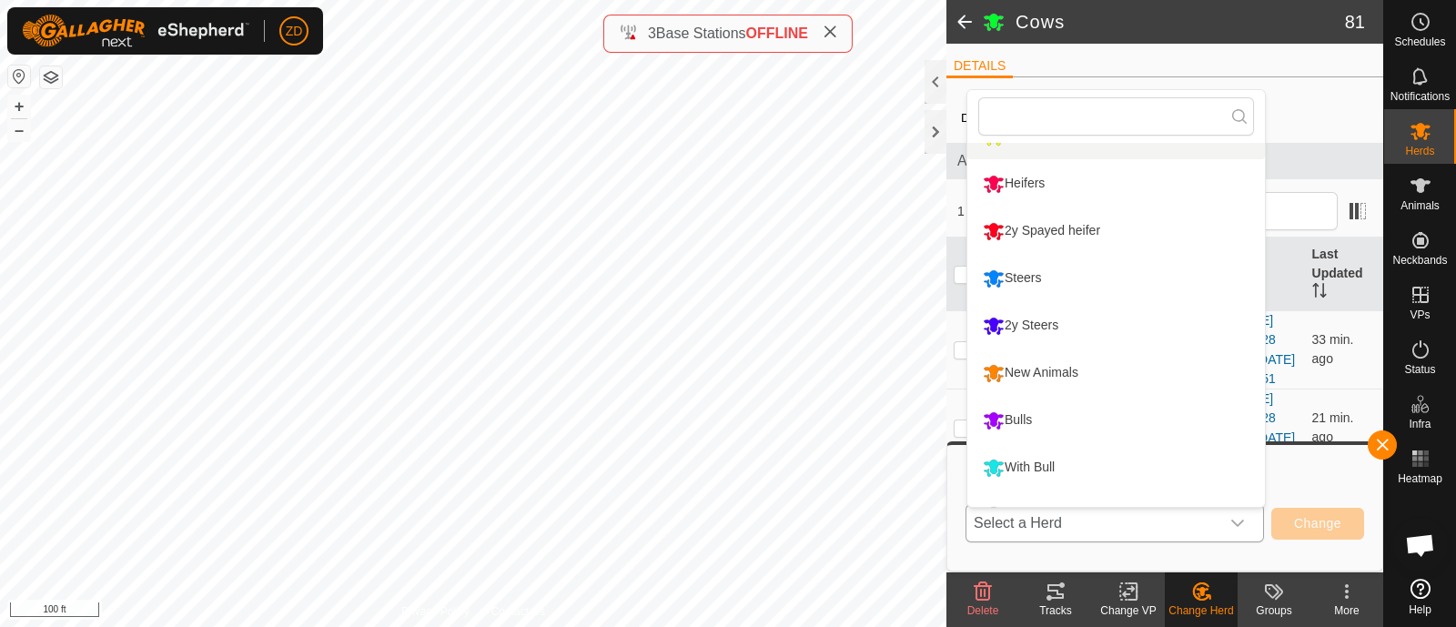
scroll to position [201, 0]
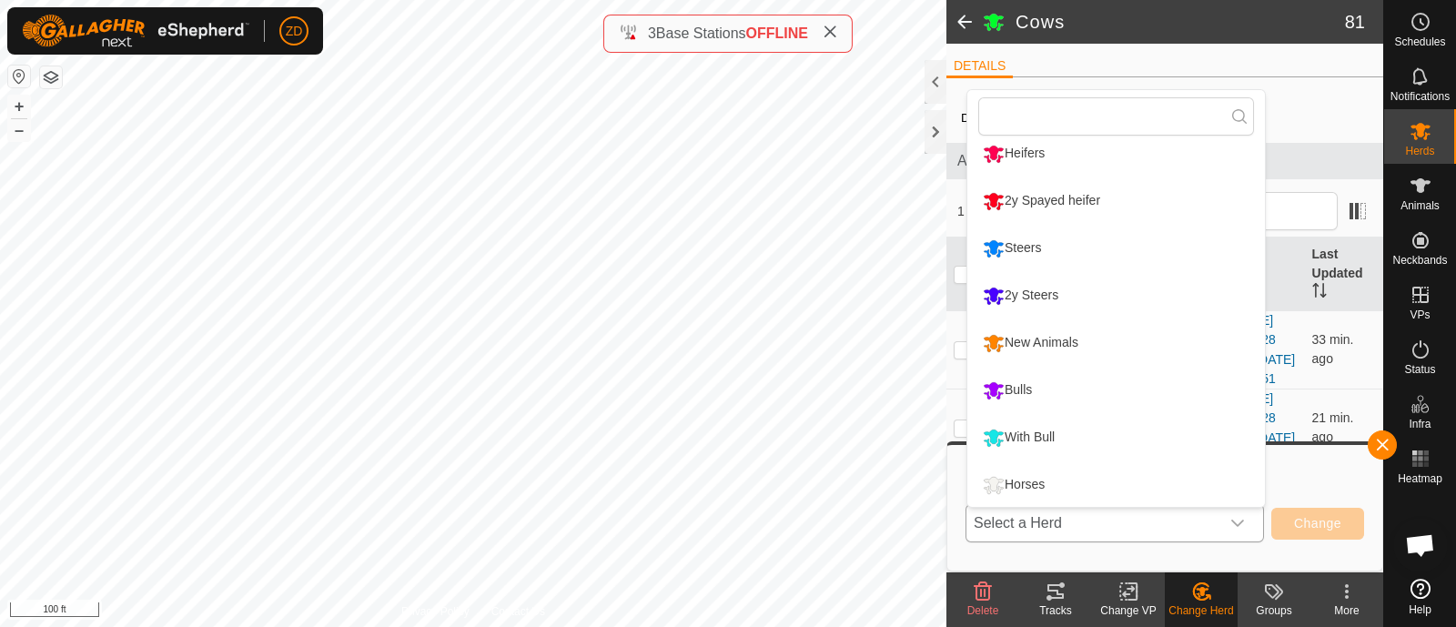
click at [1065, 382] on li "Bulls" at bounding box center [1116, 390] width 298 height 45
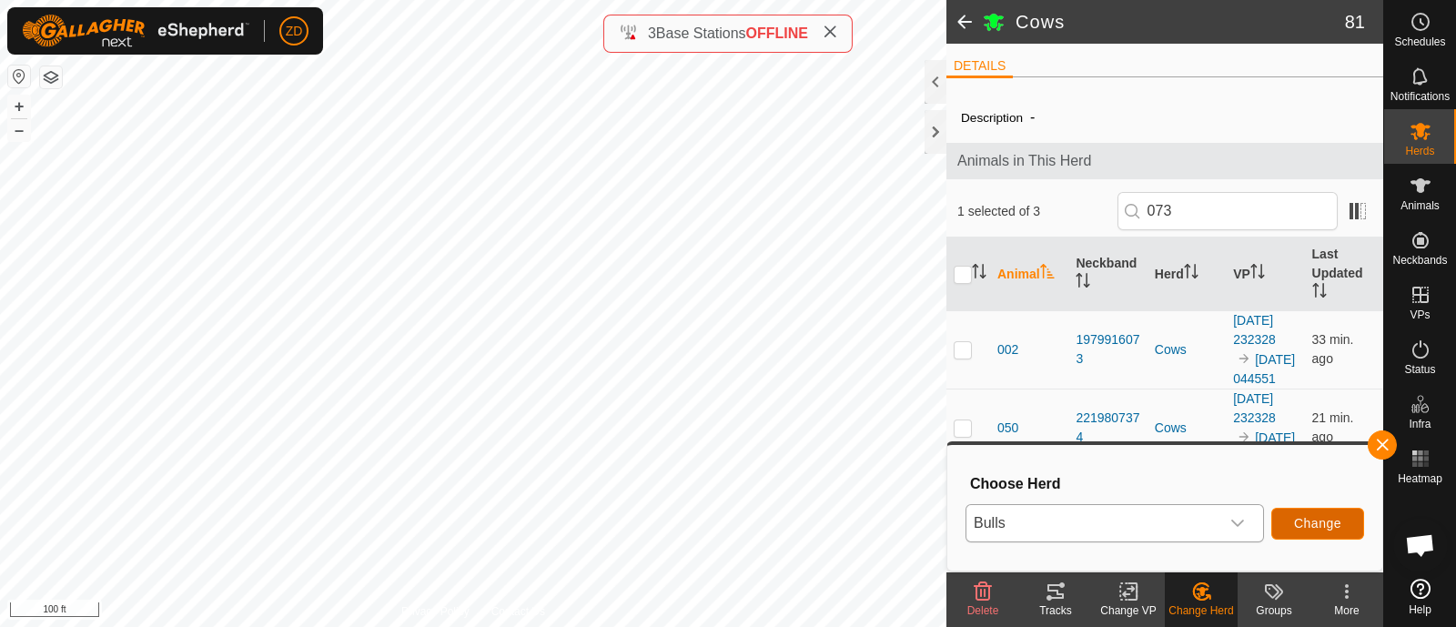
click at [1316, 523] on span "Change" at bounding box center [1317, 523] width 47 height 15
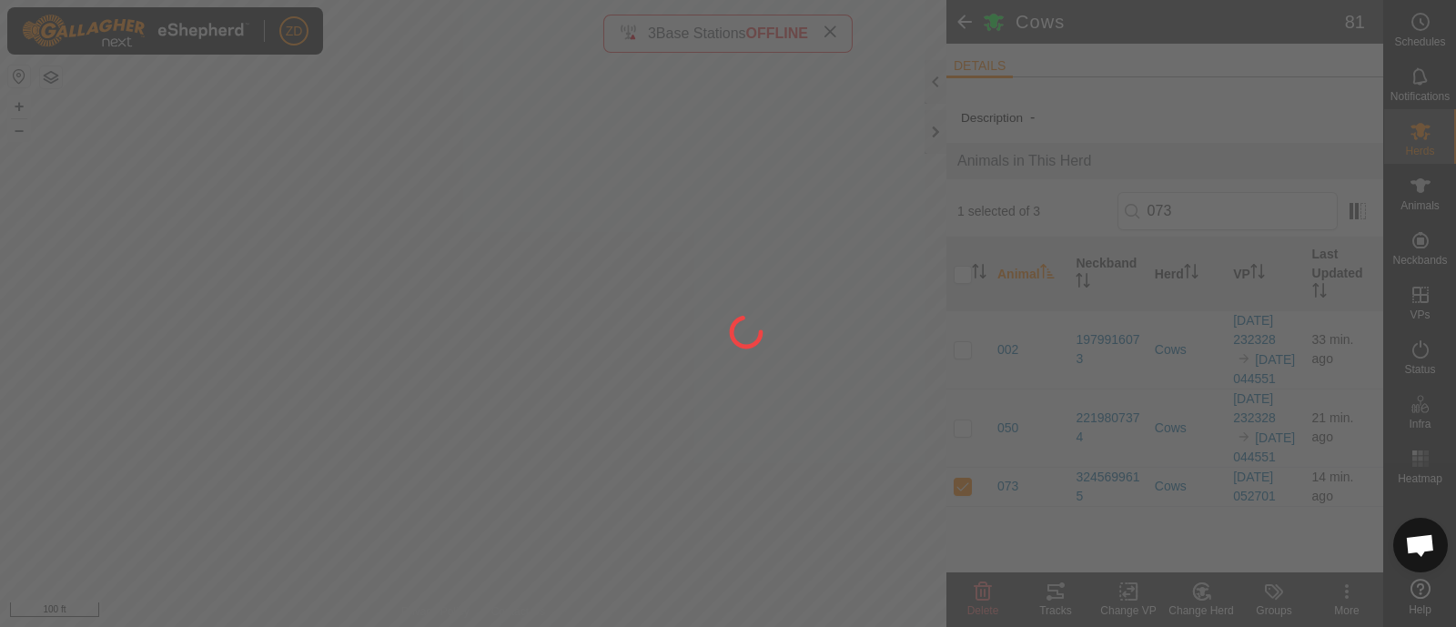
checkbox input "false"
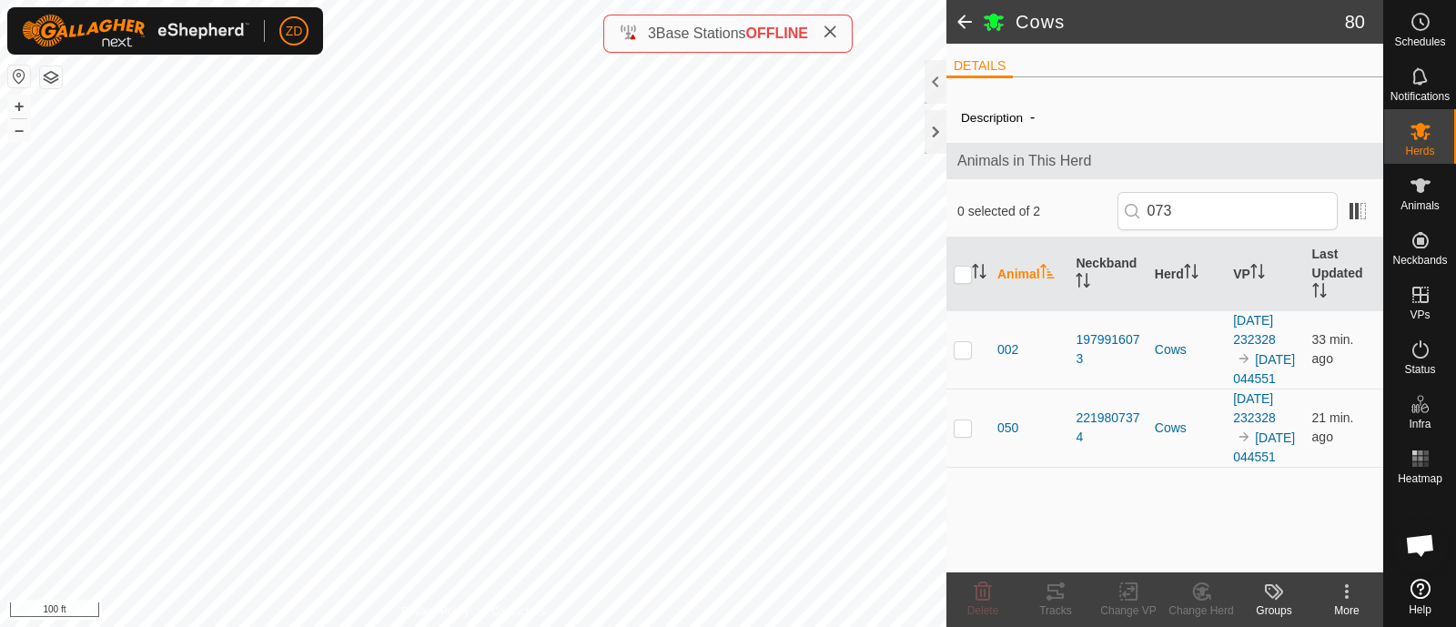
click at [961, 22] on span at bounding box center [964, 22] width 36 height 44
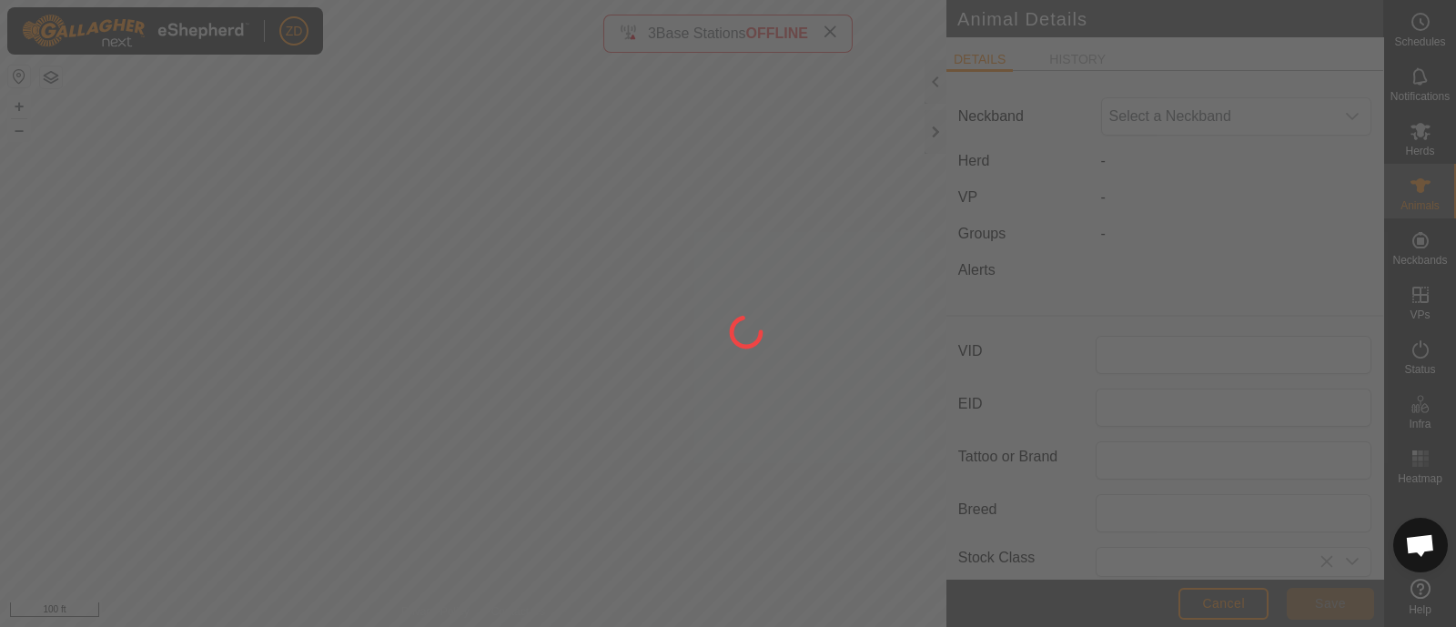
type input "073"
type input "0"
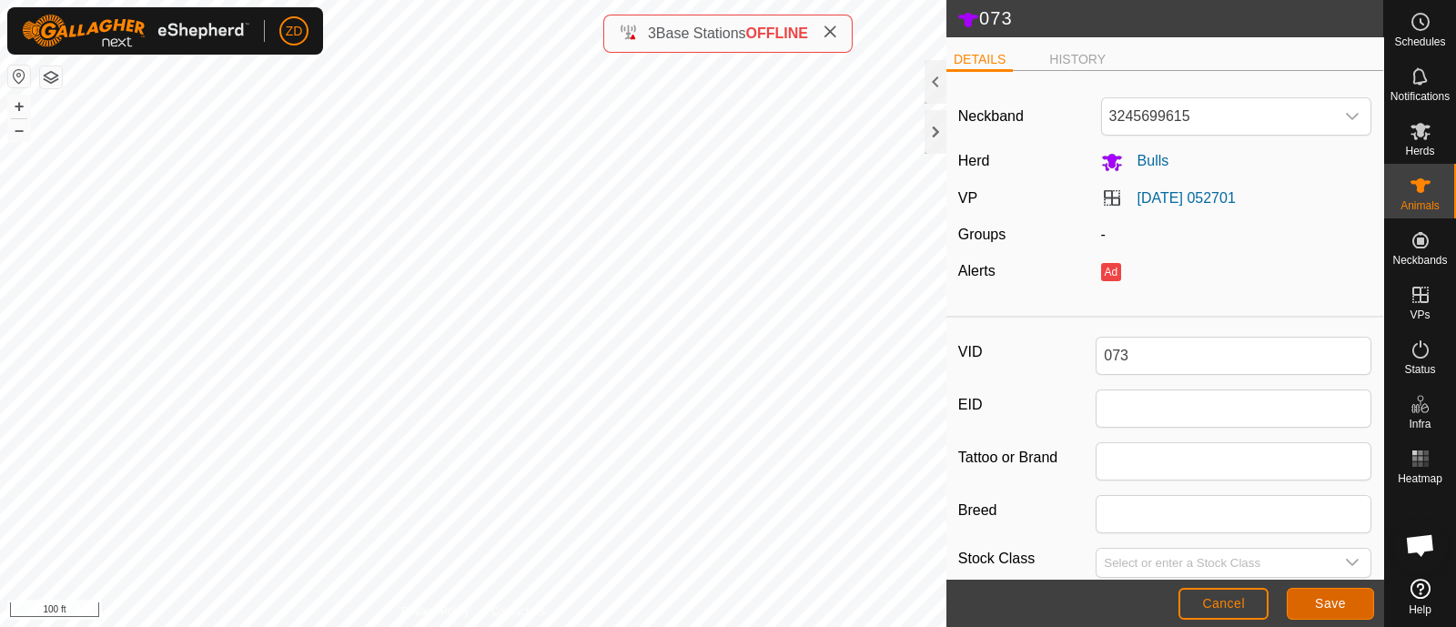
click at [1325, 607] on span "Save" at bounding box center [1330, 603] width 31 height 15
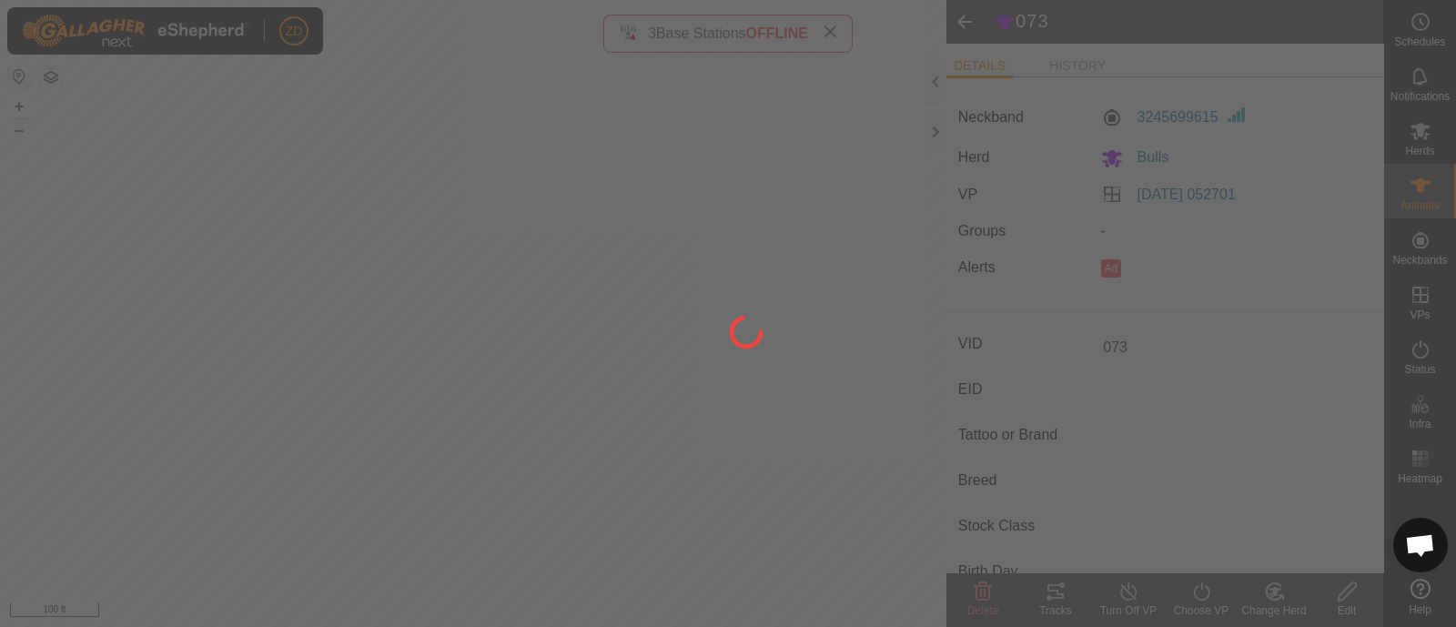
type input "-"
type input "0 kg"
type input "-"
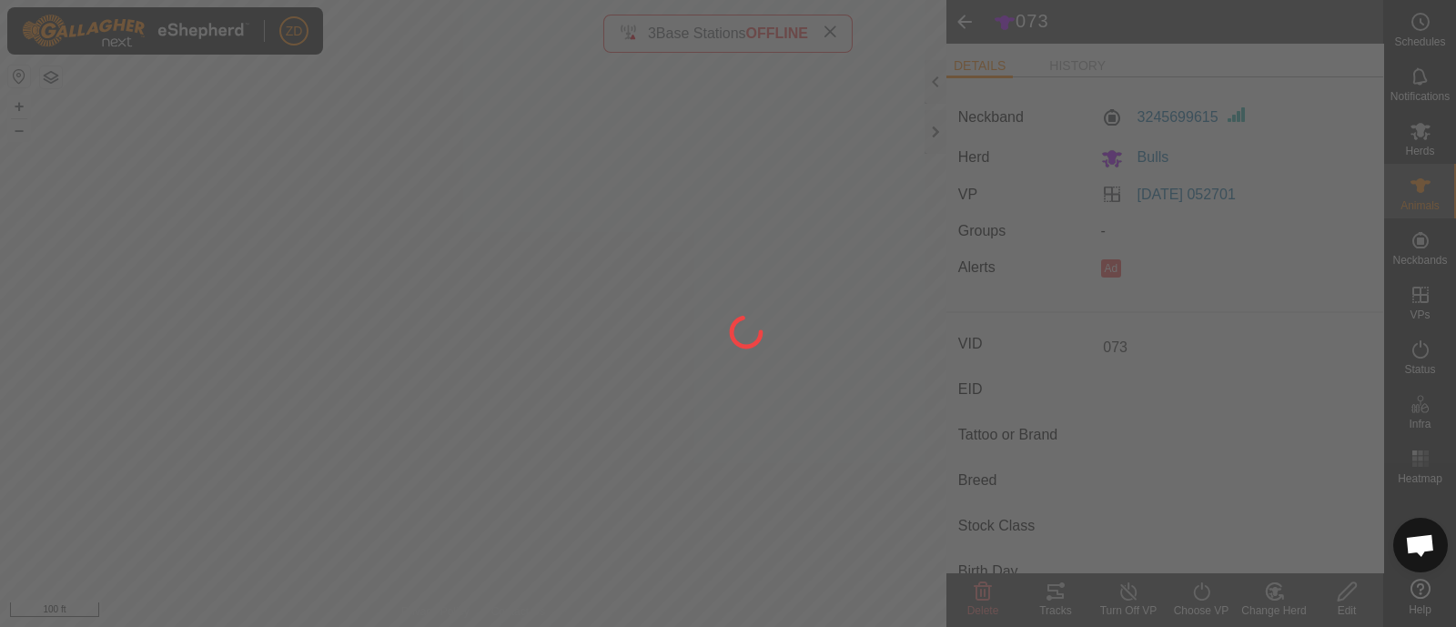
type input "-"
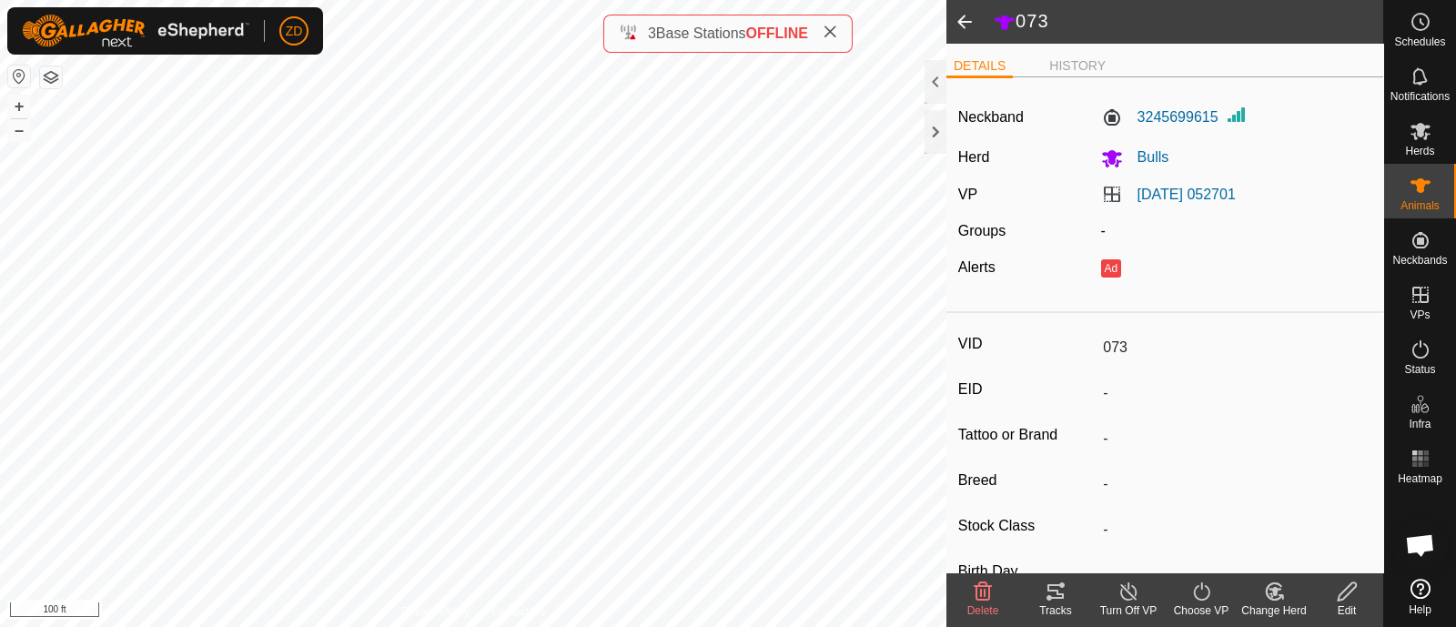
click at [970, 14] on span at bounding box center [964, 22] width 36 height 44
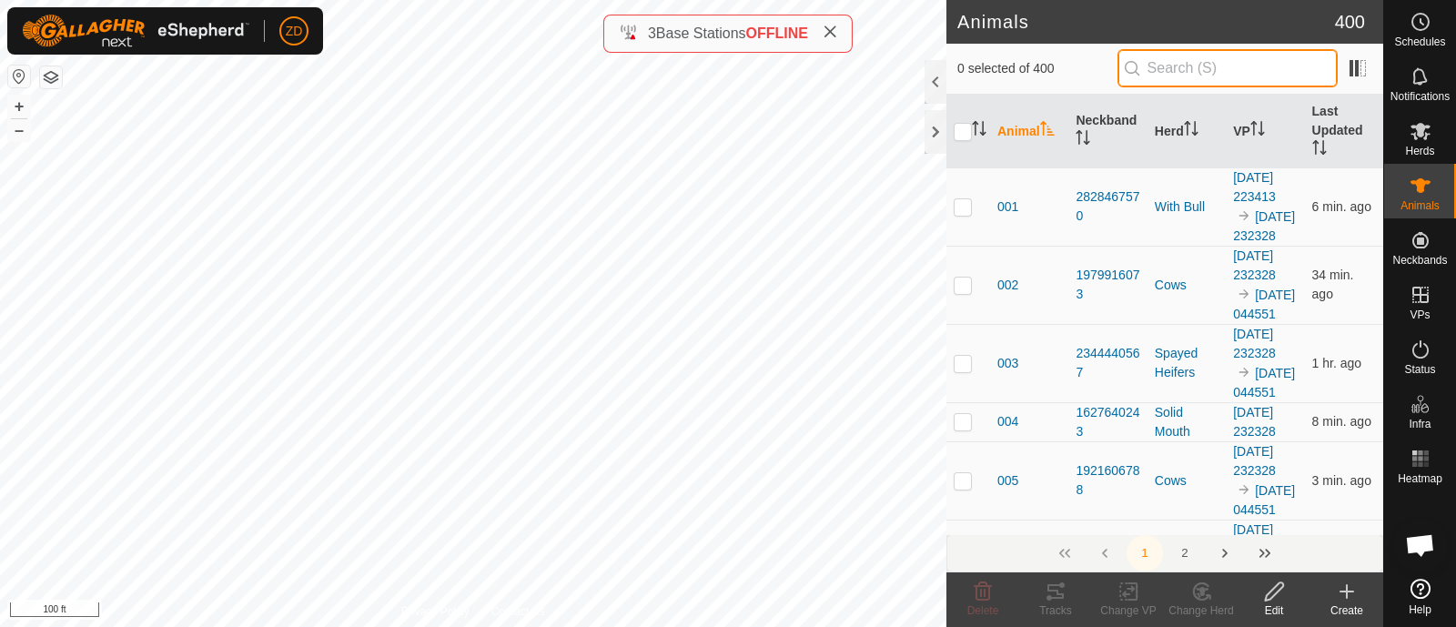
click at [1192, 75] on input "text" at bounding box center [1227, 68] width 220 height 38
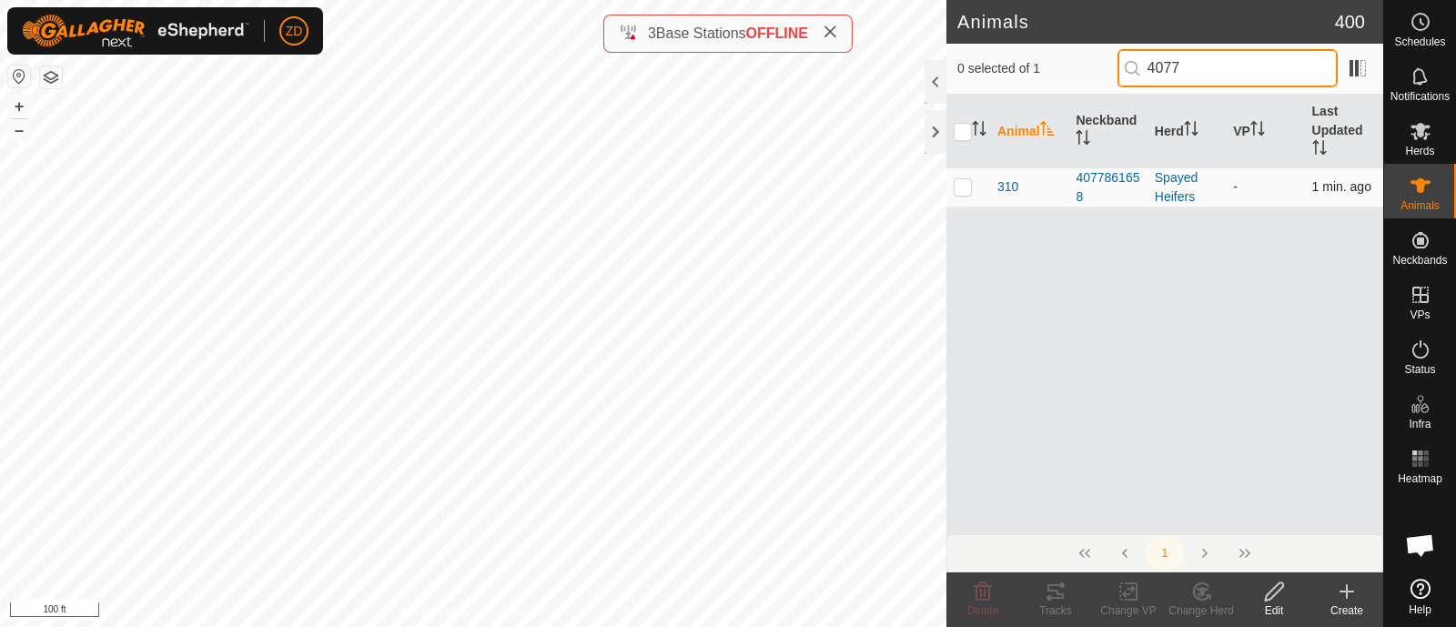
type input "4077"
click at [960, 192] on p-checkbox at bounding box center [963, 186] width 18 height 15
checkbox input "true"
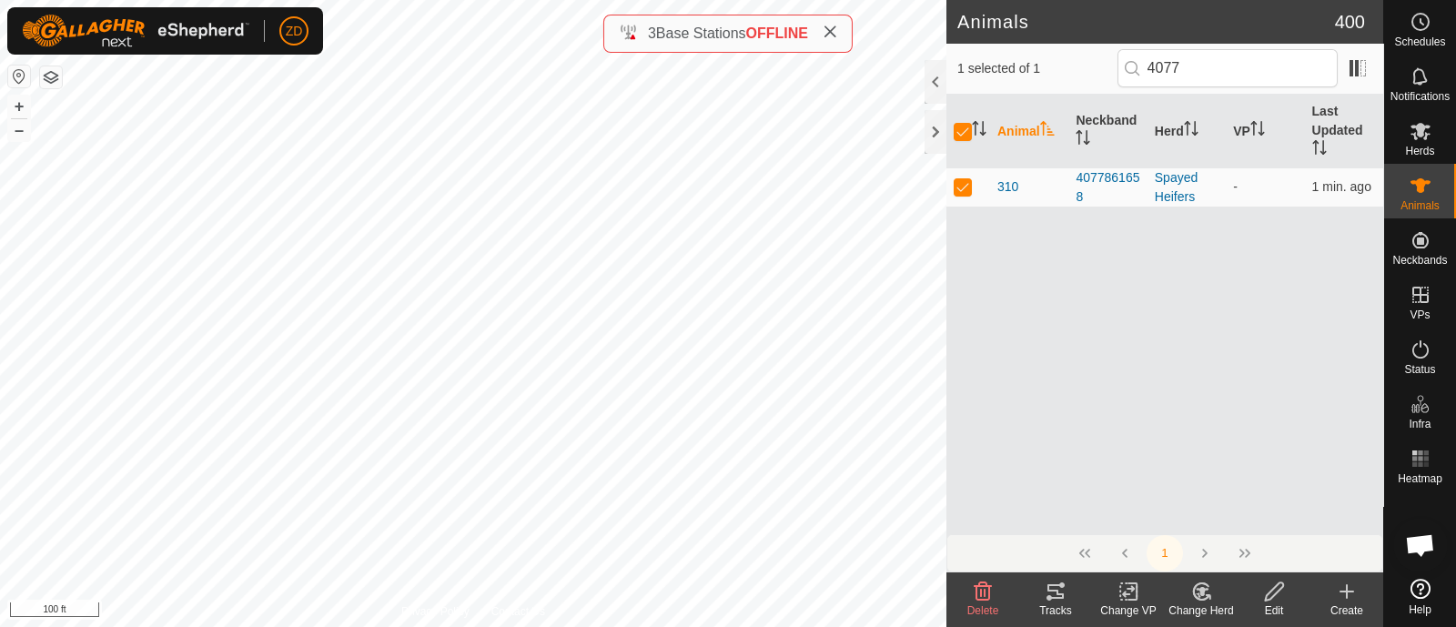
click at [1206, 599] on icon at bounding box center [1201, 591] width 23 height 22
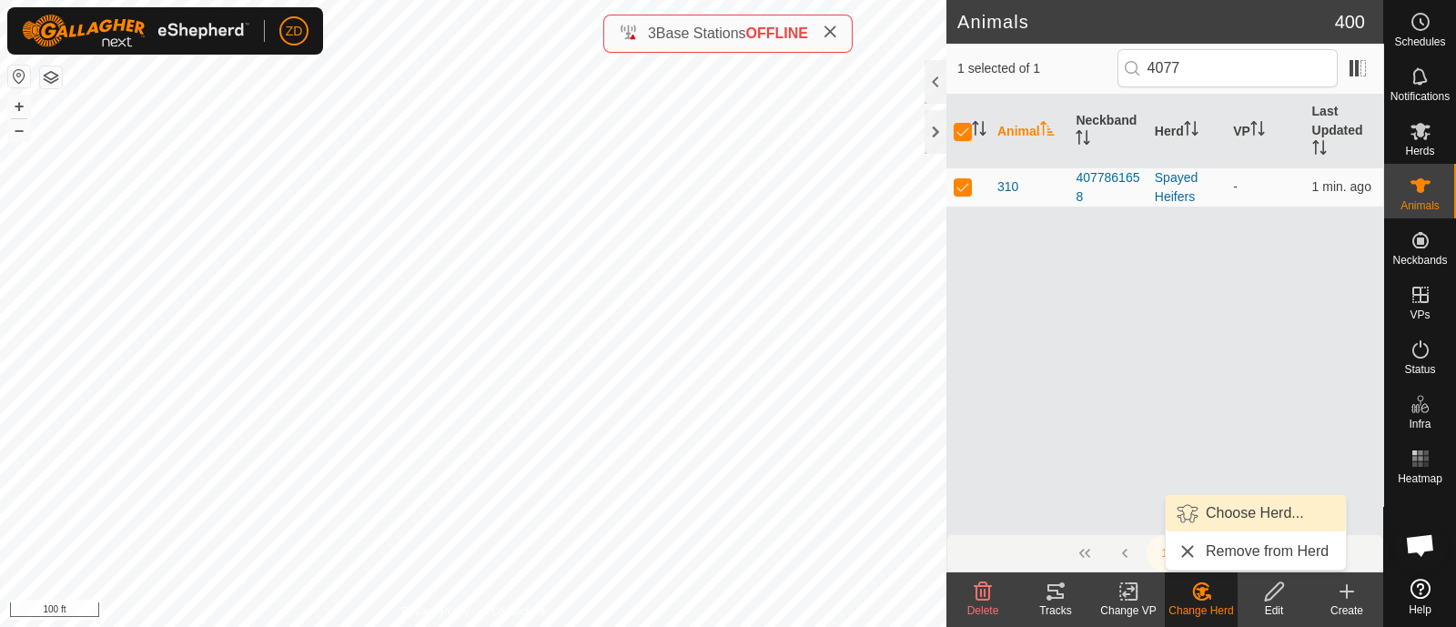
click at [1264, 507] on link "Choose Herd..." at bounding box center [1256, 513] width 180 height 36
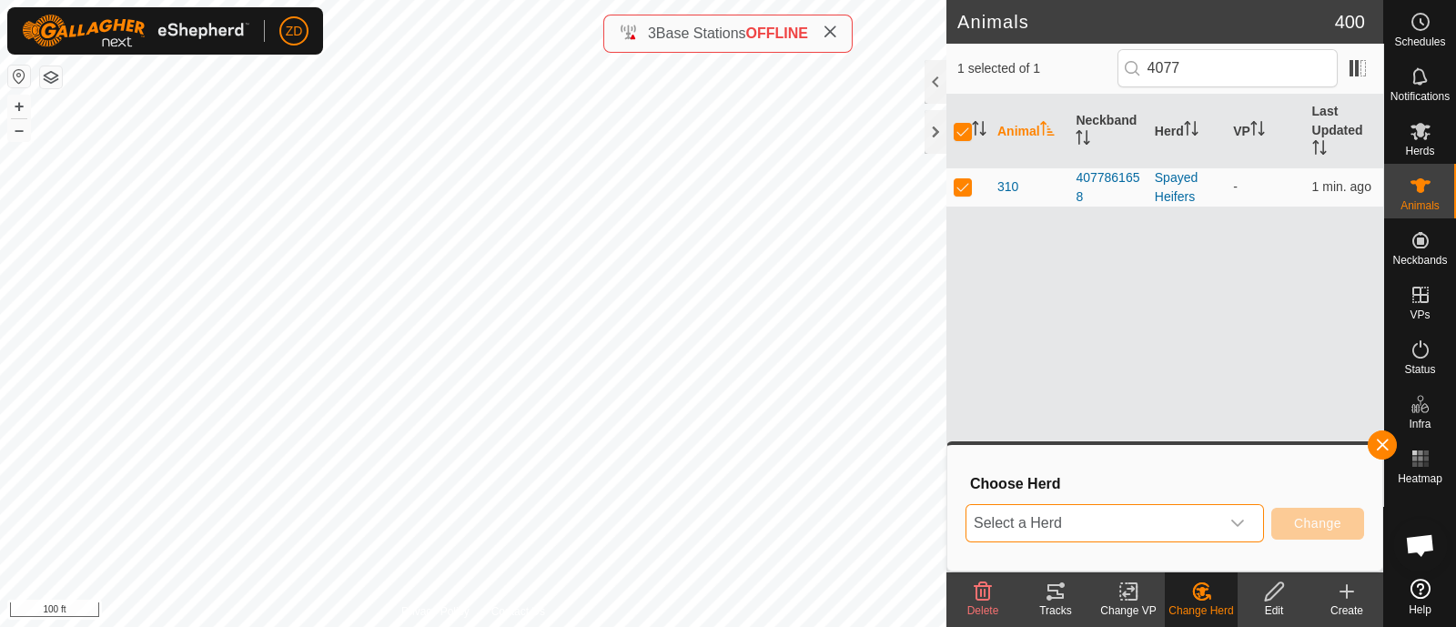
click at [1212, 516] on span "Select a Herd" at bounding box center [1092, 523] width 253 height 36
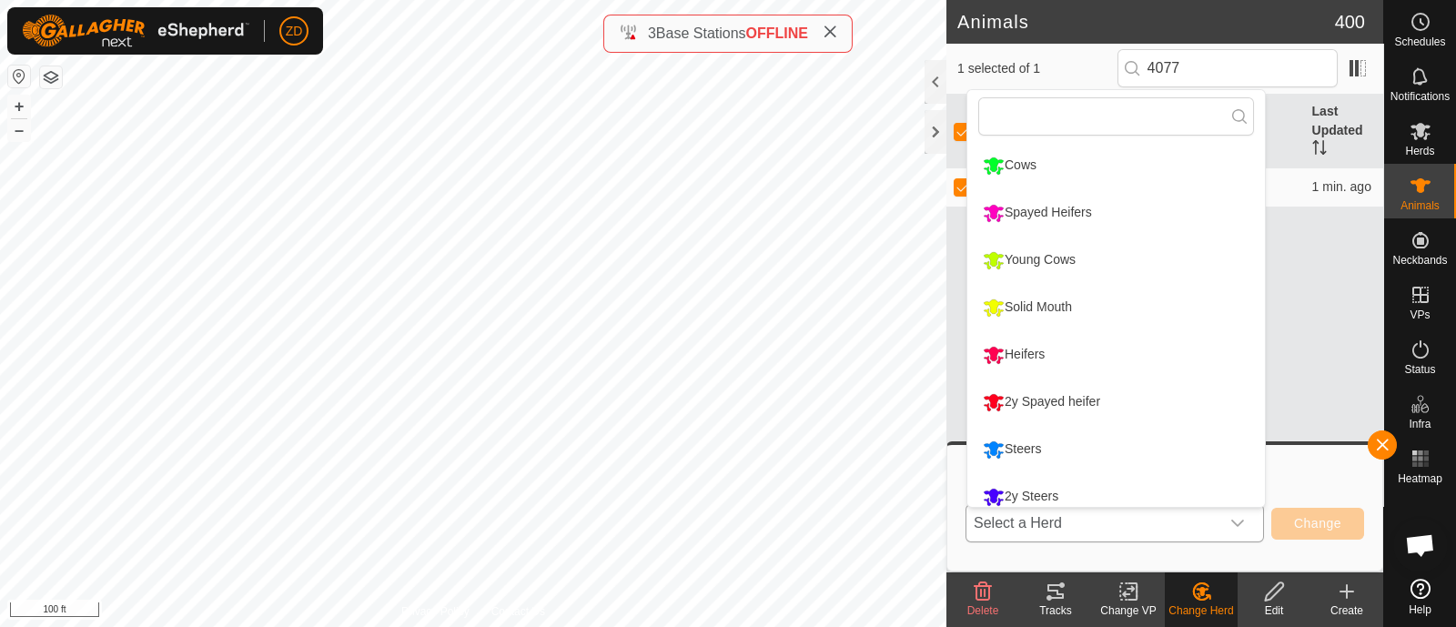
scroll to position [13, 0]
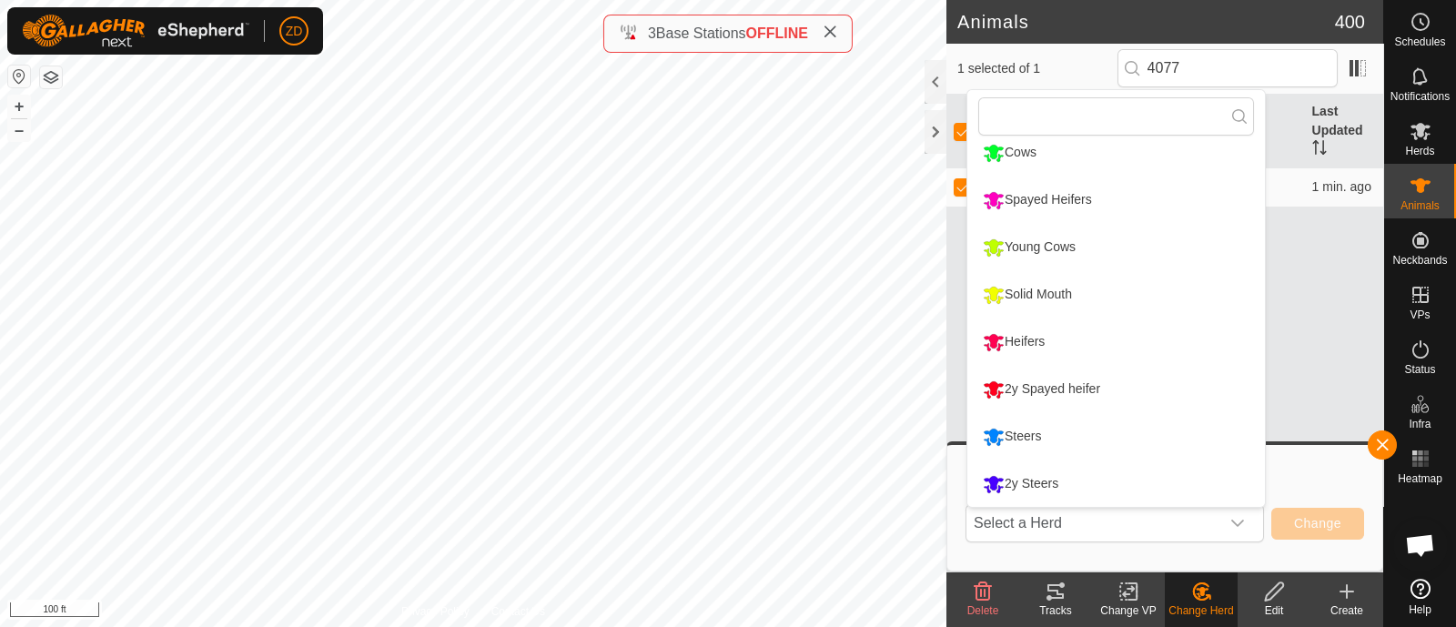
click at [1283, 418] on div "Animal Neckband Herd VP Last Updated 310 4077861658 Spayed Heifers - 1 min. ago" at bounding box center [1164, 314] width 437 height 439
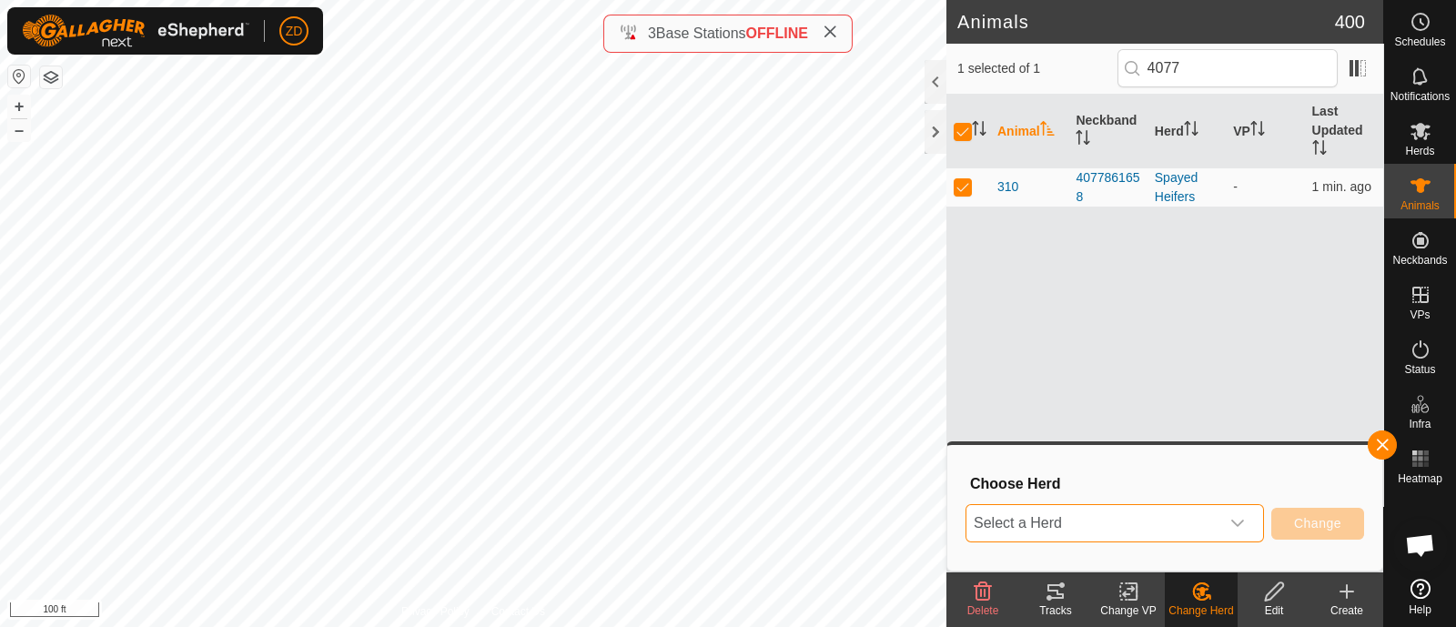
click at [1178, 525] on span "Select a Herd" at bounding box center [1092, 523] width 253 height 36
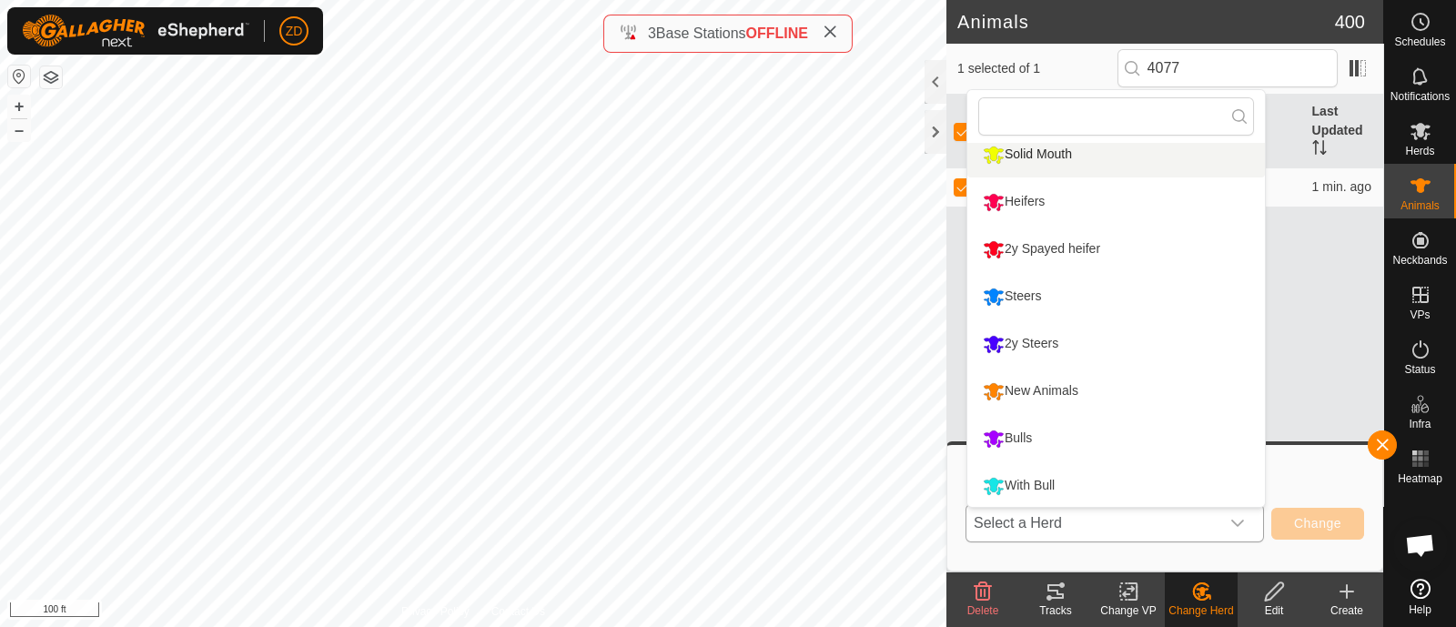
scroll to position [201, 0]
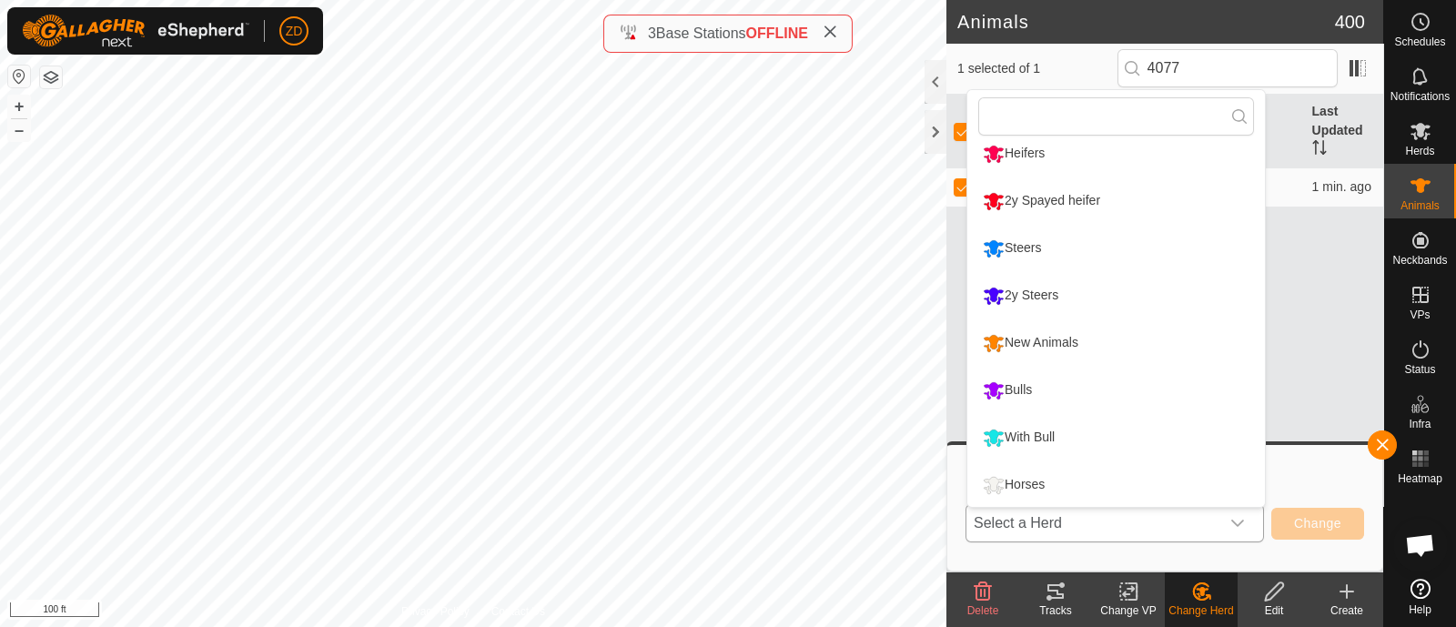
click at [1033, 392] on li "Bulls" at bounding box center [1116, 390] width 298 height 45
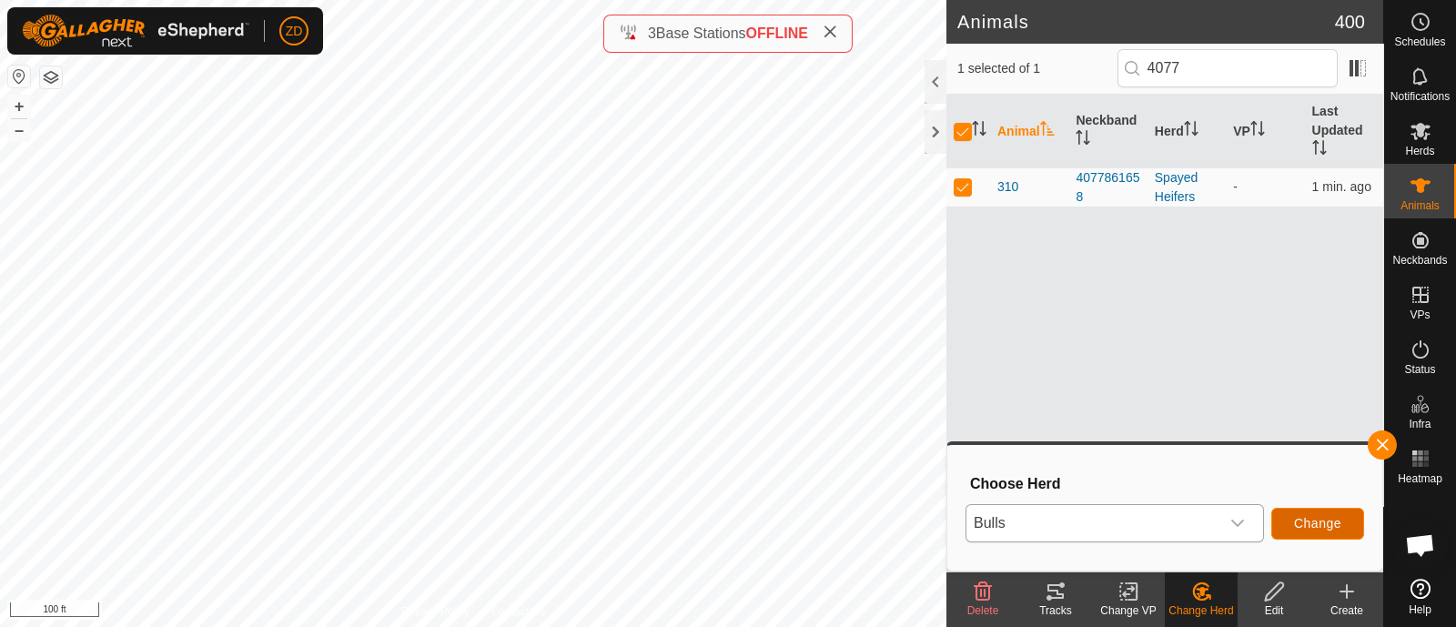
click at [1312, 529] on span "Change" at bounding box center [1317, 523] width 47 height 15
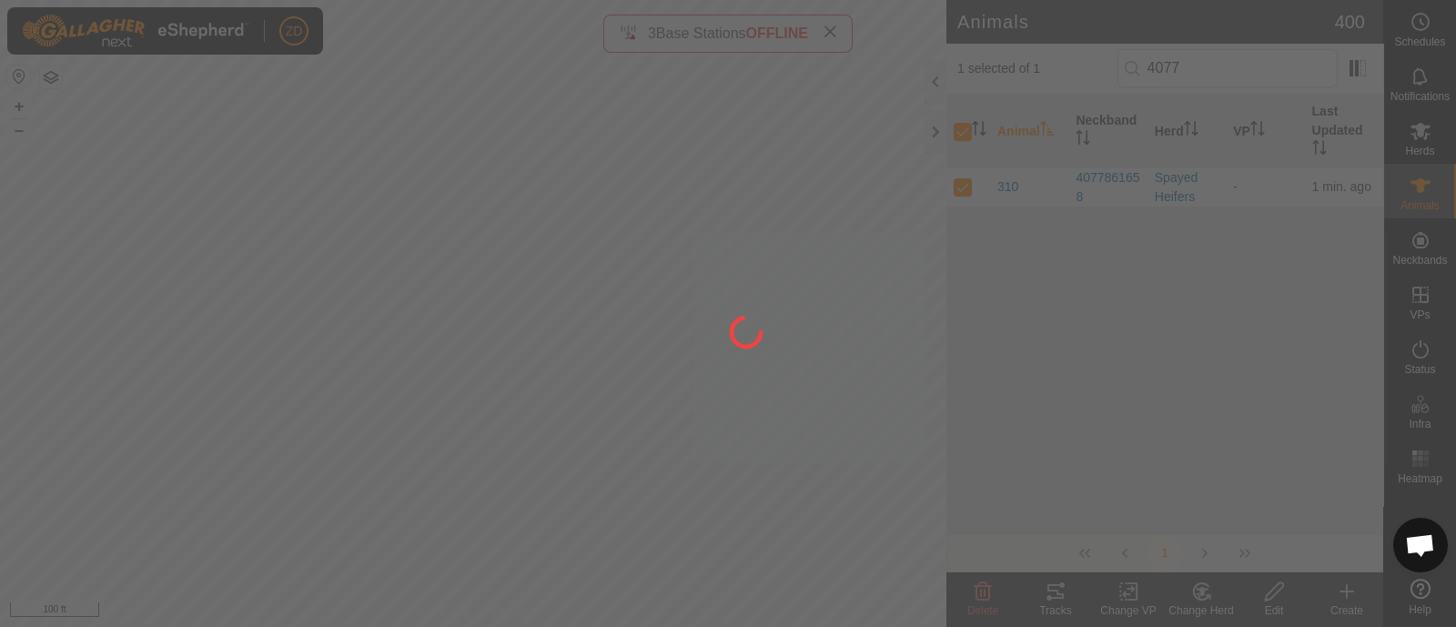
checkbox input "false"
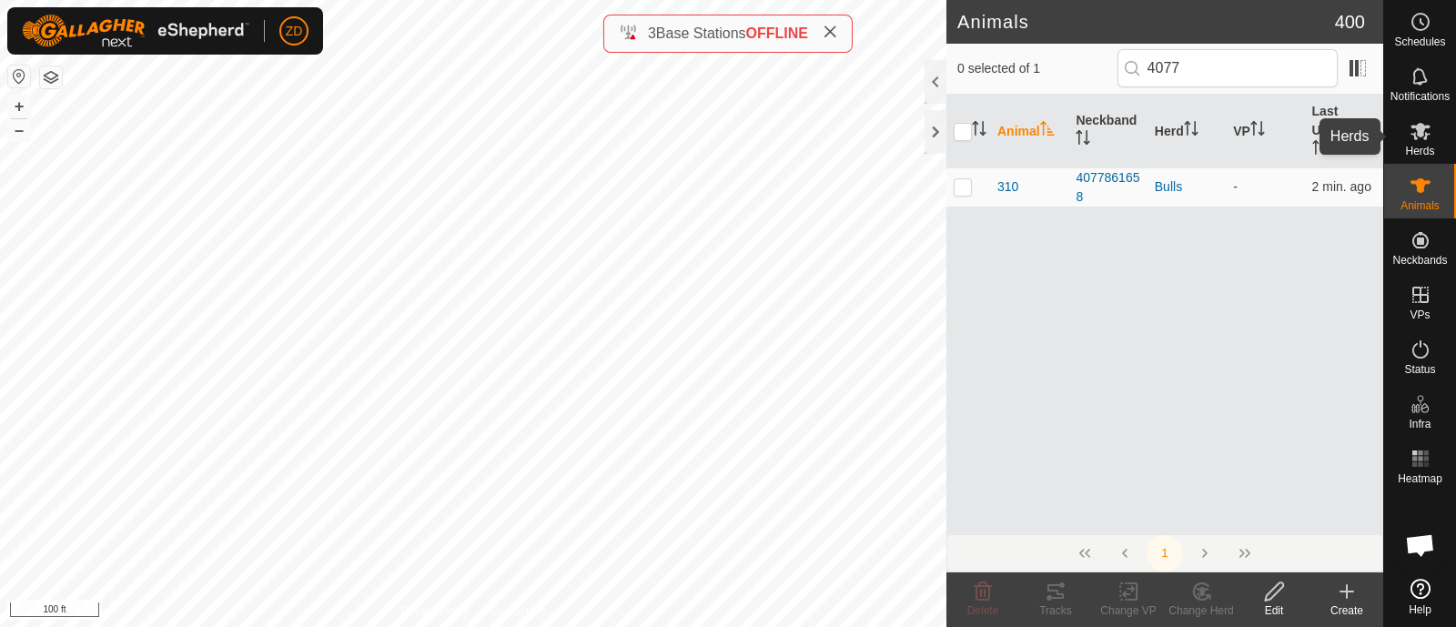
click at [1432, 139] on es-mob-svg-icon at bounding box center [1420, 130] width 33 height 29
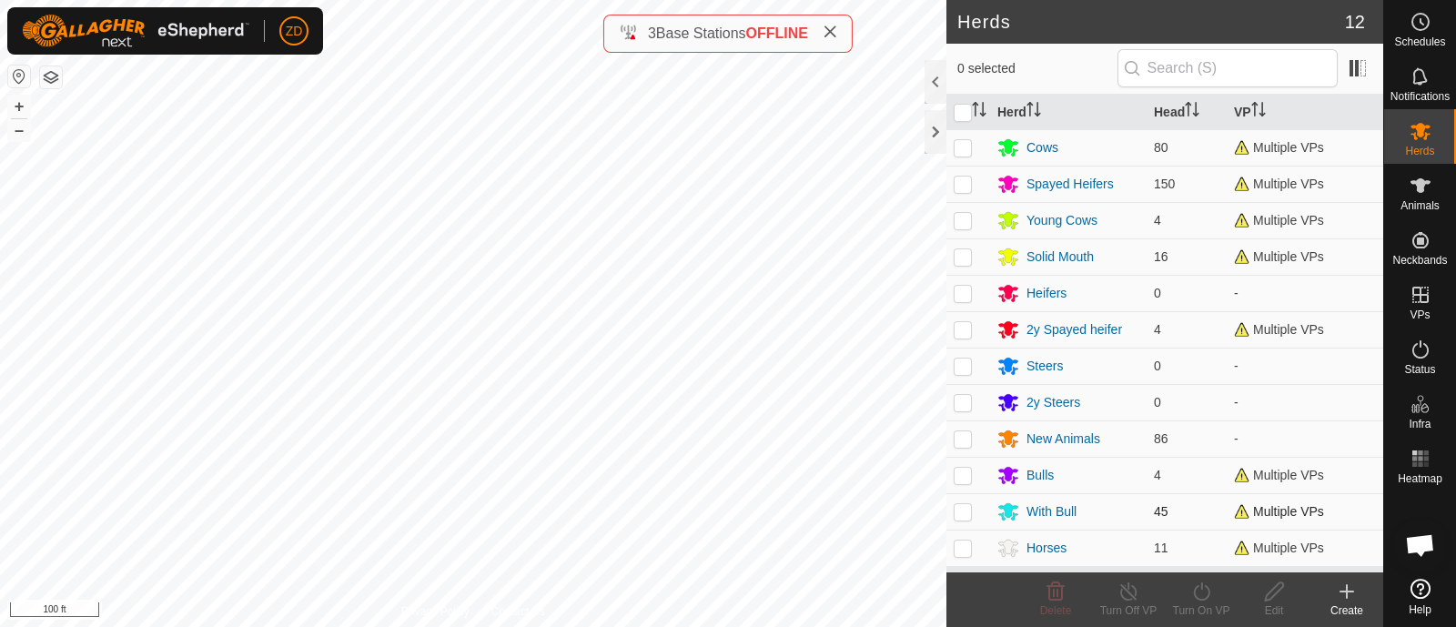
click at [966, 510] on p-checkbox at bounding box center [963, 511] width 18 height 15
checkbox input "true"
click at [958, 478] on p-checkbox at bounding box center [963, 475] width 18 height 15
checkbox input "true"
click at [1194, 600] on icon at bounding box center [1201, 591] width 23 height 22
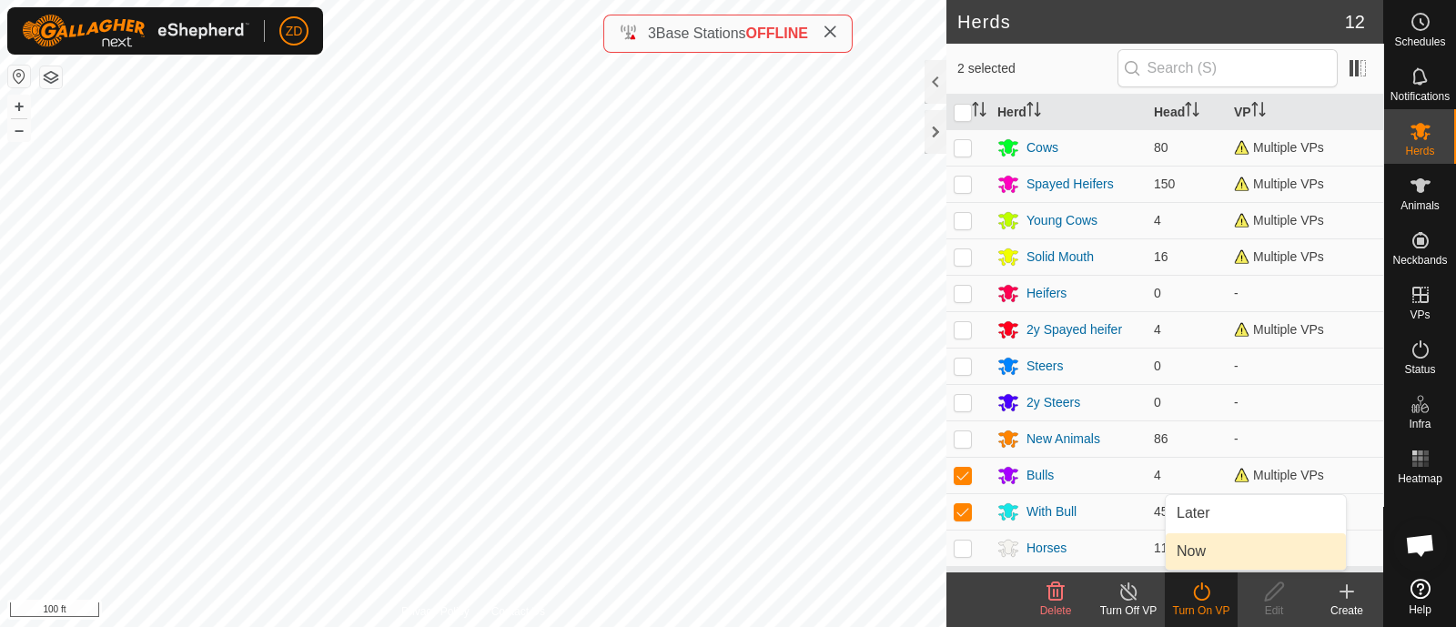
click at [1196, 545] on link "Now" at bounding box center [1256, 551] width 180 height 36
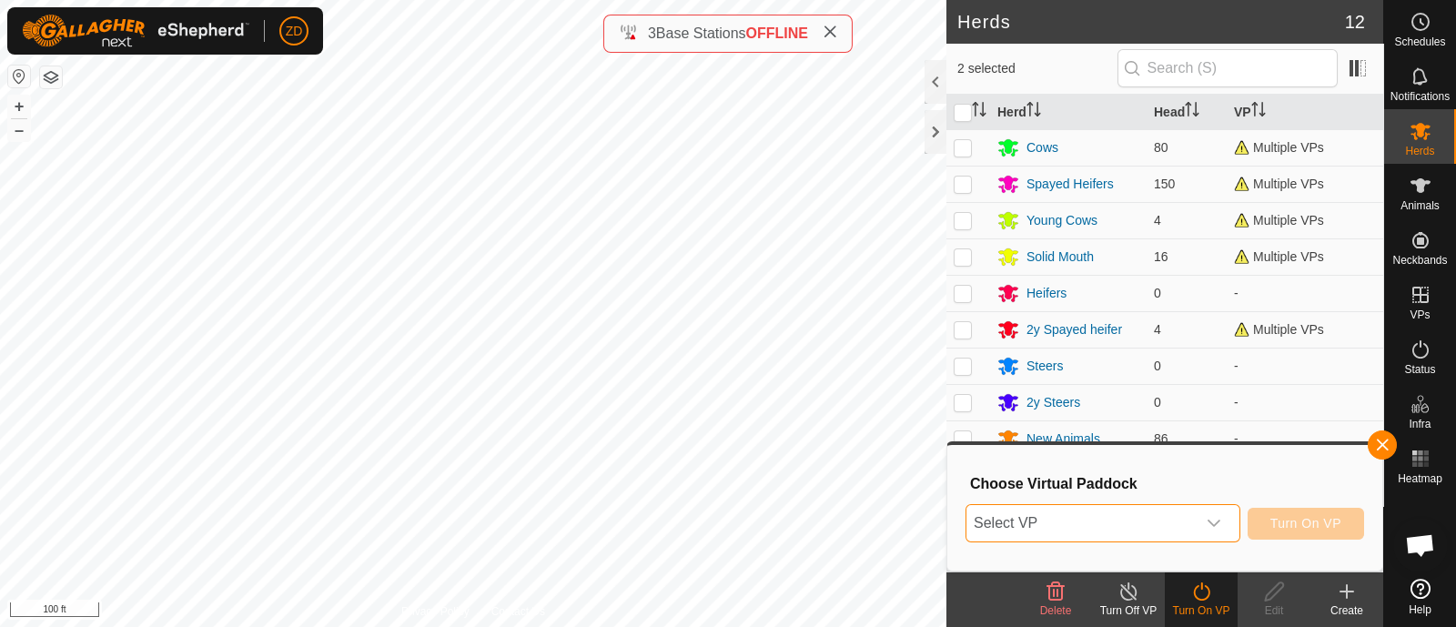
click at [1174, 520] on span "Select VP" at bounding box center [1080, 523] width 229 height 36
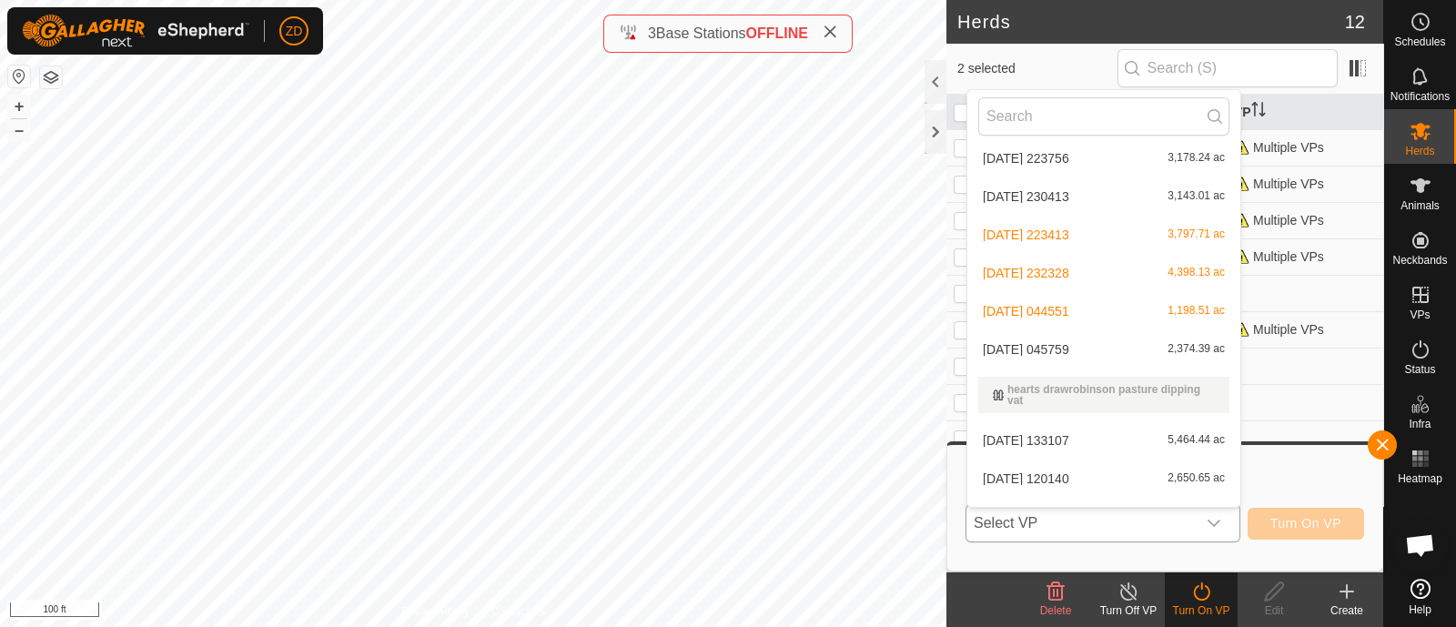
scroll to position [445, 0]
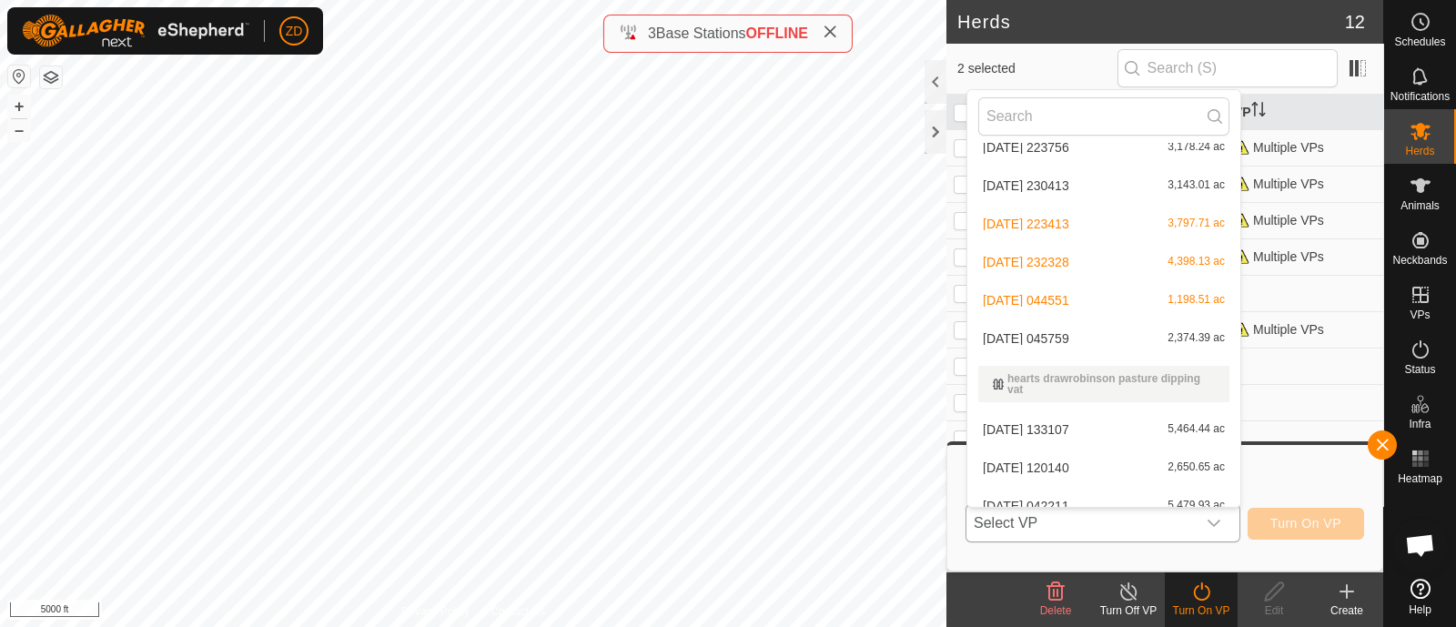
click at [1083, 329] on li "[DATE] 045759 2,374.39 ac" at bounding box center [1103, 338] width 273 height 36
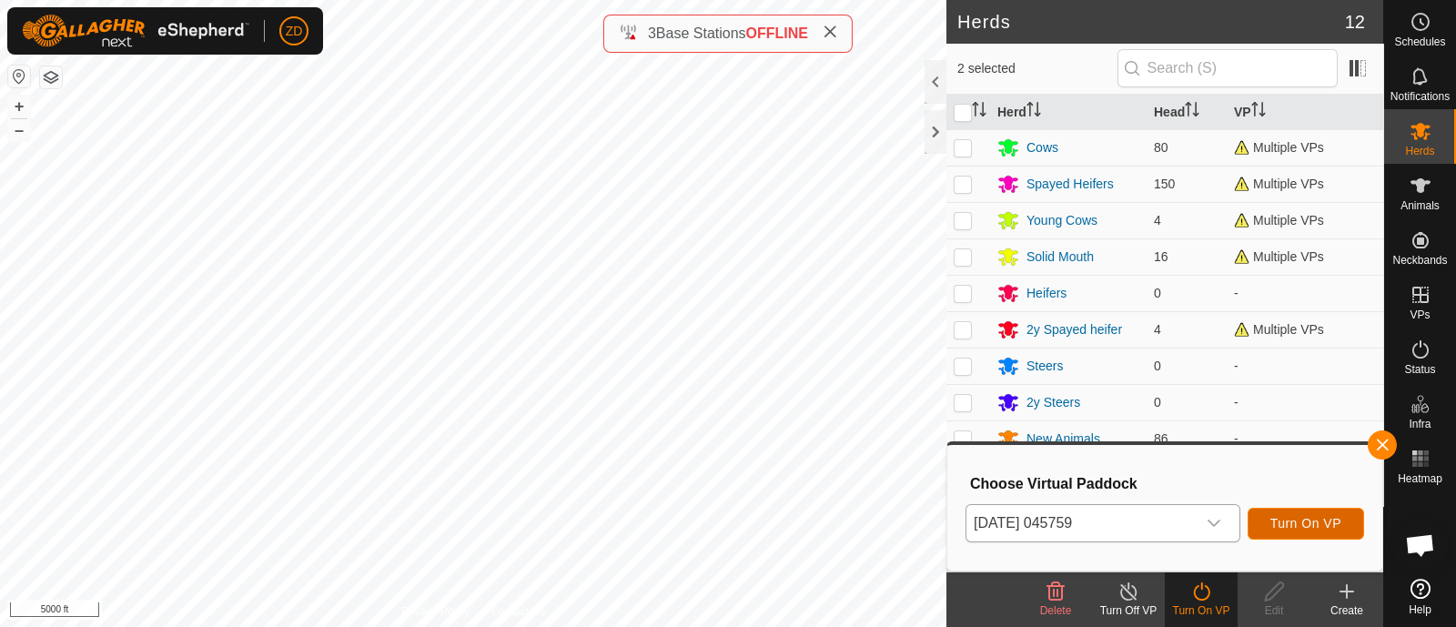
click at [1300, 516] on span "Turn On VP" at bounding box center [1305, 523] width 71 height 15
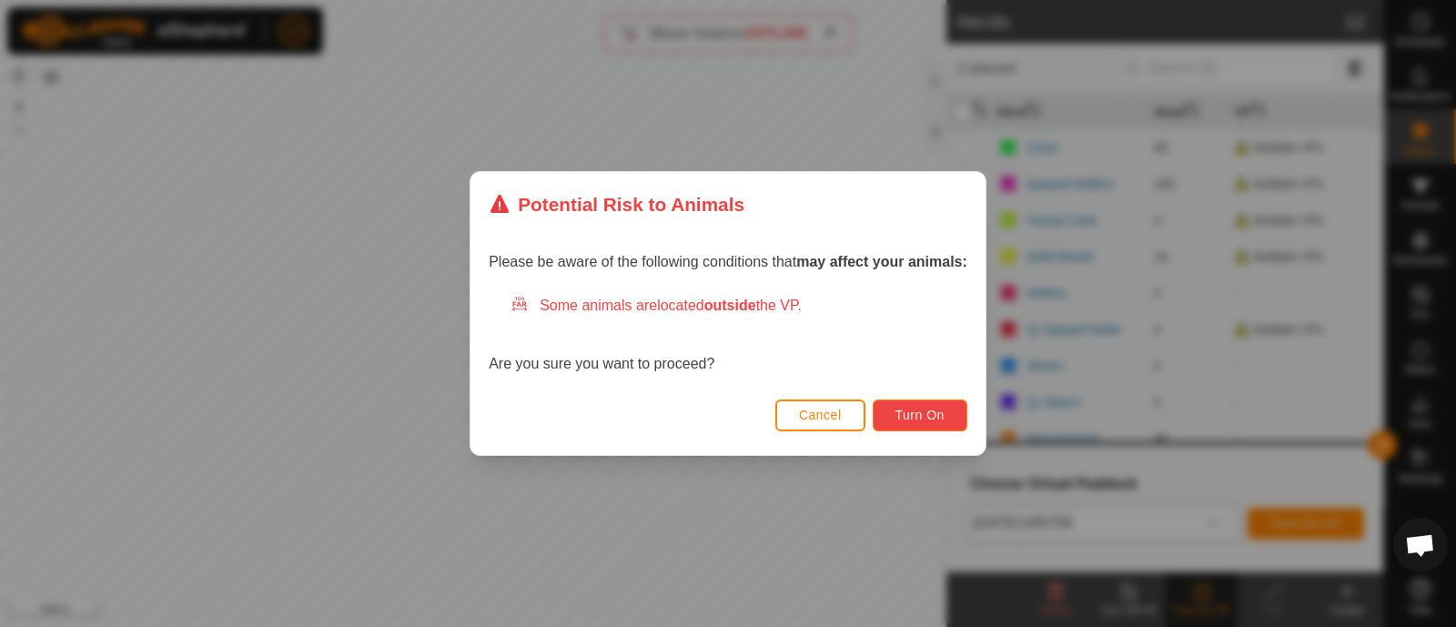
click at [921, 411] on span "Turn On" at bounding box center [919, 415] width 49 height 15
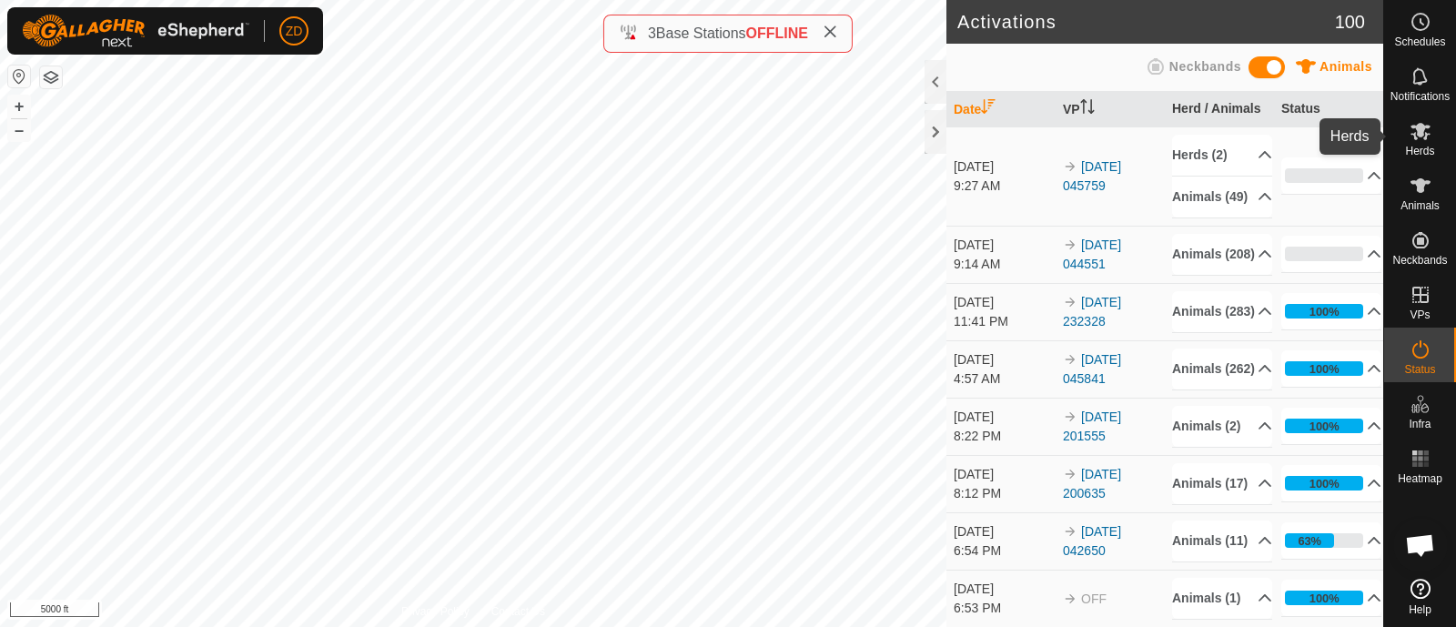
click at [1420, 141] on icon at bounding box center [1420, 131] width 22 height 22
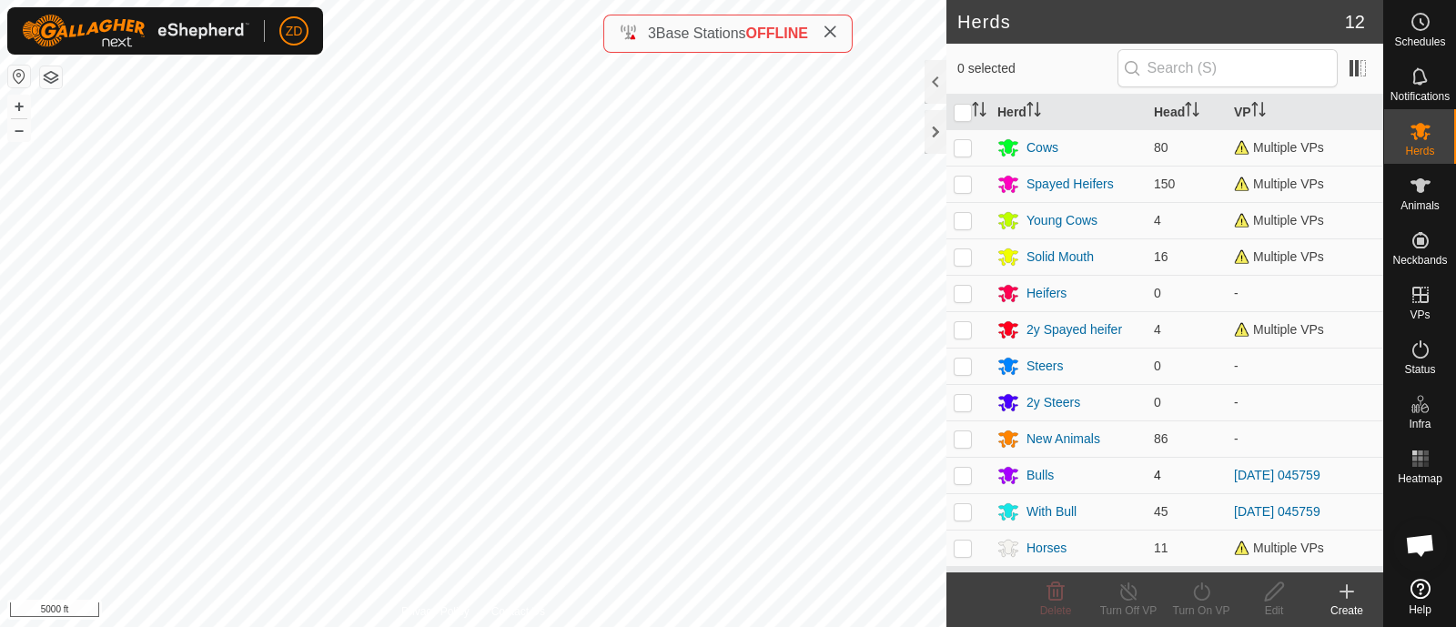
click at [963, 470] on p-checkbox at bounding box center [963, 475] width 18 height 15
checkbox input "true"
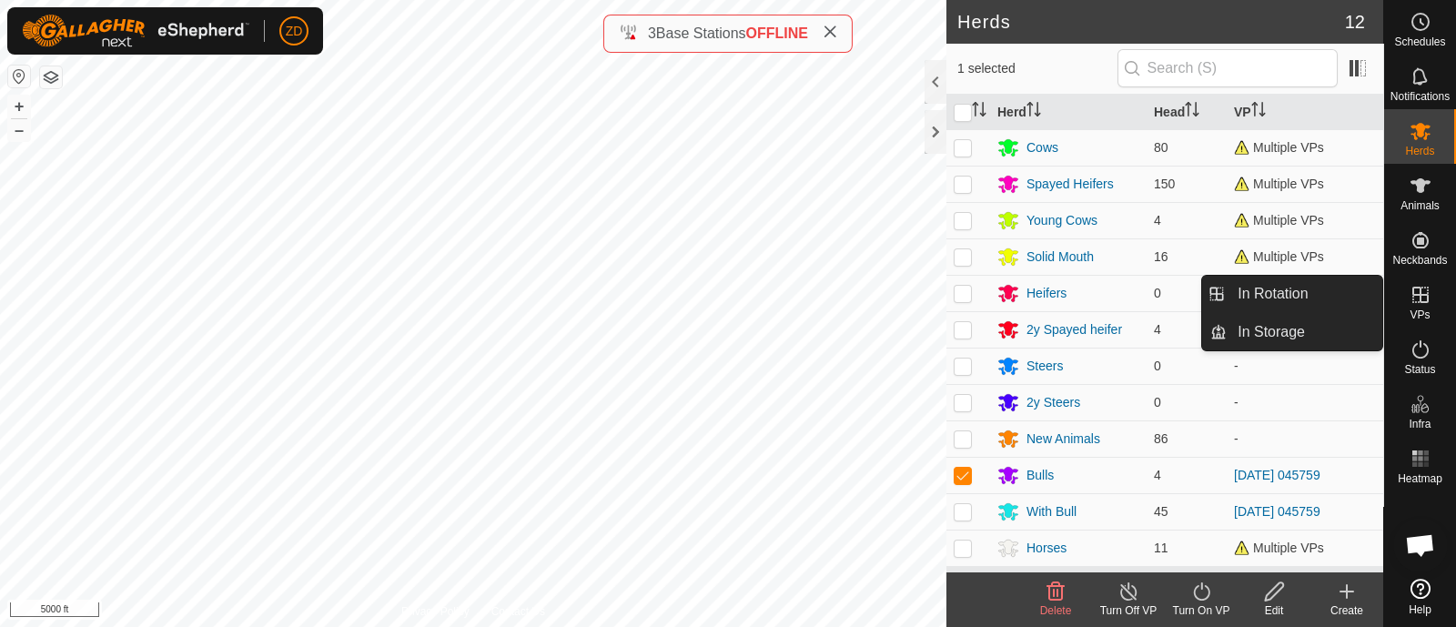
click at [1417, 298] on icon at bounding box center [1420, 295] width 22 height 22
click at [1315, 294] on link "In Rotation" at bounding box center [1304, 294] width 156 height 36
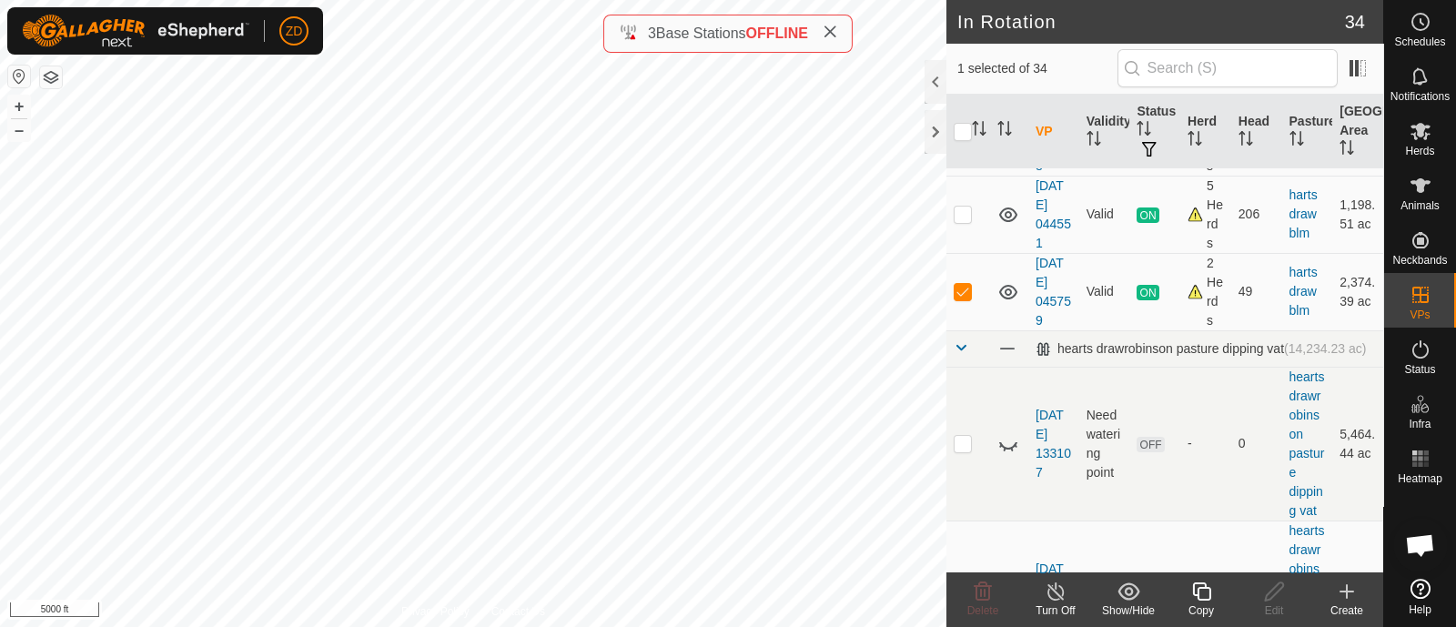
scroll to position [1213, 0]
